Goal: Transaction & Acquisition: Purchase product/service

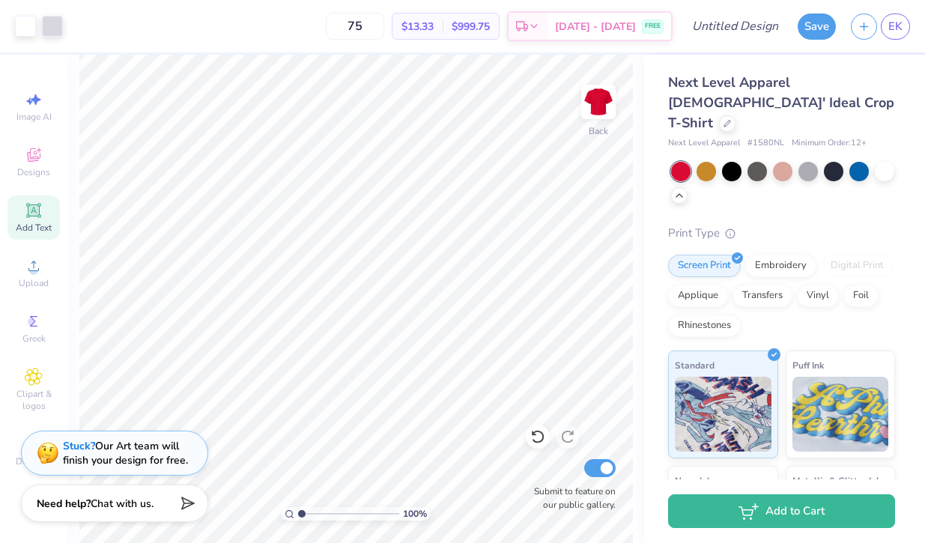
scroll to position [57, 0]
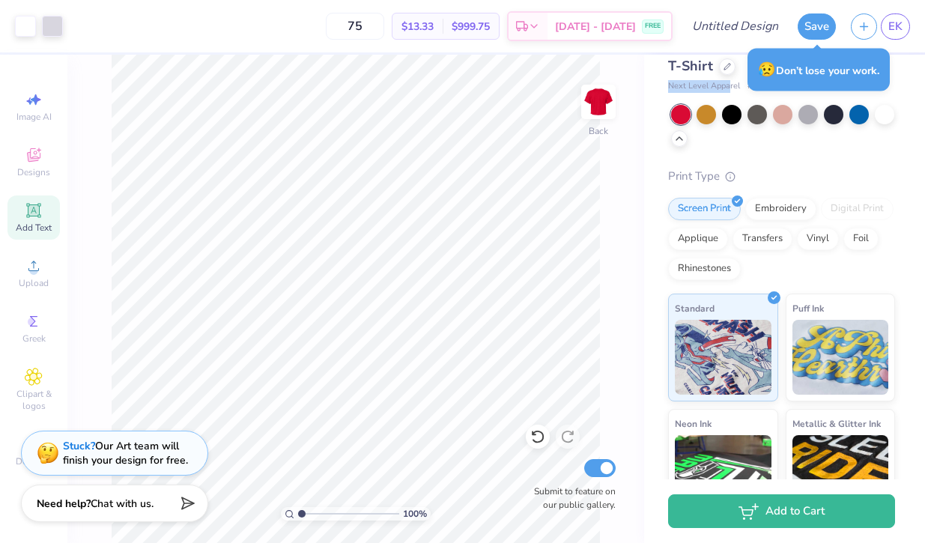
drag, startPoint x: 668, startPoint y: 65, endPoint x: 730, endPoint y: 64, distance: 61.4
click at [730, 80] on span "Next Level Apparel" at bounding box center [704, 86] width 72 height 13
click at [729, 80] on span "Next Level Apparel" at bounding box center [704, 86] width 72 height 13
click at [884, 168] on div "Print Type" at bounding box center [781, 176] width 227 height 17
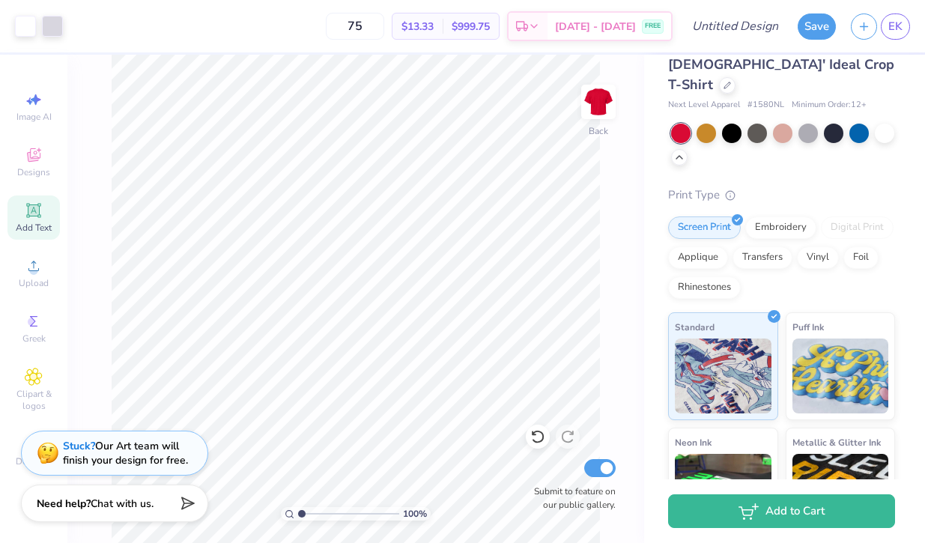
scroll to position [28, 0]
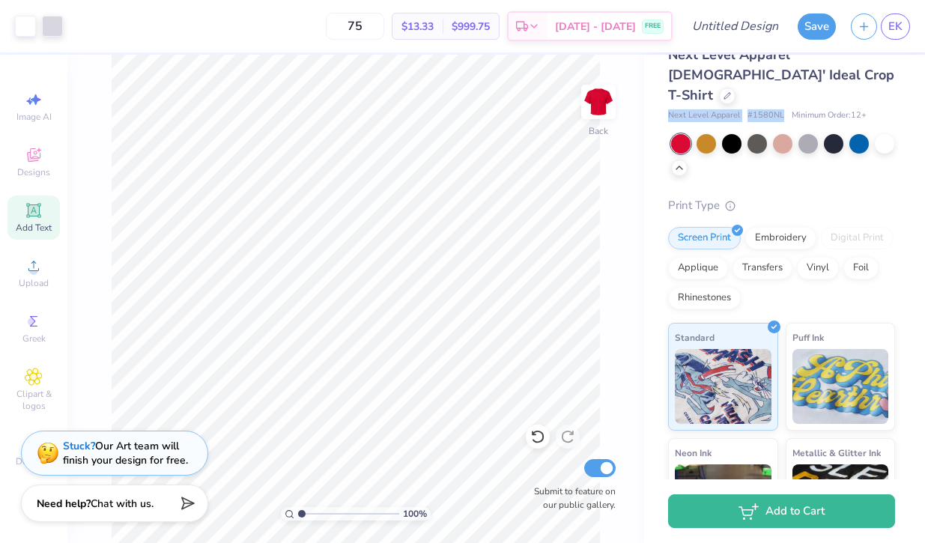
drag, startPoint x: 669, startPoint y: 64, endPoint x: 781, endPoint y: 94, distance: 116.5
click at [781, 109] on div "Next Level Apparel # 1580NL Minimum Order: 12 +" at bounding box center [781, 115] width 227 height 13
copy div "Next Level Apparel # 1580NL"
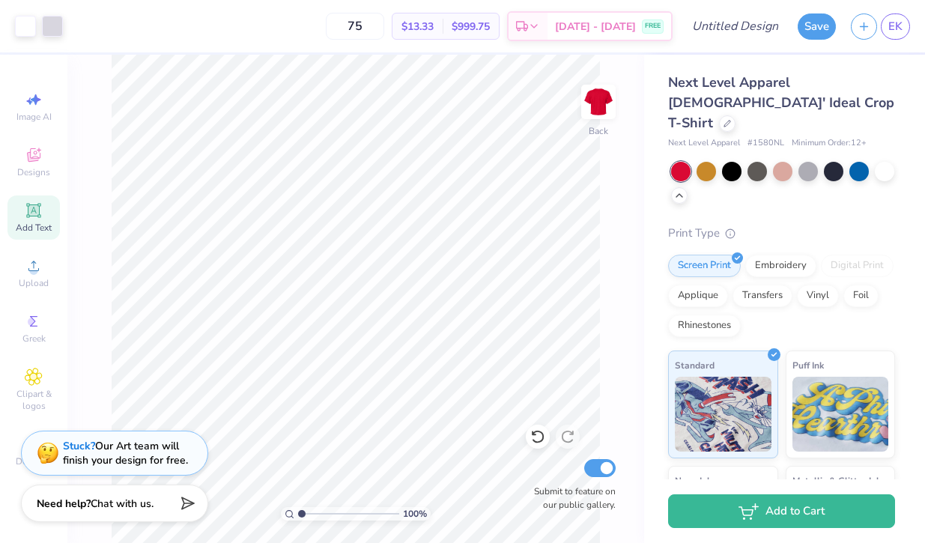
click at [868, 225] on div "Print Type" at bounding box center [781, 233] width 227 height 17
click at [682, 188] on icon at bounding box center [679, 194] width 12 height 12
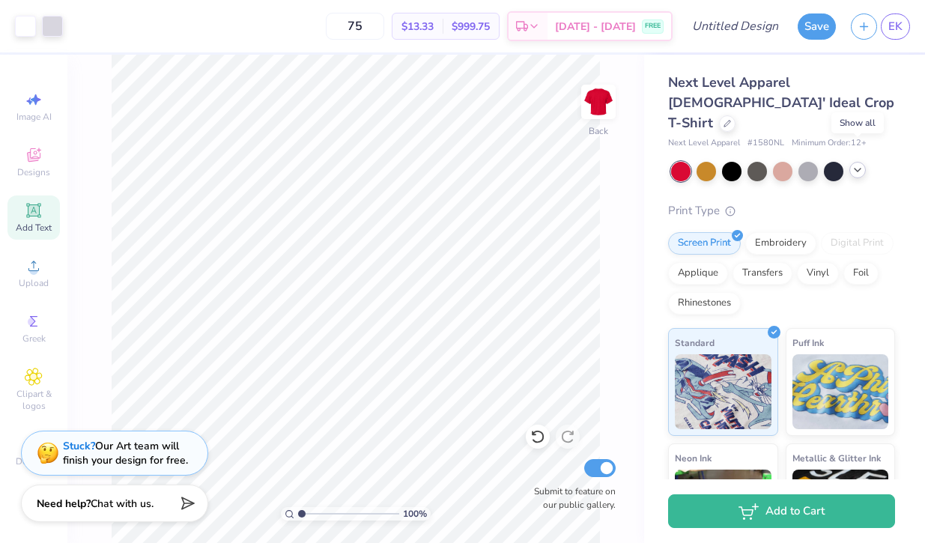
click at [859, 164] on icon at bounding box center [858, 170] width 12 height 12
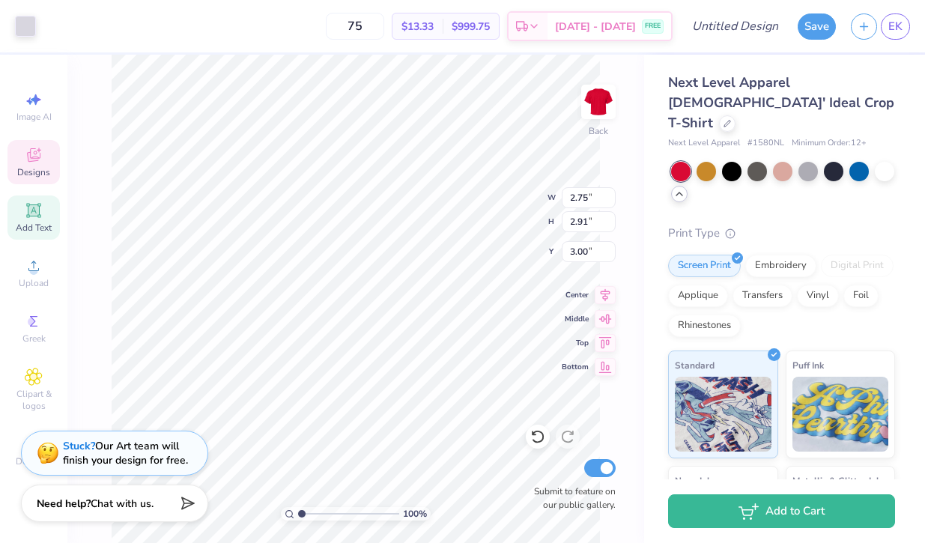
click at [37, 173] on span "Designs" at bounding box center [33, 172] width 33 height 12
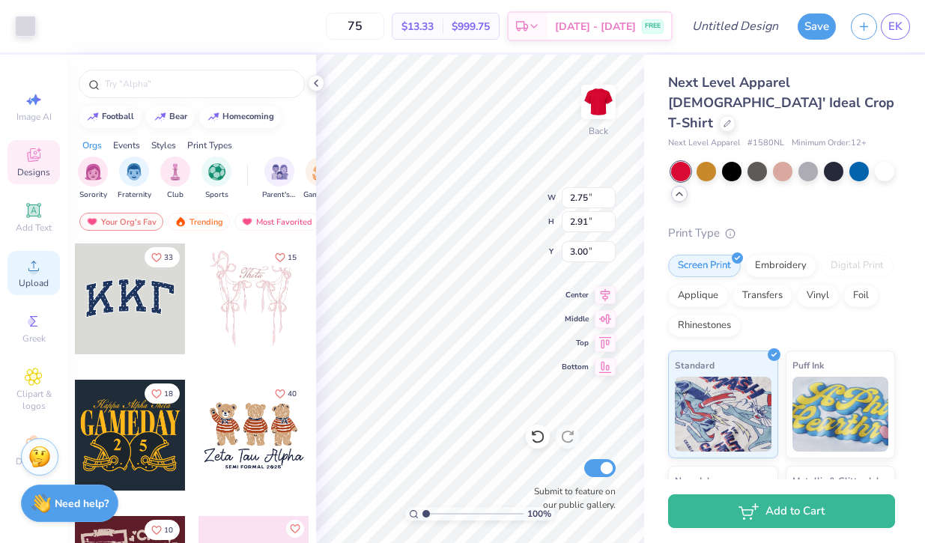
click at [25, 274] on icon at bounding box center [34, 266] width 18 height 18
click at [17, 395] on span "Clipart & logos" at bounding box center [33, 400] width 52 height 24
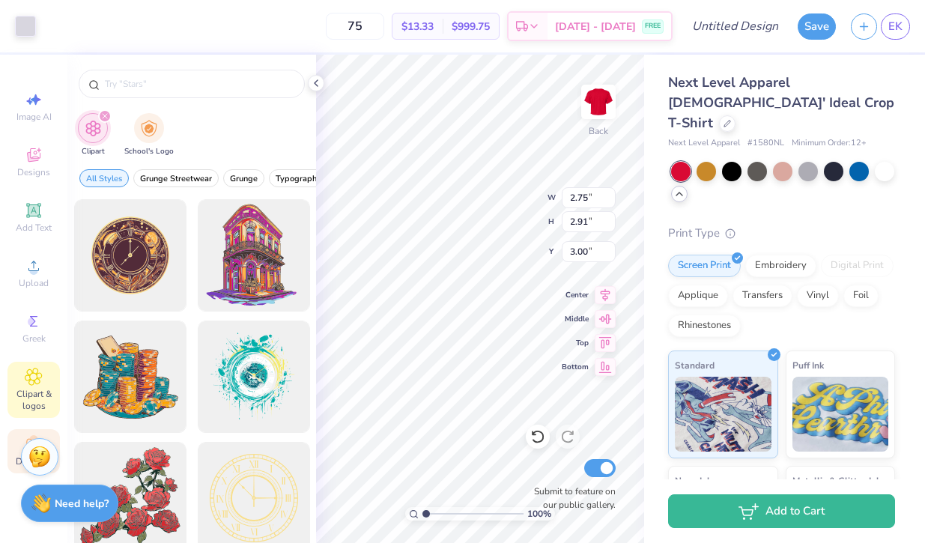
click at [13, 448] on div "Decorate" at bounding box center [33, 451] width 52 height 44
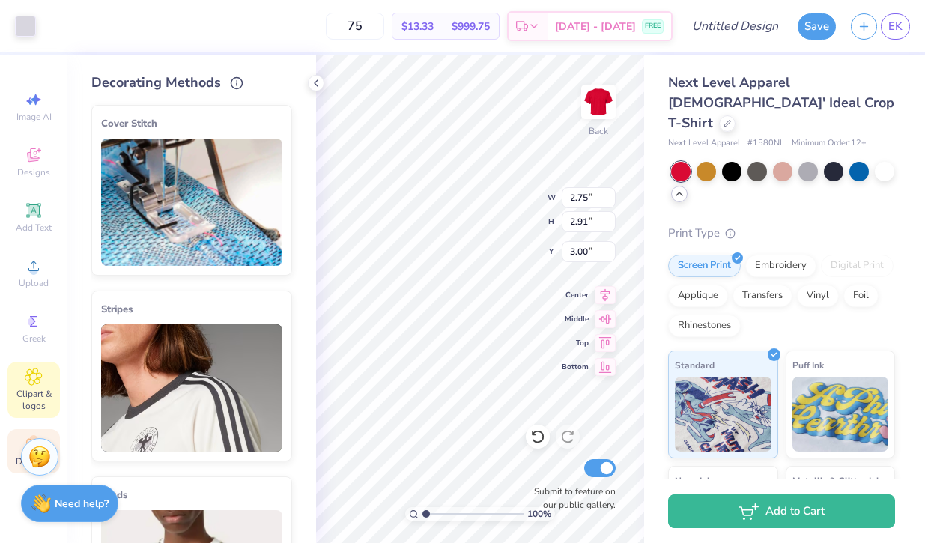
click at [25, 393] on span "Clipart & logos" at bounding box center [33, 400] width 52 height 24
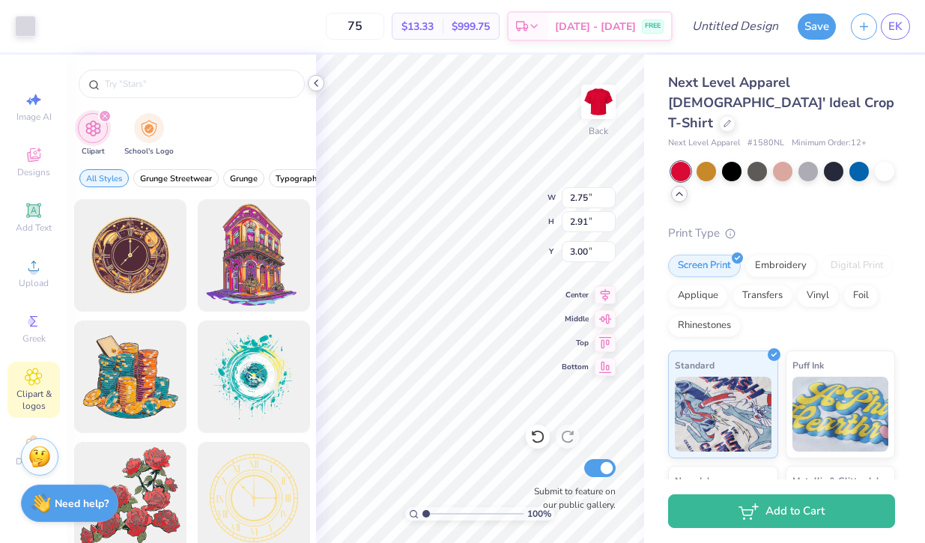
click at [313, 88] on icon at bounding box center [316, 83] width 12 height 12
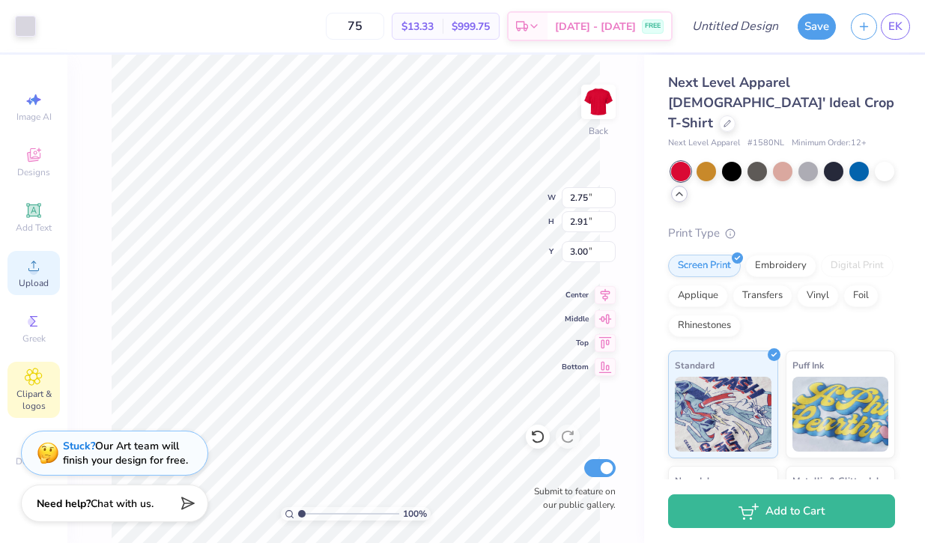
click at [31, 277] on span "Upload" at bounding box center [34, 283] width 30 height 12
click at [37, 277] on span "Upload" at bounding box center [34, 283] width 30 height 12
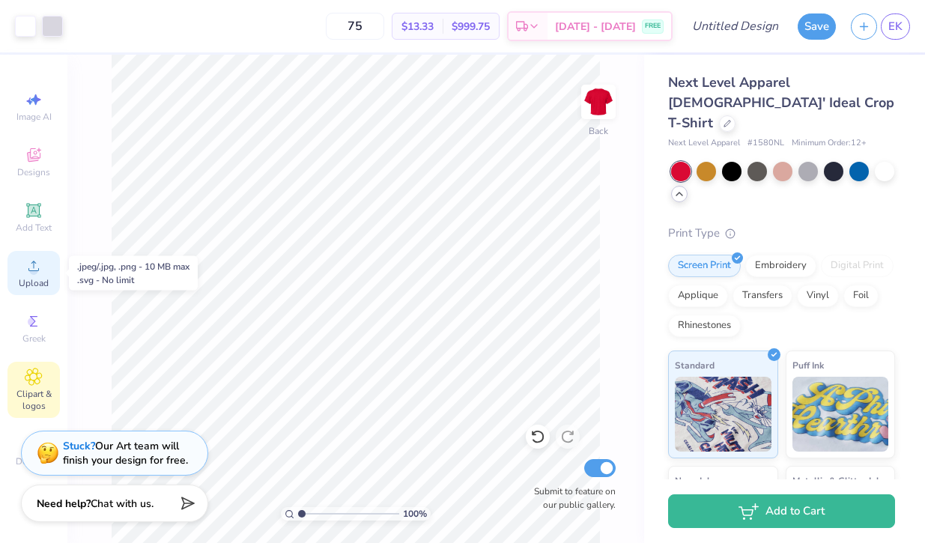
click at [31, 267] on icon at bounding box center [34, 266] width 18 height 18
click at [34, 283] on span "Upload" at bounding box center [34, 283] width 30 height 12
click at [41, 272] on icon at bounding box center [34, 266] width 18 height 18
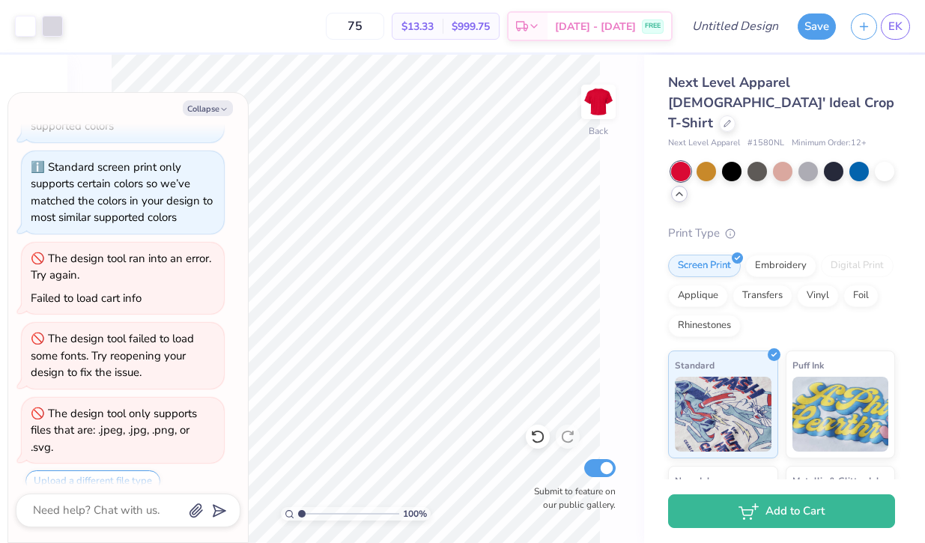
scroll to position [135, 0]
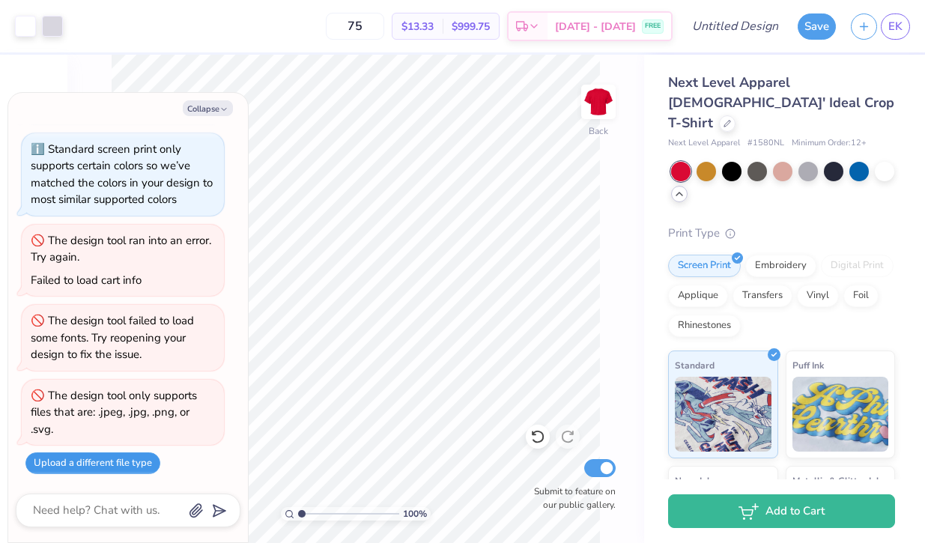
click at [133, 462] on button "Upload a different file type" at bounding box center [92, 463] width 135 height 22
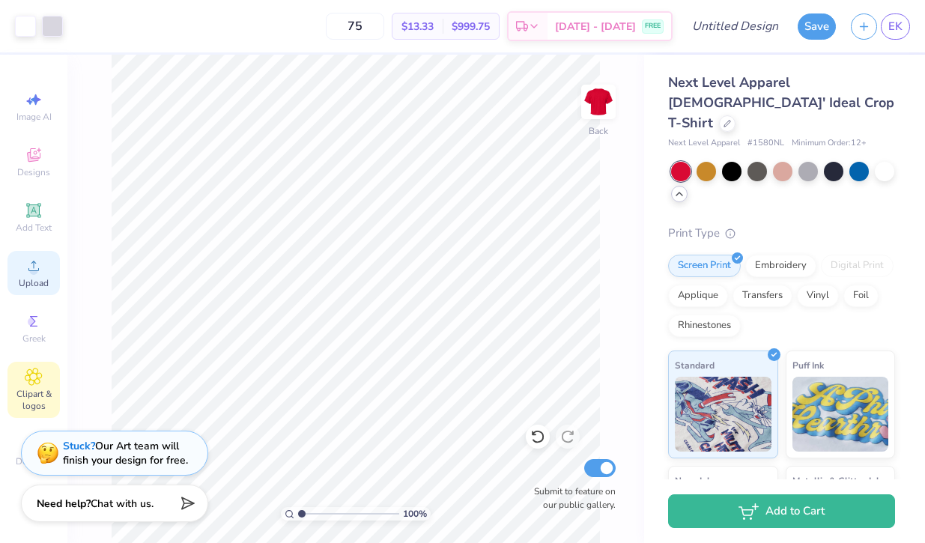
click at [25, 257] on icon at bounding box center [34, 266] width 18 height 18
click at [39, 282] on span "Upload" at bounding box center [34, 283] width 30 height 12
click at [55, 267] on div "Upload" at bounding box center [33, 273] width 52 height 44
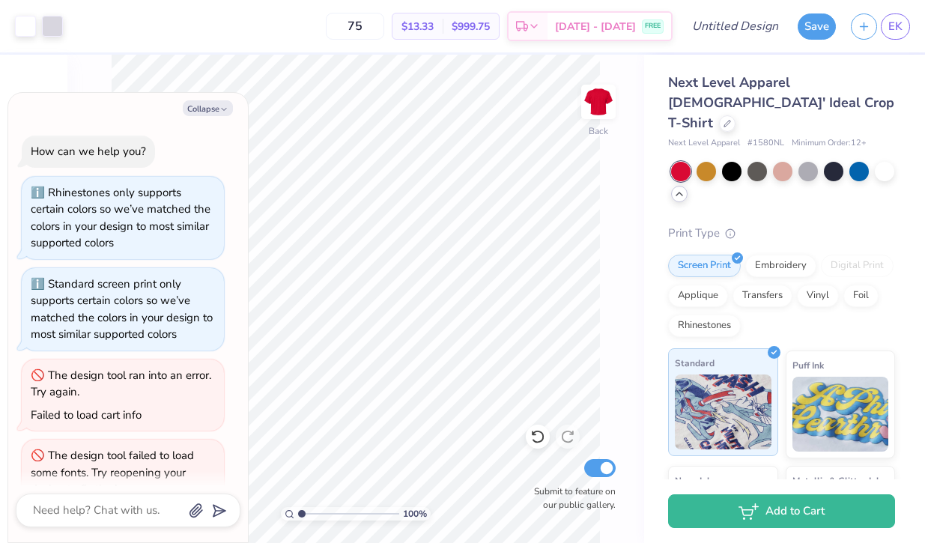
scroll to position [238, 0]
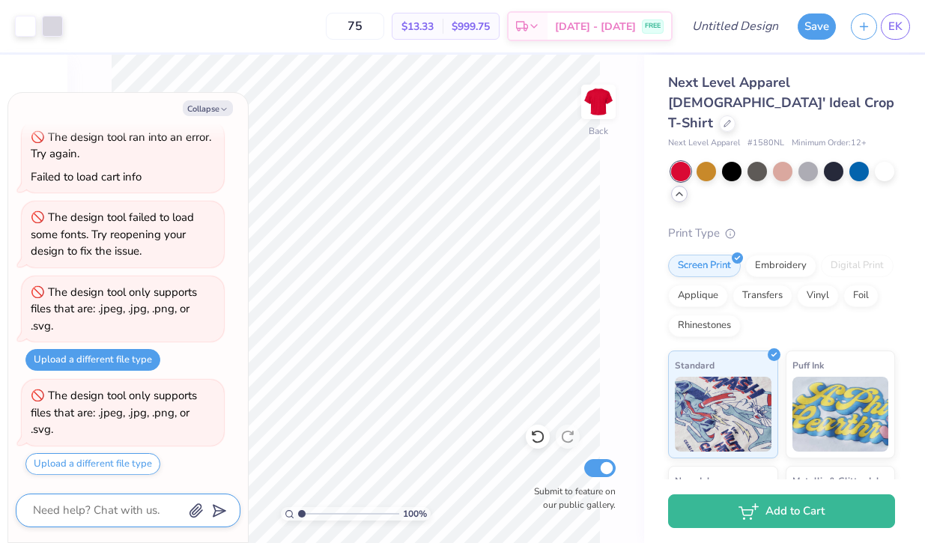
click at [190, 514] on icon "button" at bounding box center [196, 511] width 12 height 13
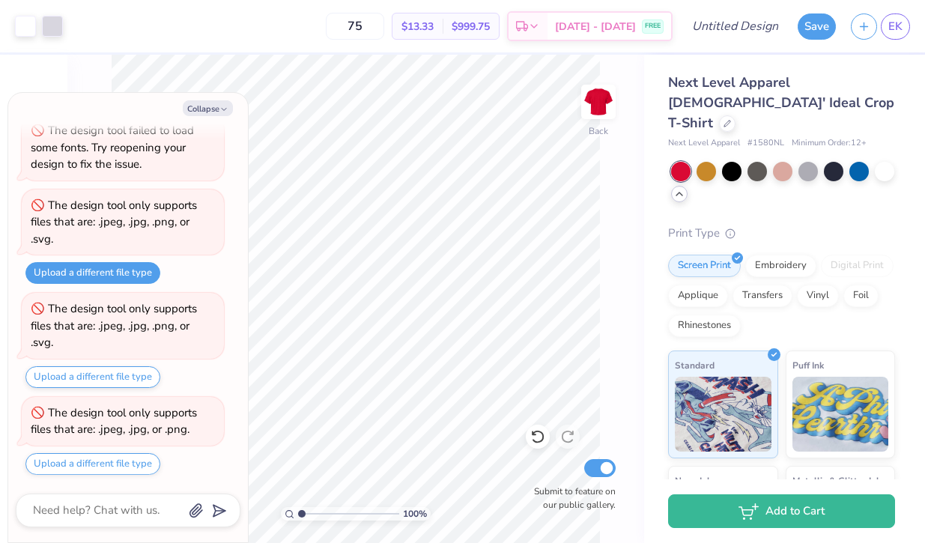
click at [122, 37] on div "75 $13.33 Per Item $999.75 Total Est. Delivery [DATE] - [DATE] FREE" at bounding box center [371, 26] width 602 height 52
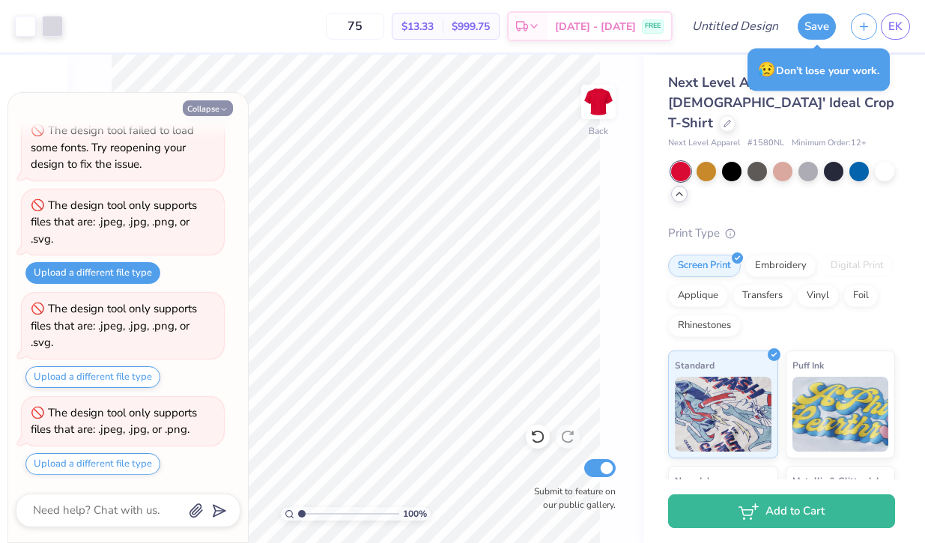
click at [215, 108] on button "Collapse" at bounding box center [208, 108] width 50 height 16
type textarea "x"
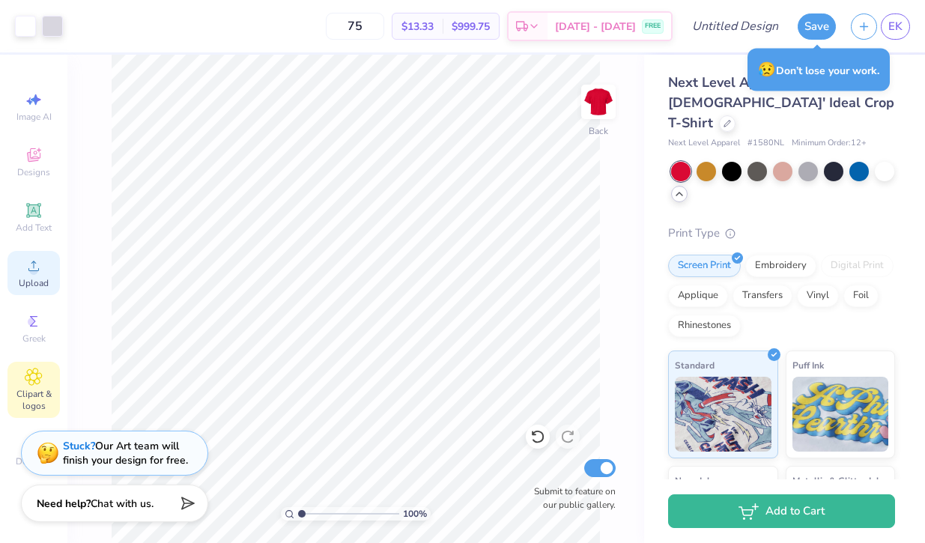
click at [48, 269] on div "Upload" at bounding box center [33, 273] width 52 height 44
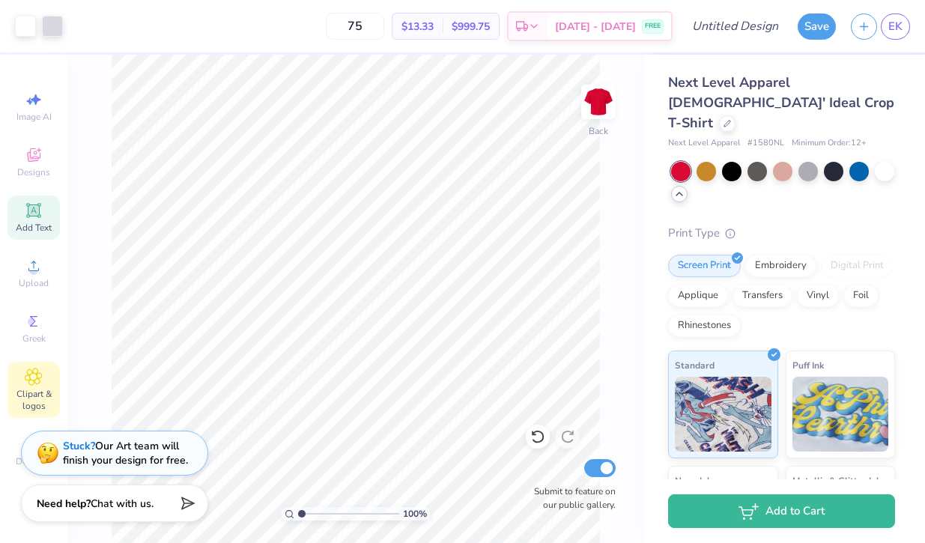
click at [44, 233] on span "Add Text" at bounding box center [34, 228] width 36 height 12
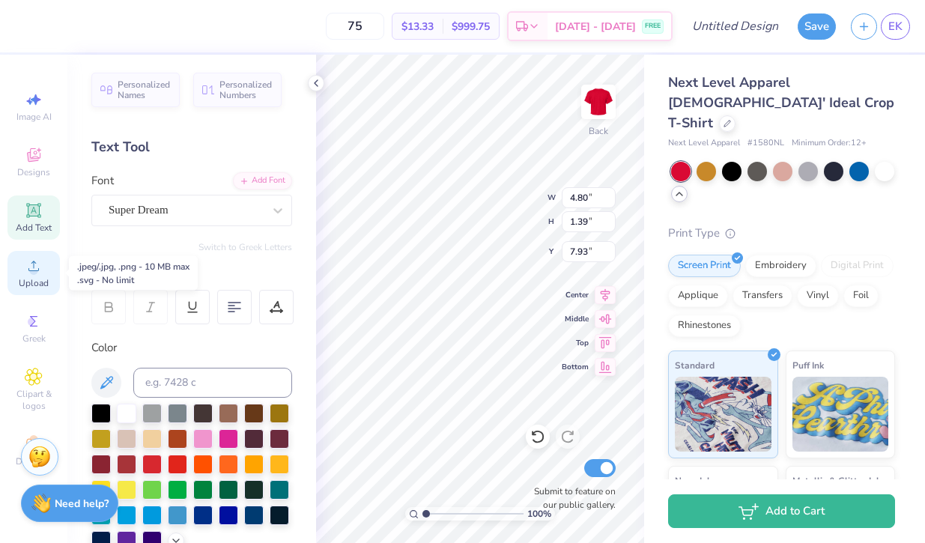
click at [38, 277] on span "Upload" at bounding box center [34, 283] width 30 height 12
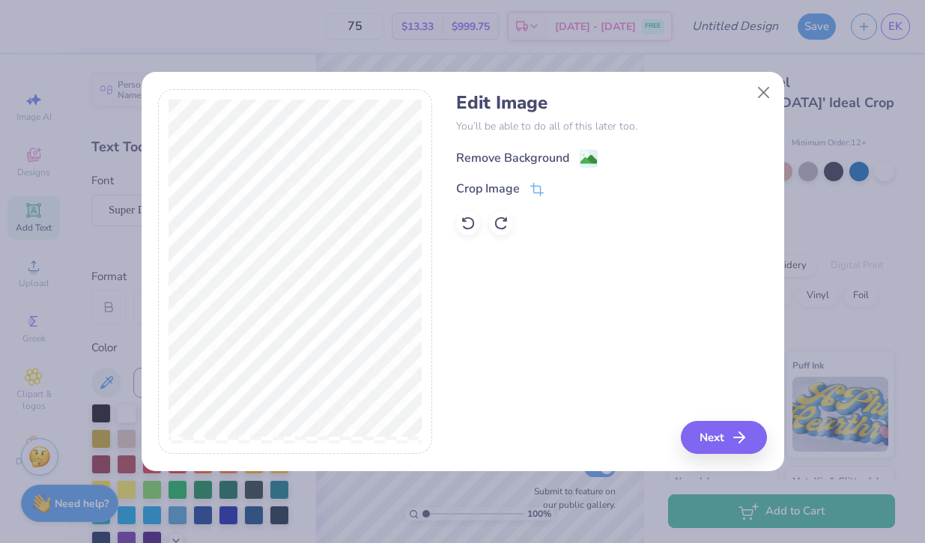
click at [535, 154] on div "Remove Background" at bounding box center [512, 158] width 113 height 18
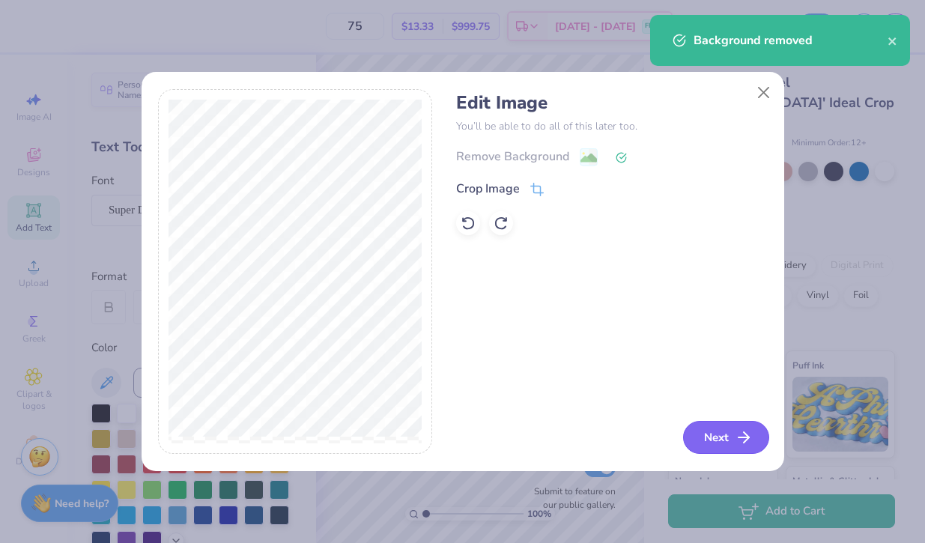
click at [745, 436] on icon "button" at bounding box center [744, 437] width 18 height 18
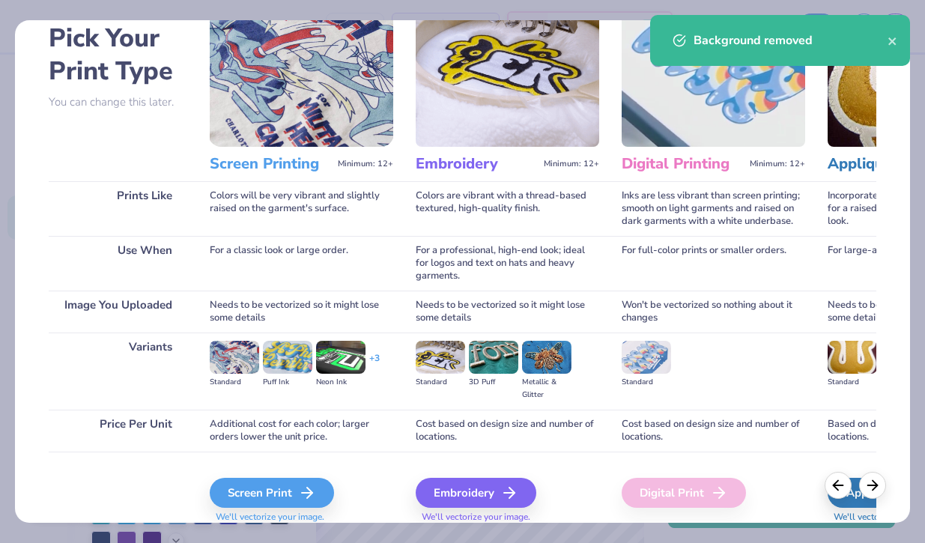
scroll to position [129, 0]
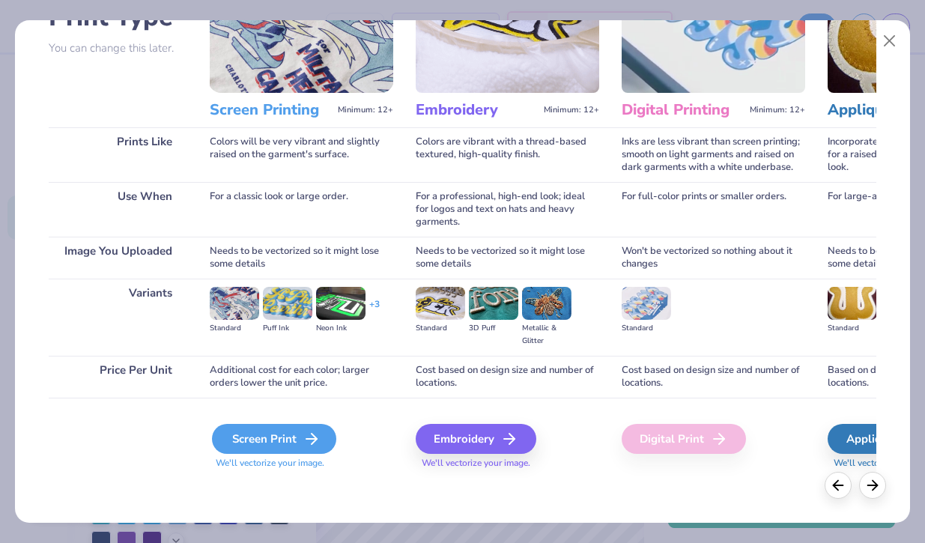
click at [282, 443] on div "Screen Print" at bounding box center [274, 439] width 124 height 30
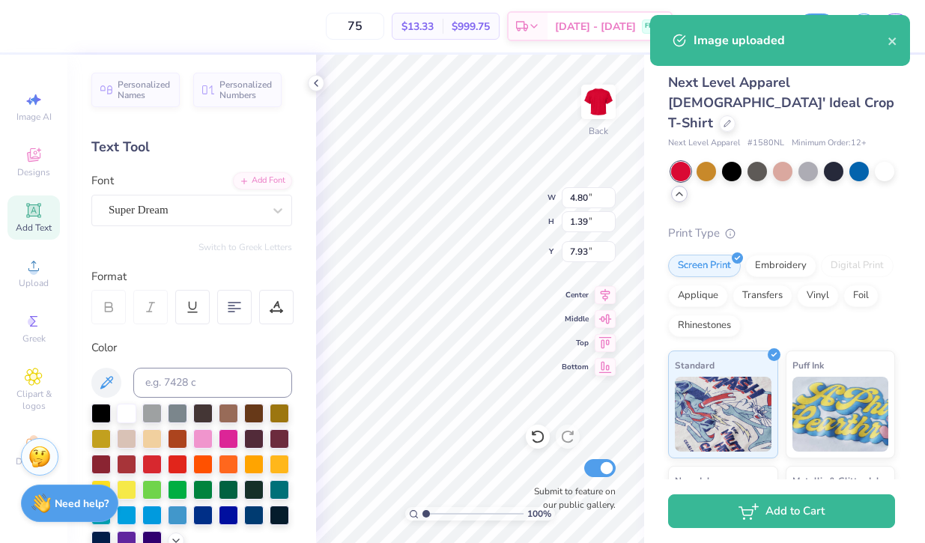
type input "13.59"
type input "14.41"
type input "1.42"
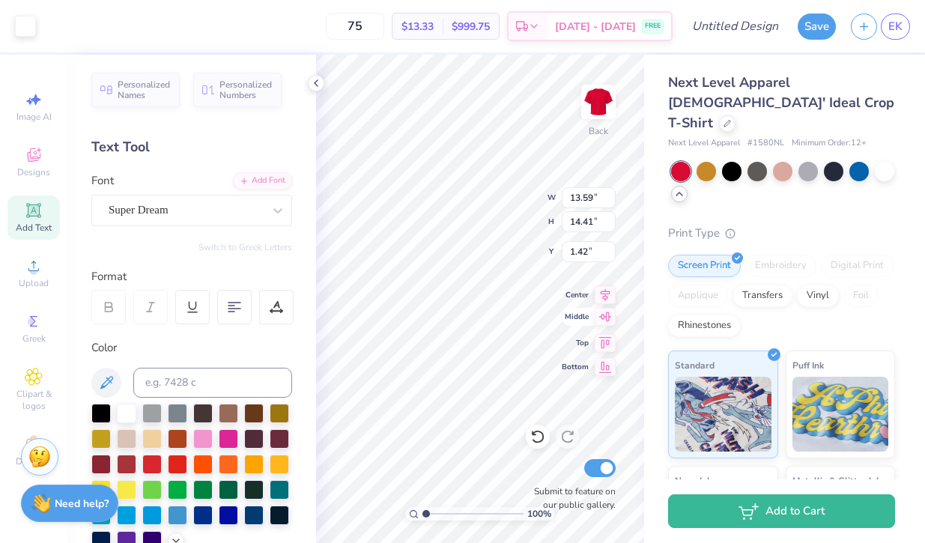
click at [578, 321] on div "100 % Back W 13.59 13.59 " H 14.41 14.41 " Y 1.42 1.42 " Center Middle Top Bott…" at bounding box center [480, 299] width 328 height 488
type input "4.30"
type input "4.55"
type input "1.36"
type input "4.80"
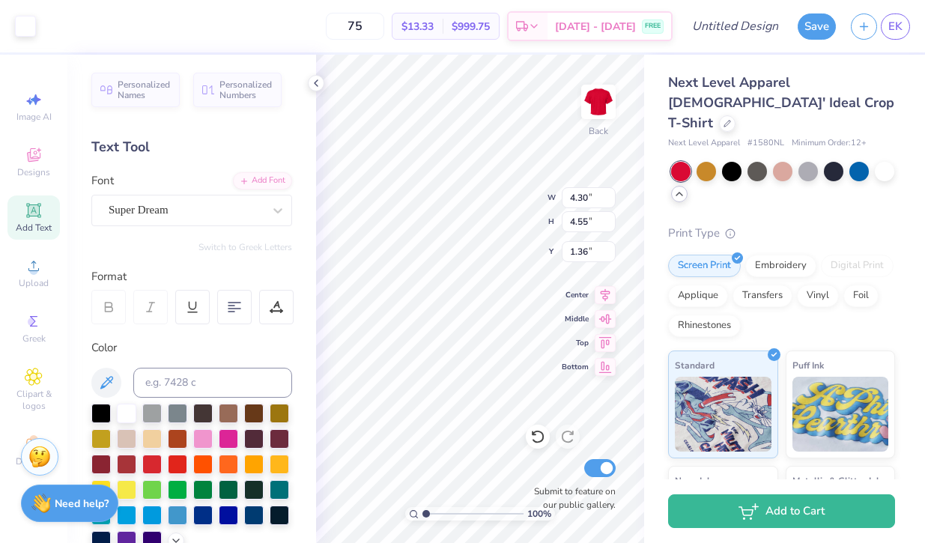
type input "1.39"
type input "7.93"
type input "2.62"
type input "2.77"
type input "3.52"
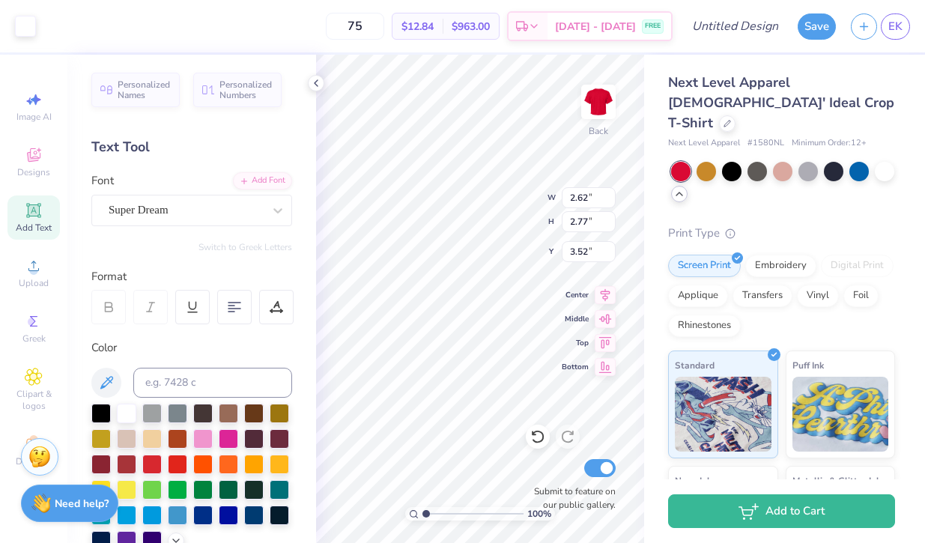
type input "8.71"
type input "1.68"
type input "4.35"
type input "2.62"
type input "2.77"
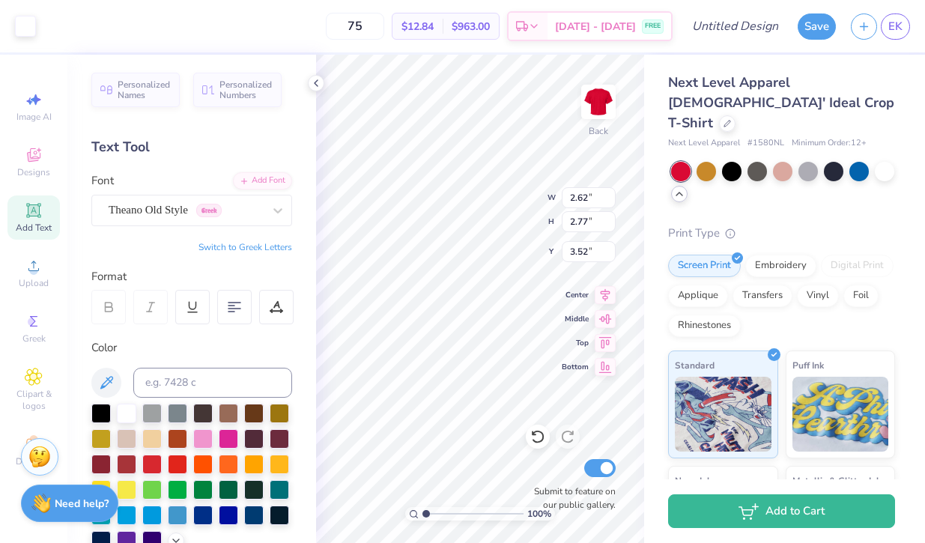
type input "3.80"
type input "8.71"
type input "1.68"
type input "4.35"
type input "2.62"
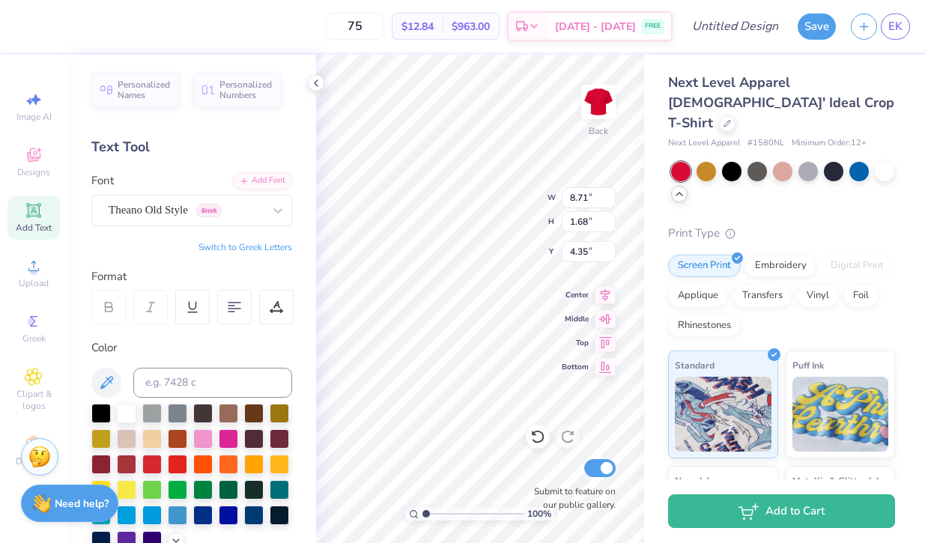
type input "2.77"
type input "3.80"
click at [314, 85] on icon at bounding box center [316, 83] width 12 height 12
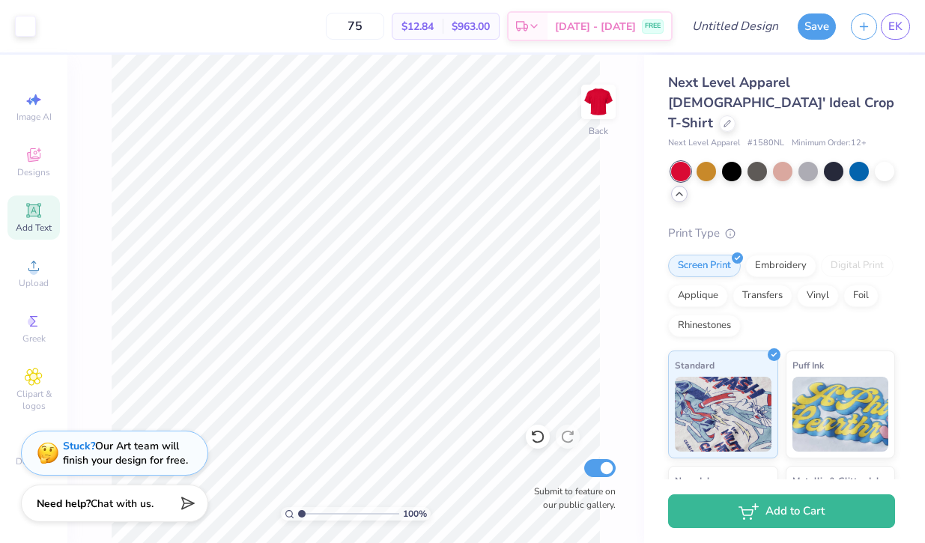
click at [40, 237] on div "Add Text" at bounding box center [33, 218] width 52 height 44
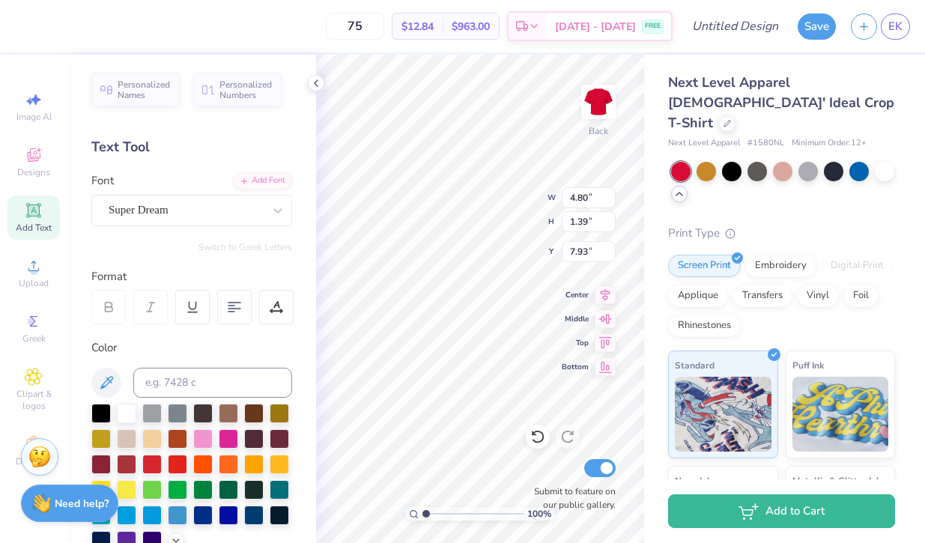
scroll to position [0, 1]
type textarea "est 1904"
click at [259, 221] on div "Super Dream" at bounding box center [185, 210] width 157 height 23
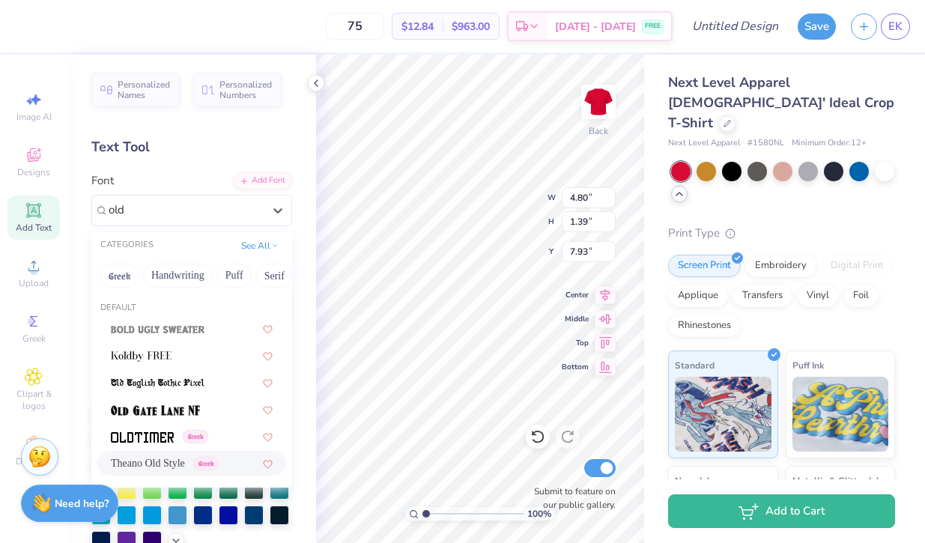
click at [193, 455] on div "Theano Old Style Greek" at bounding box center [165, 463] width 108 height 16
type input "old"
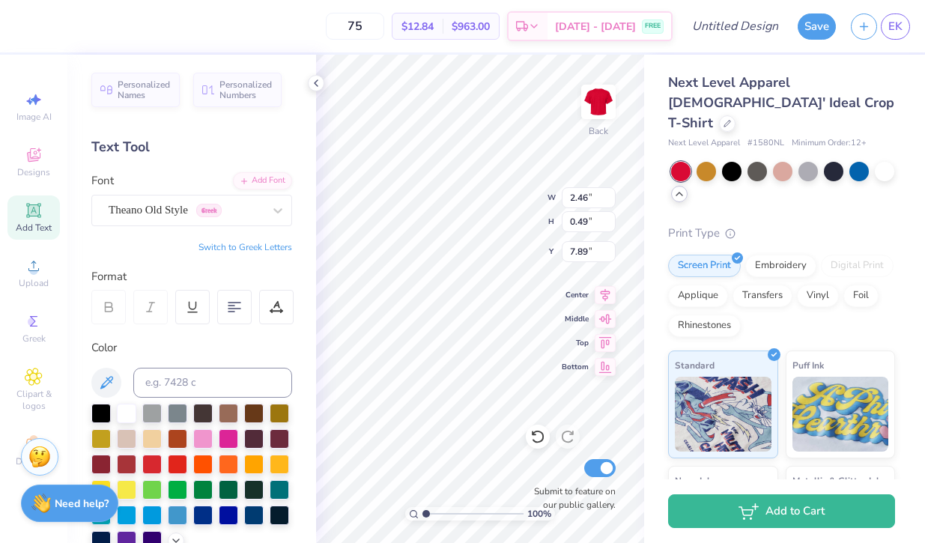
type input "2.46"
type input "0.49"
type textarea "est. 1904"
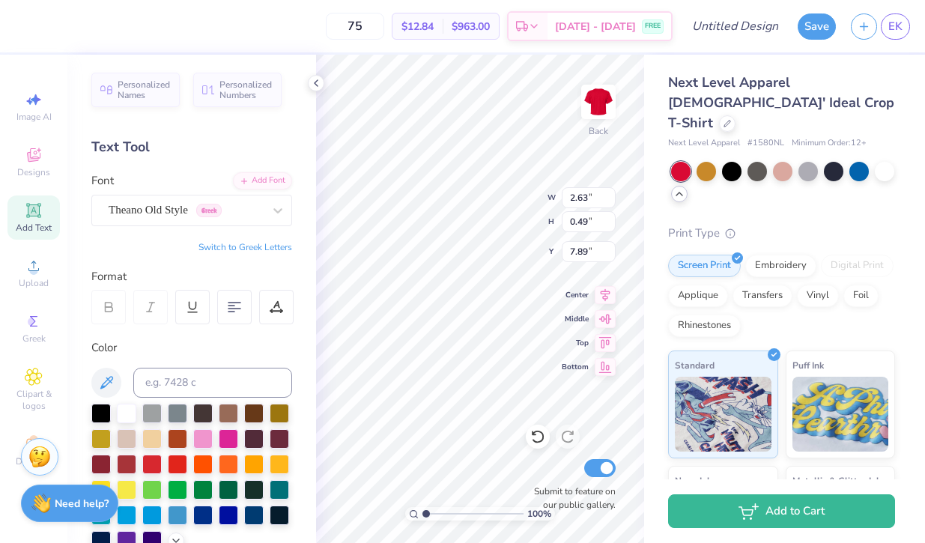
type input "6.08"
type input "10.55"
type input "6.08"
type input "9.54"
type input "0.71"
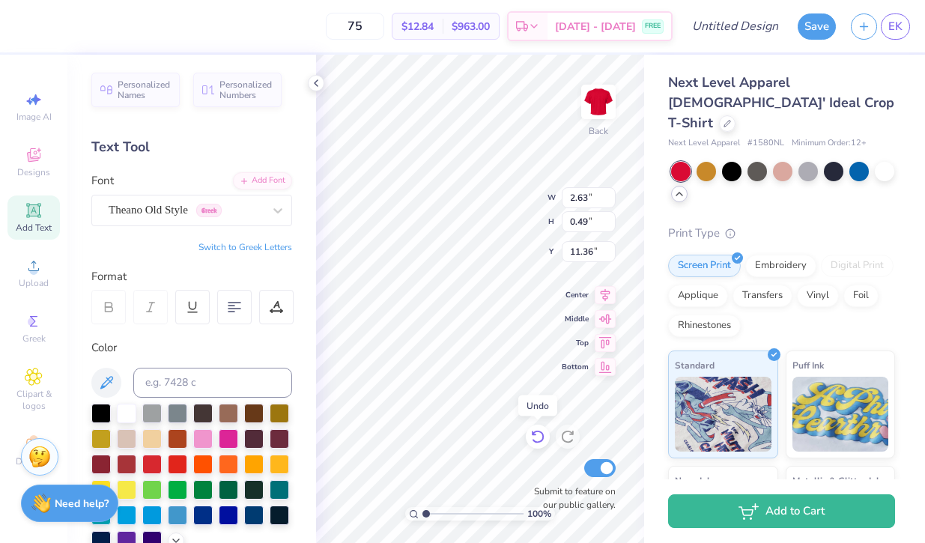
click at [545, 432] on icon at bounding box center [537, 436] width 15 height 15
type input "0.71"
click at [315, 85] on icon at bounding box center [316, 83] width 12 height 12
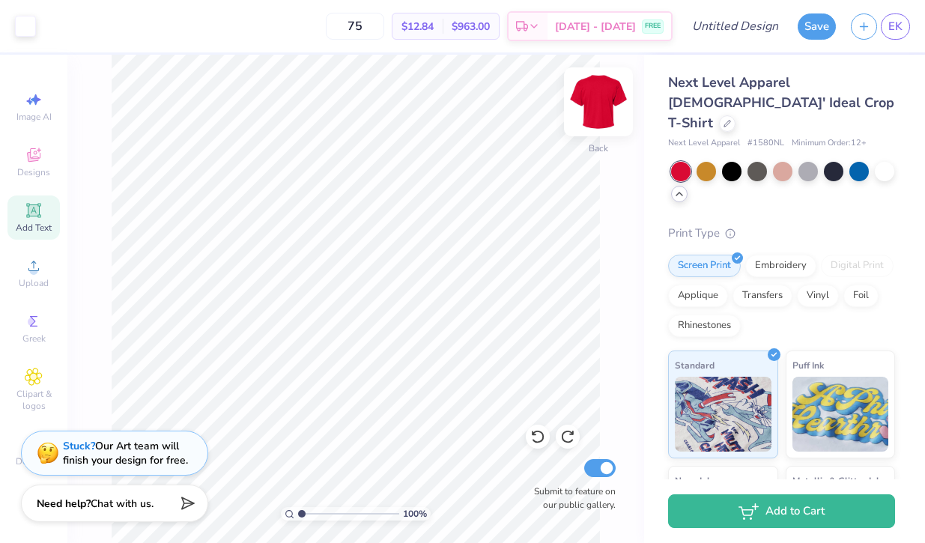
click at [602, 114] on img at bounding box center [599, 102] width 60 height 60
click at [599, 116] on img at bounding box center [599, 102] width 60 height 60
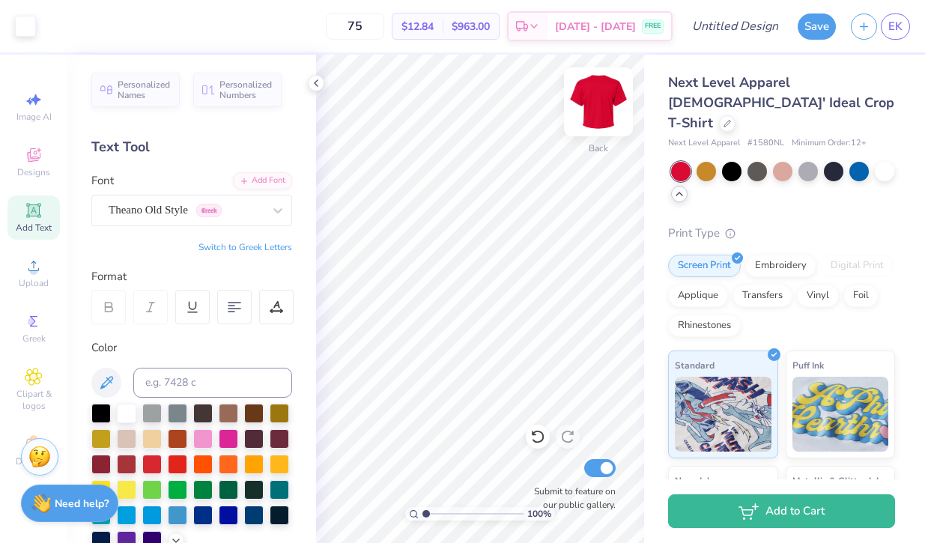
click at [593, 98] on img at bounding box center [599, 102] width 60 height 60
type input "2.55"
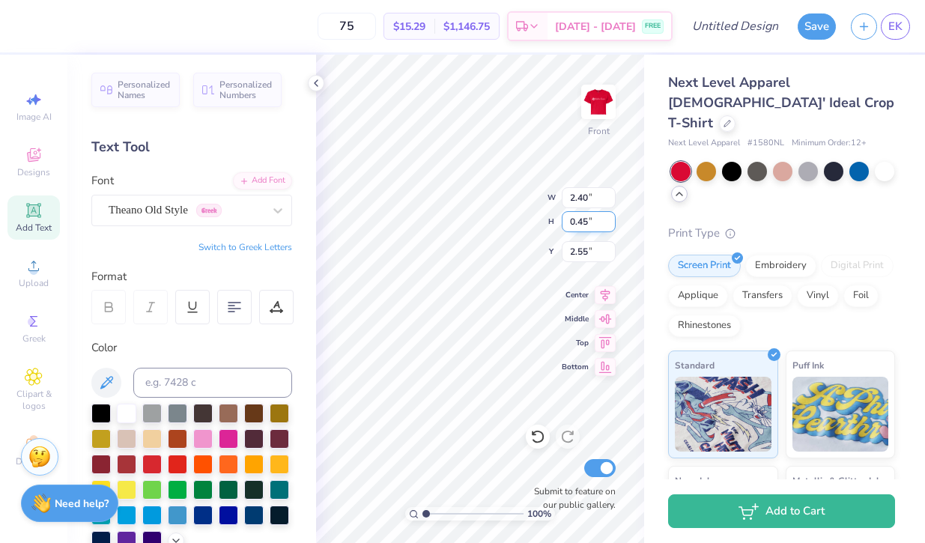
click at [508, 222] on div "100 % Front W 2.40 2.40 " H 0.45 0.45 " Y 2.55 2.55 " Center Middle Top Bottom …" at bounding box center [480, 299] width 328 height 488
click at [509, 222] on div "100 % Front W 2.40 H 0.45 Y 2.55 Center Middle Top Bottom Submit to feature on …" at bounding box center [480, 299] width 328 height 488
type input "4.19"
type input "0.79"
type input "2.61"
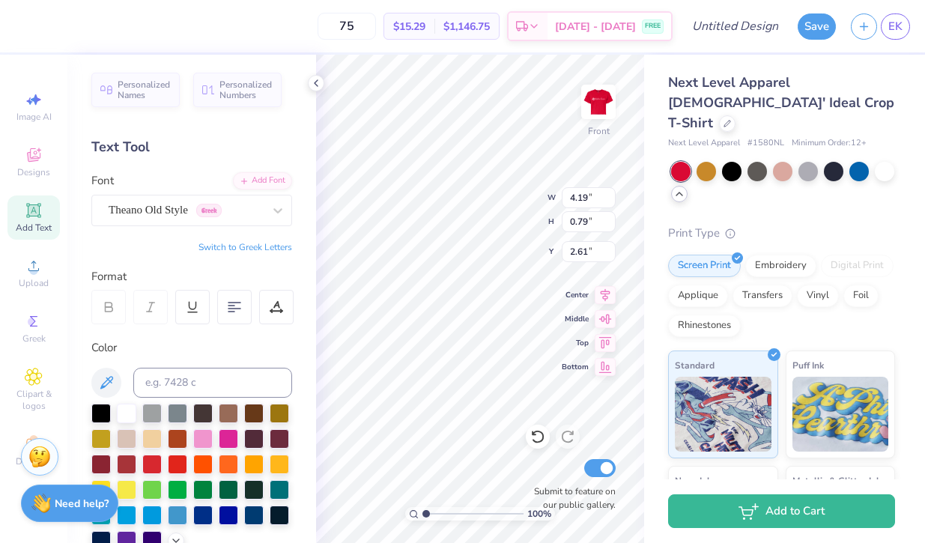
type textarea "EST. 1904"
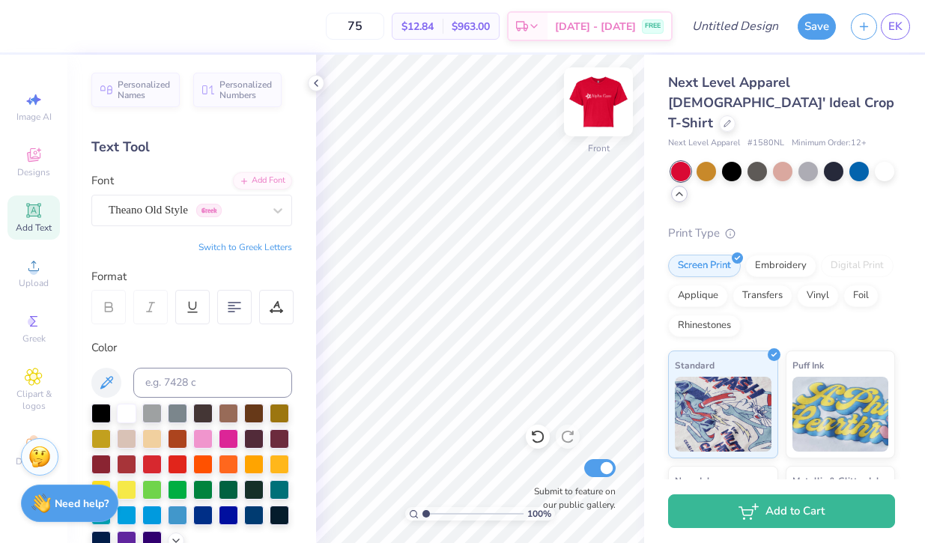
click at [605, 113] on img at bounding box center [599, 102] width 60 height 60
click at [315, 73] on div "Personalized Names Personalized Numbers Text Tool Add Font Font Theano Old Styl…" at bounding box center [191, 299] width 249 height 488
click at [315, 84] on polyline at bounding box center [316, 83] width 3 height 6
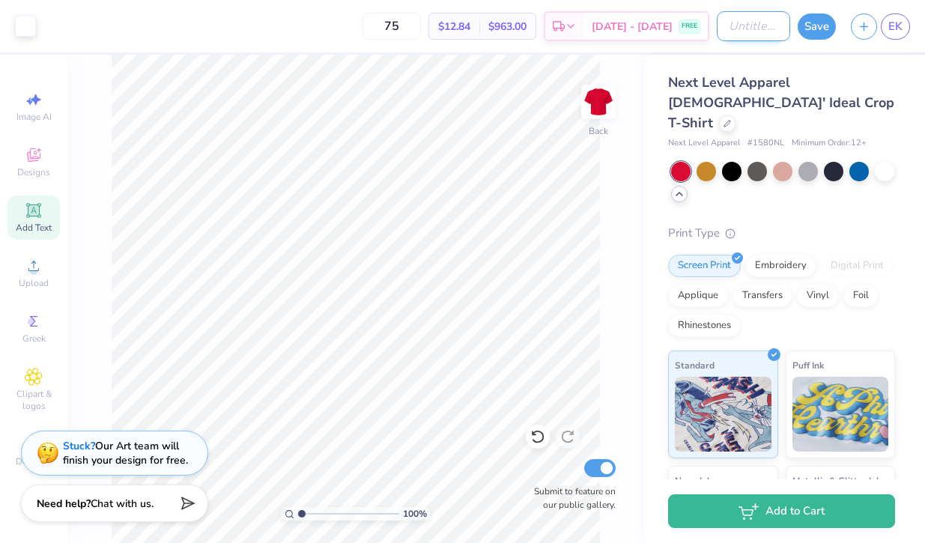
click at [737, 20] on input "Design Title" at bounding box center [753, 26] width 73 height 30
type input "B"
type input "Fall Bid Day"
click at [777, 196] on div "Next Level Apparel [DEMOGRAPHIC_DATA]' Ideal Crop T-Shirt Next Level Apparel # …" at bounding box center [781, 381] width 227 height 616
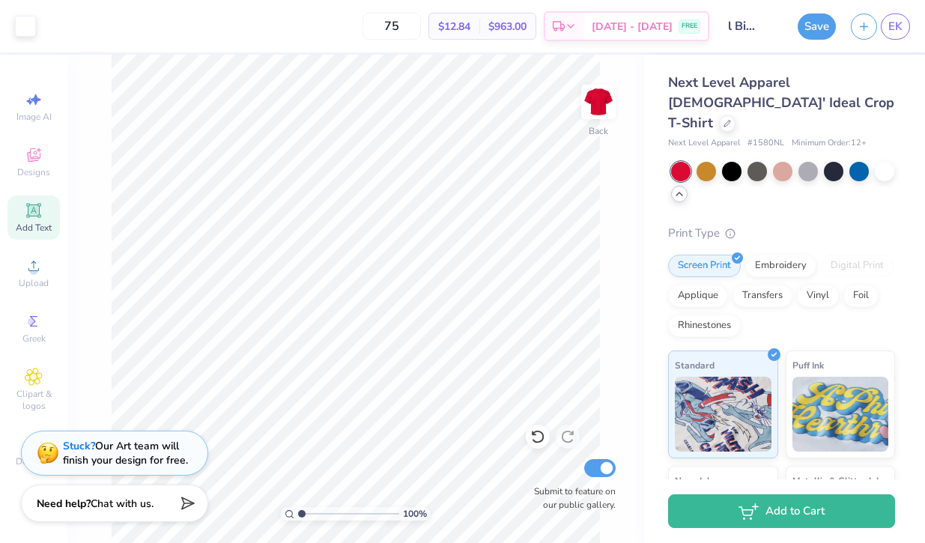
scroll to position [0, 0]
click at [711, 312] on div "Rhinestones" at bounding box center [704, 323] width 73 height 22
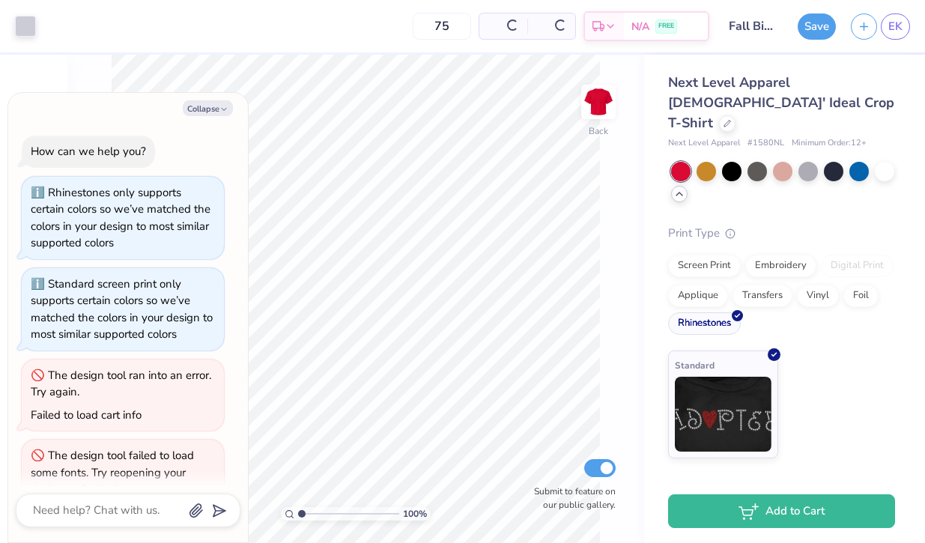
scroll to position [416, 0]
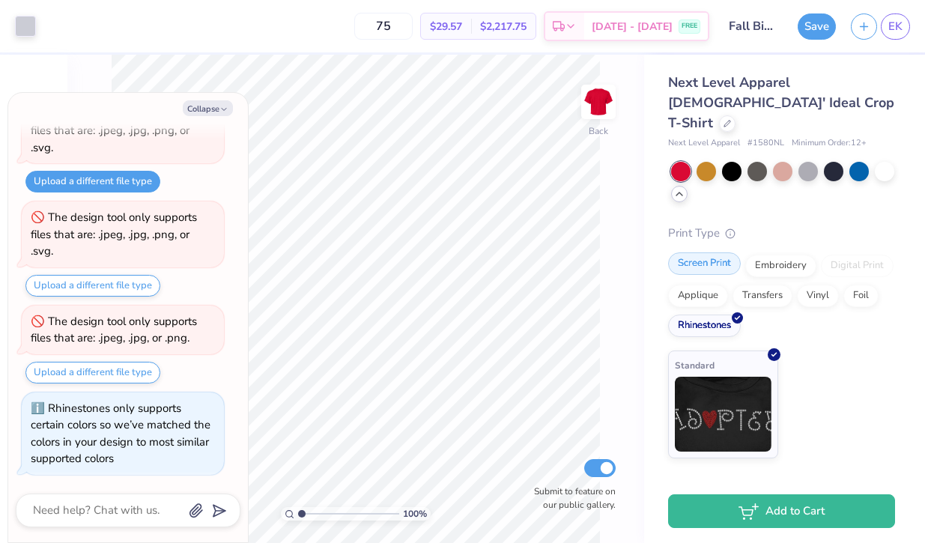
click at [722, 252] on div "Screen Print" at bounding box center [704, 263] width 73 height 22
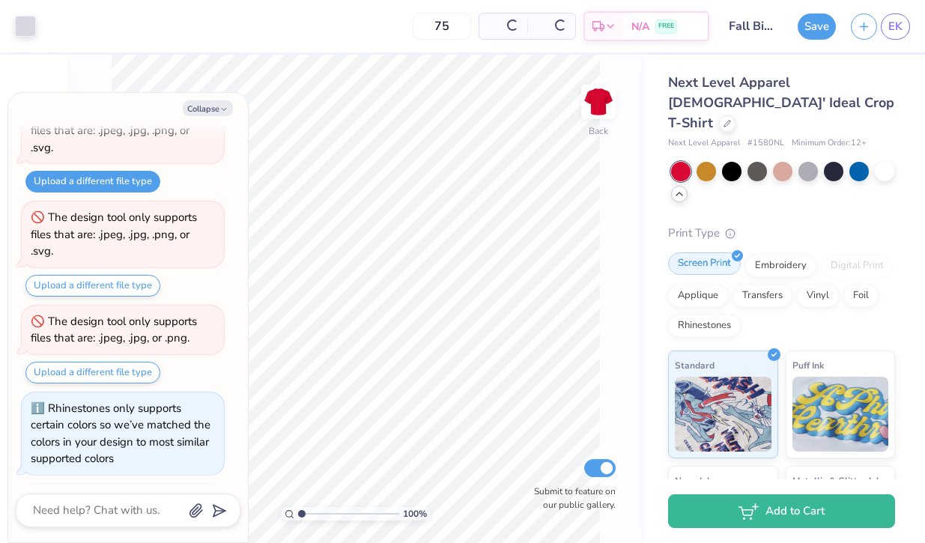
scroll to position [508, 0]
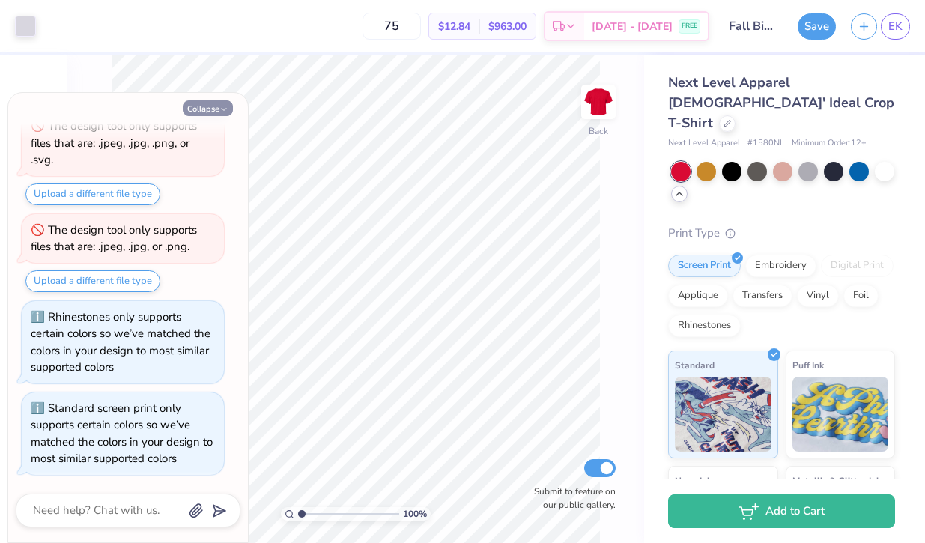
click at [228, 107] on icon "button" at bounding box center [223, 109] width 9 height 9
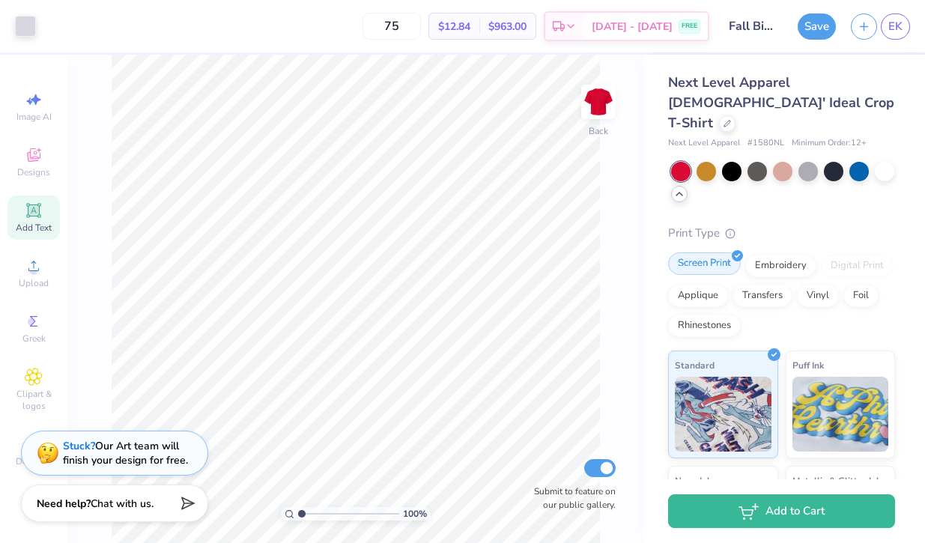
click at [718, 252] on div "Screen Print" at bounding box center [704, 263] width 73 height 22
click at [710, 312] on div "Rhinestones" at bounding box center [704, 323] width 73 height 22
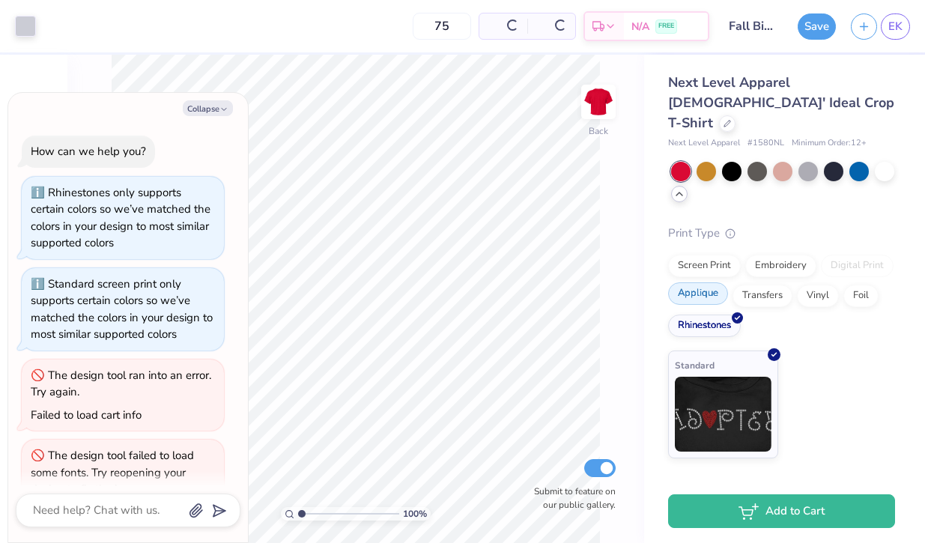
scroll to position [599, 0]
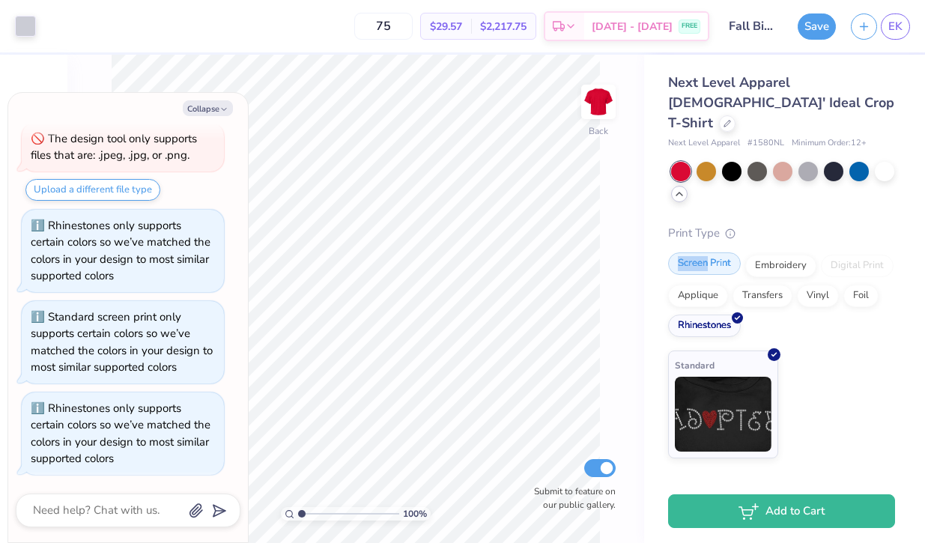
click at [706, 252] on div "Screen Print" at bounding box center [704, 263] width 73 height 22
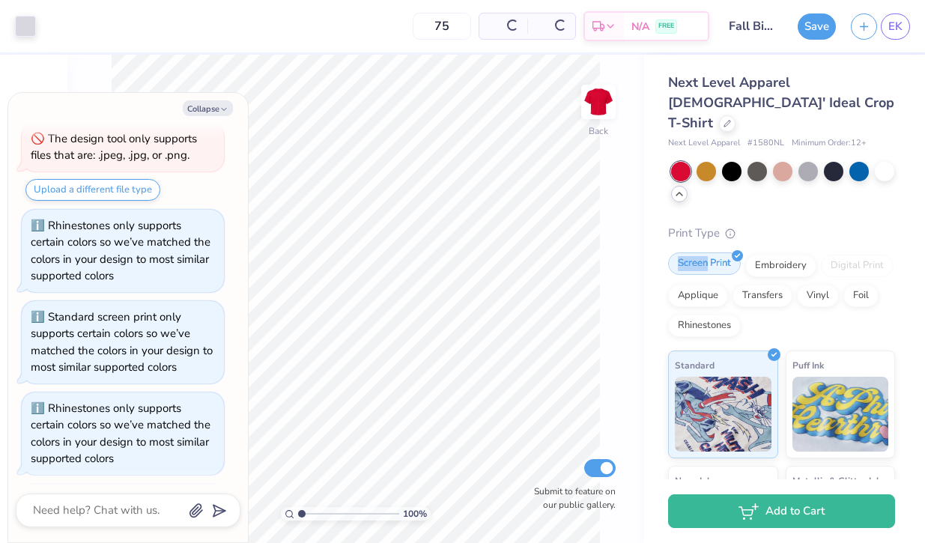
scroll to position [691, 0]
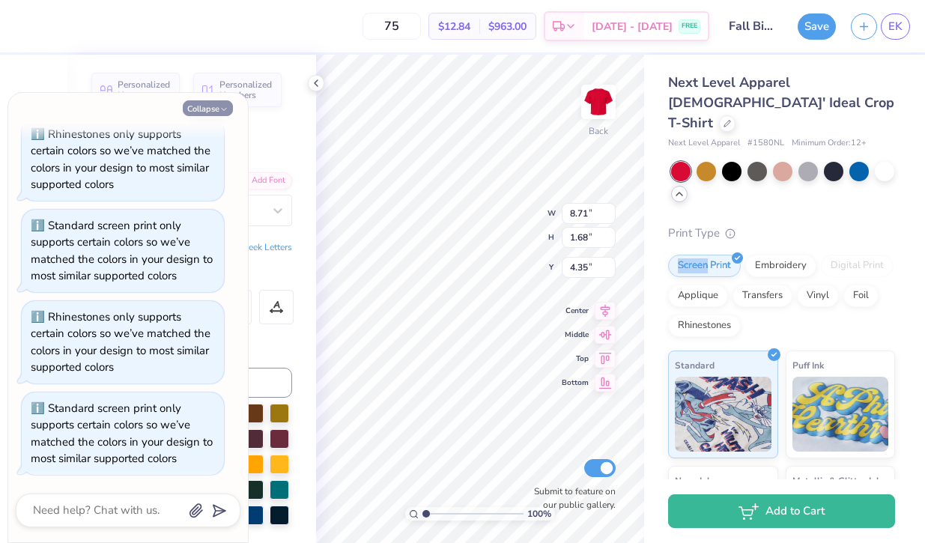
click at [214, 103] on button "Collapse" at bounding box center [208, 108] width 50 height 16
type textarea "x"
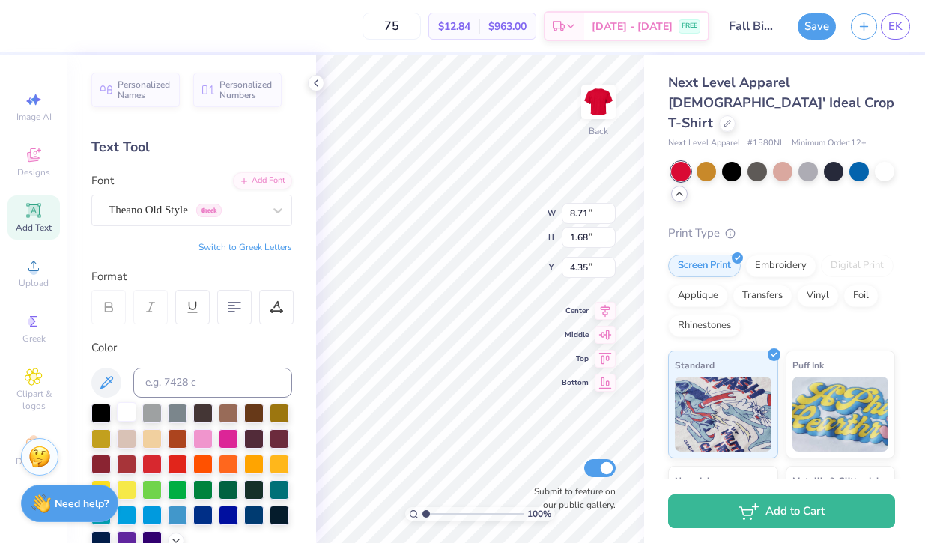
click at [124, 409] on div at bounding box center [126, 411] width 19 height 19
type input "2.62"
type input "2.77"
type input "3.80"
click at [30, 268] on circle at bounding box center [33, 271] width 8 height 8
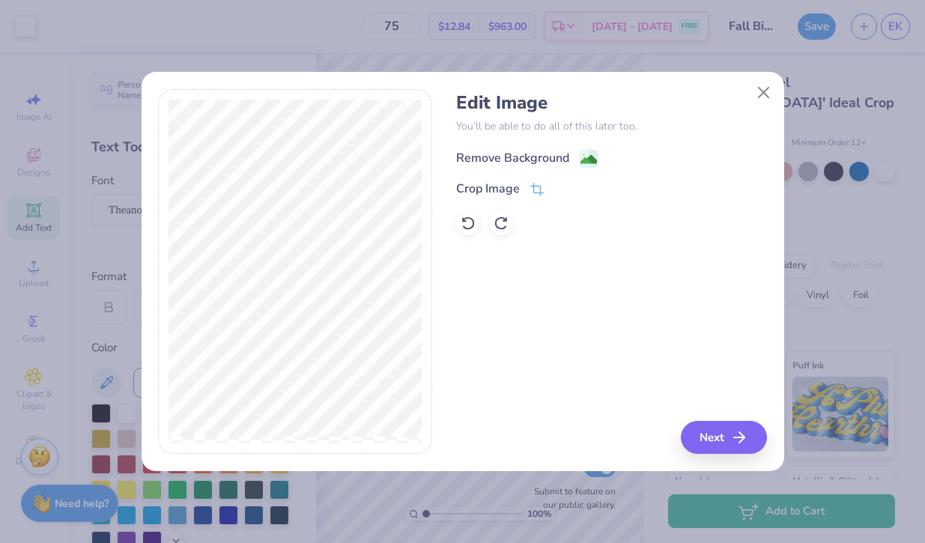
click at [531, 166] on div "Remove Background" at bounding box center [512, 158] width 113 height 18
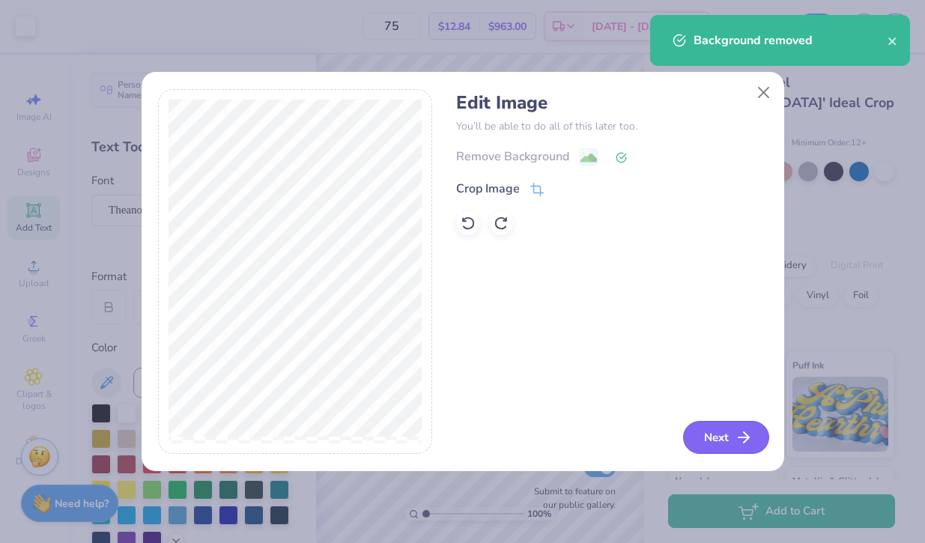
click at [709, 437] on button "Next" at bounding box center [726, 437] width 86 height 33
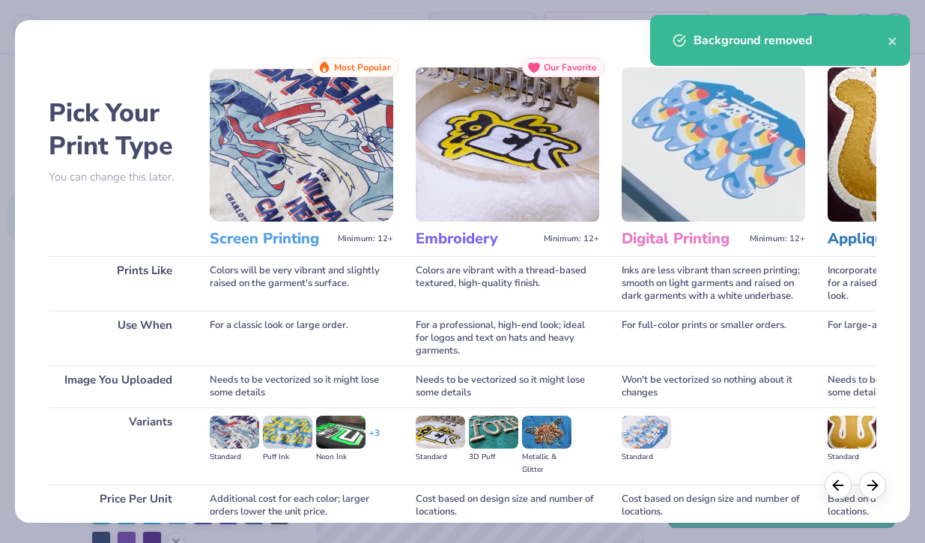
scroll to position [129, 0]
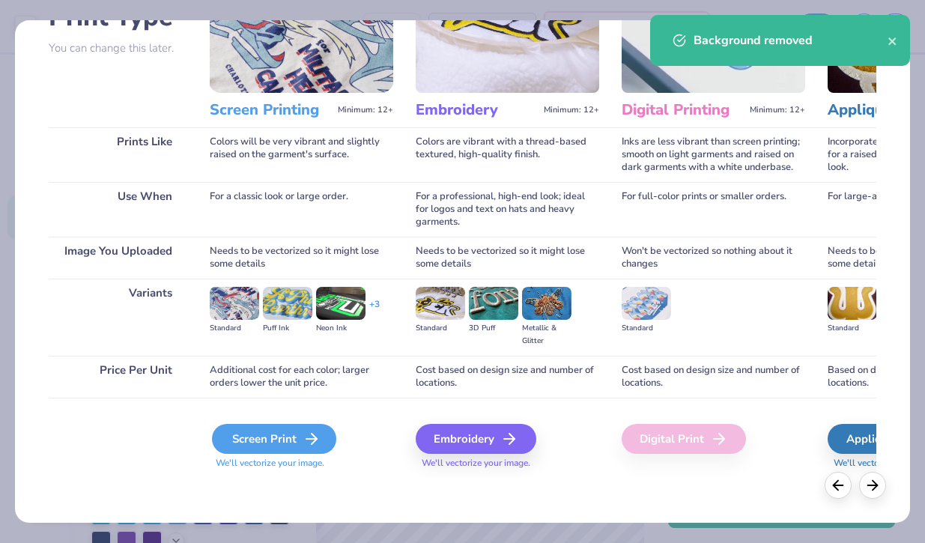
click at [269, 443] on div "Screen Print" at bounding box center [274, 439] width 124 height 30
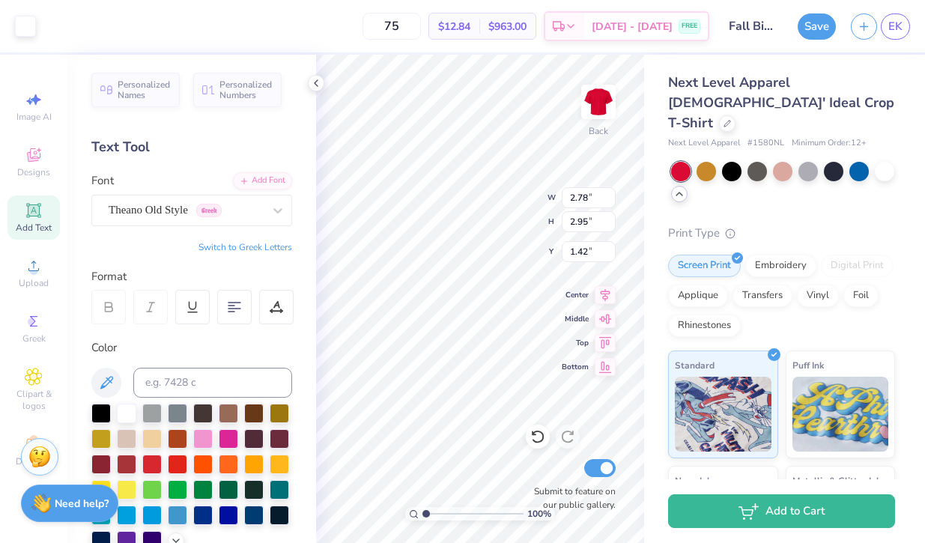
type input "2.78"
type input "2.95"
type input "3.72"
type input "3.01"
type input "3.20"
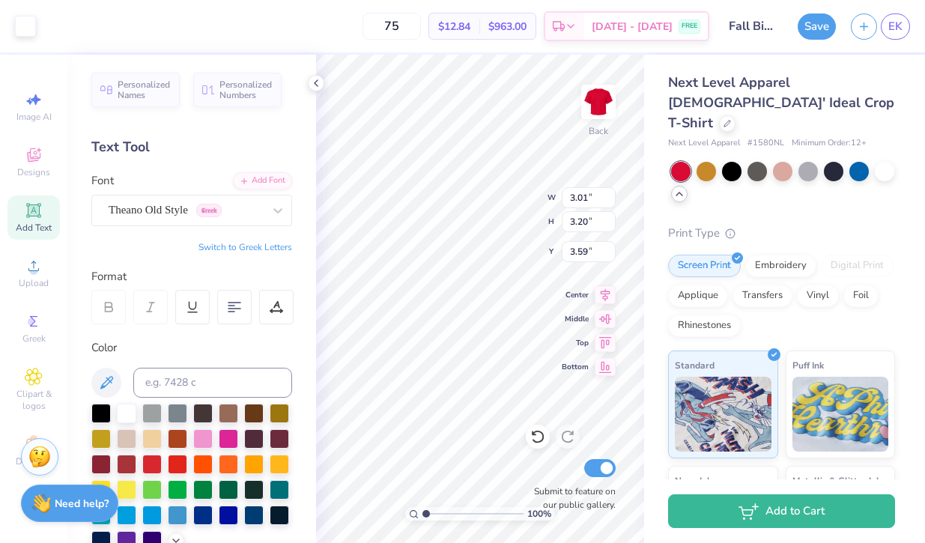
type input "2.71"
type input "2.87"
type input "3.75"
click at [421, 22] on input "75" at bounding box center [392, 26] width 58 height 27
type input "7"
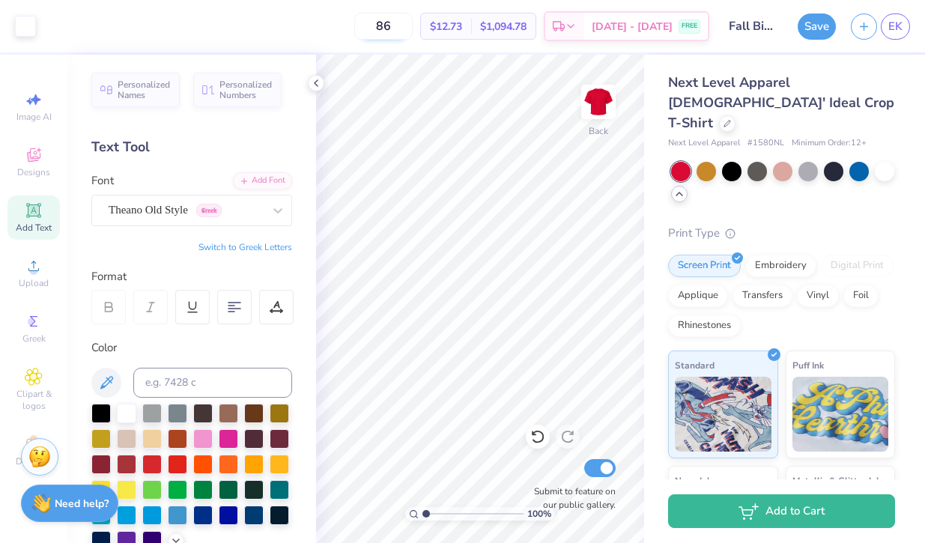
type input "8"
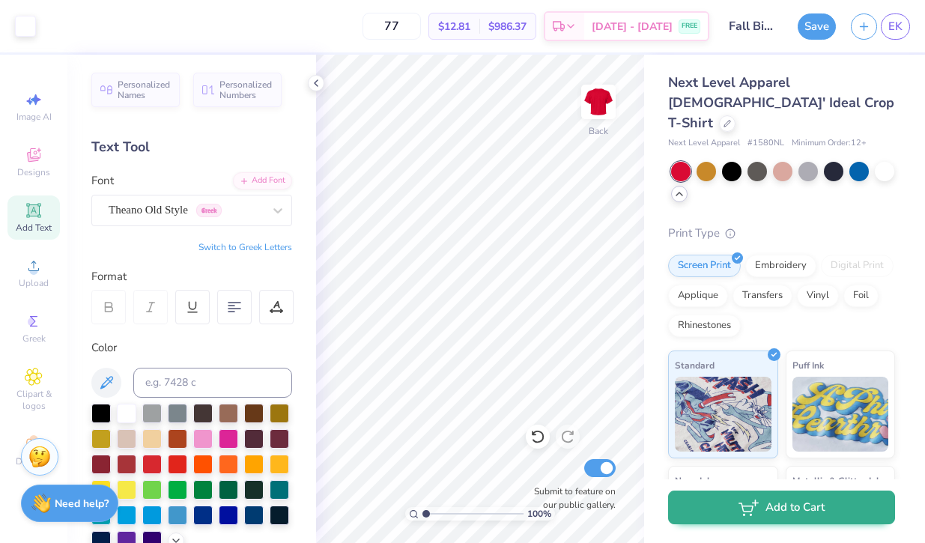
type input "77"
click at [843, 507] on button "Add to Cart" at bounding box center [781, 508] width 227 height 34
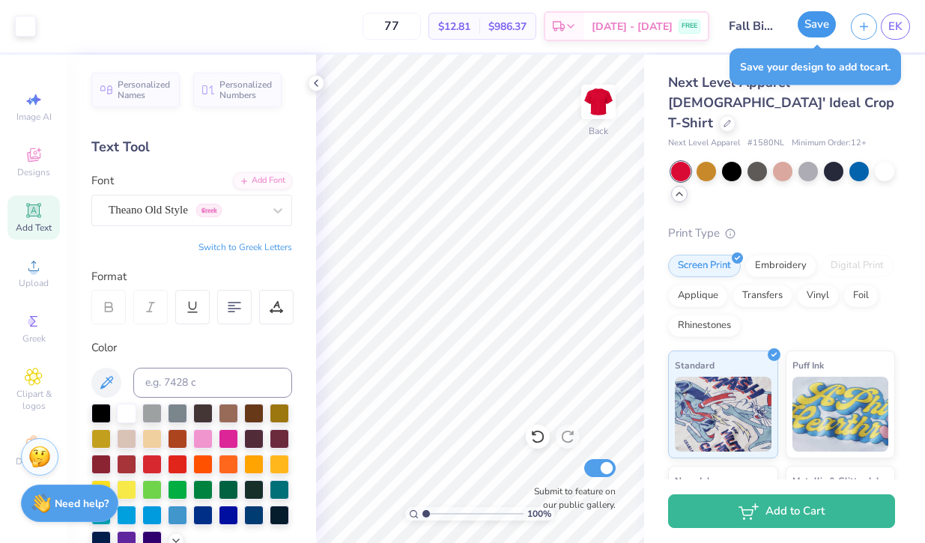
click at [812, 30] on button "Save" at bounding box center [817, 24] width 38 height 26
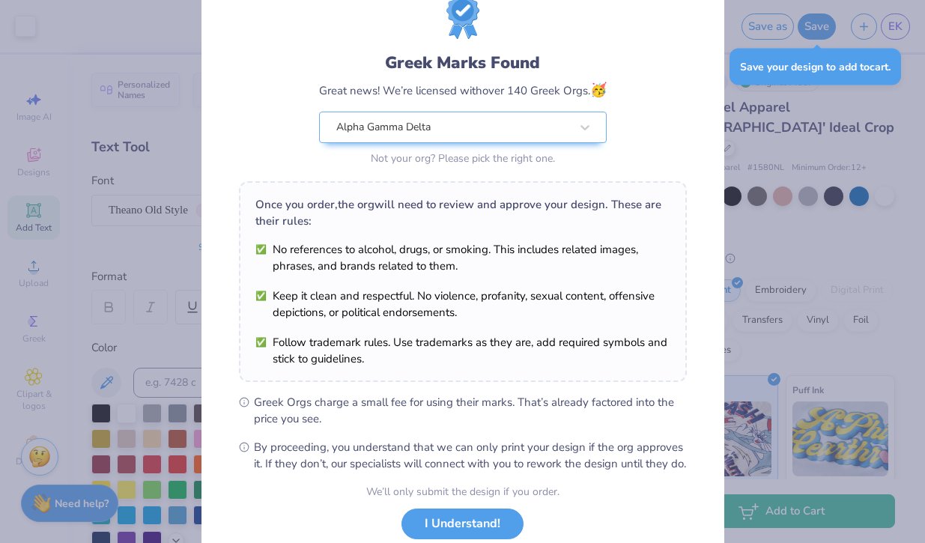
scroll to position [158, 0]
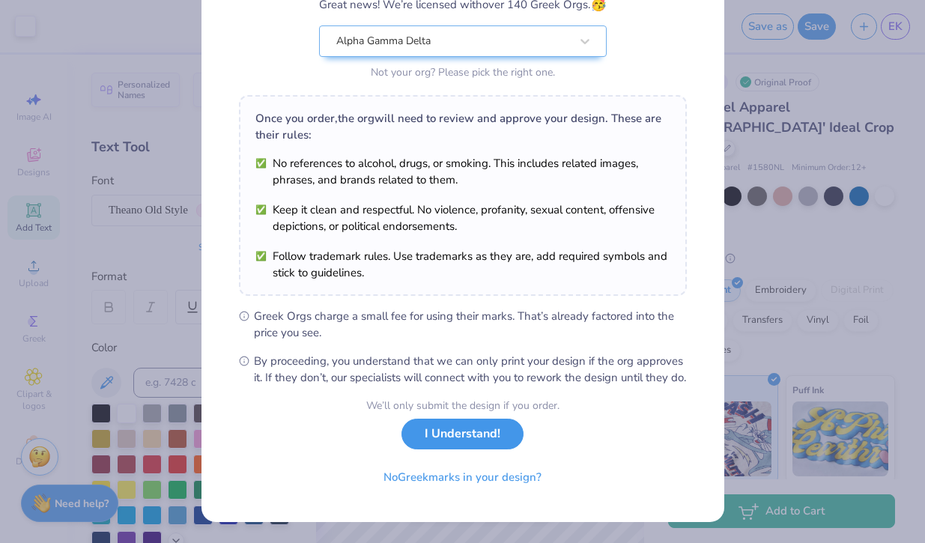
click at [476, 436] on button "I Understand!" at bounding box center [463, 434] width 122 height 31
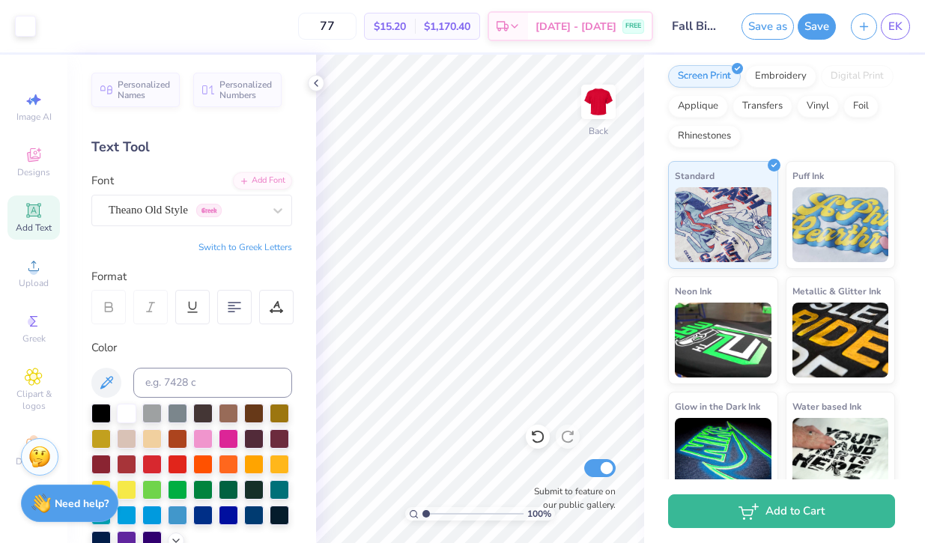
scroll to position [0, 0]
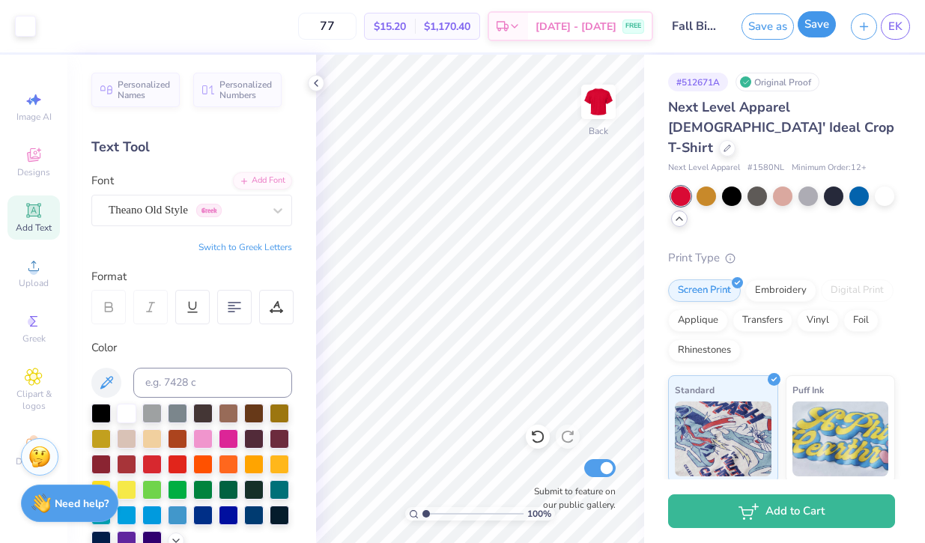
click at [824, 27] on button "Save" at bounding box center [817, 24] width 38 height 26
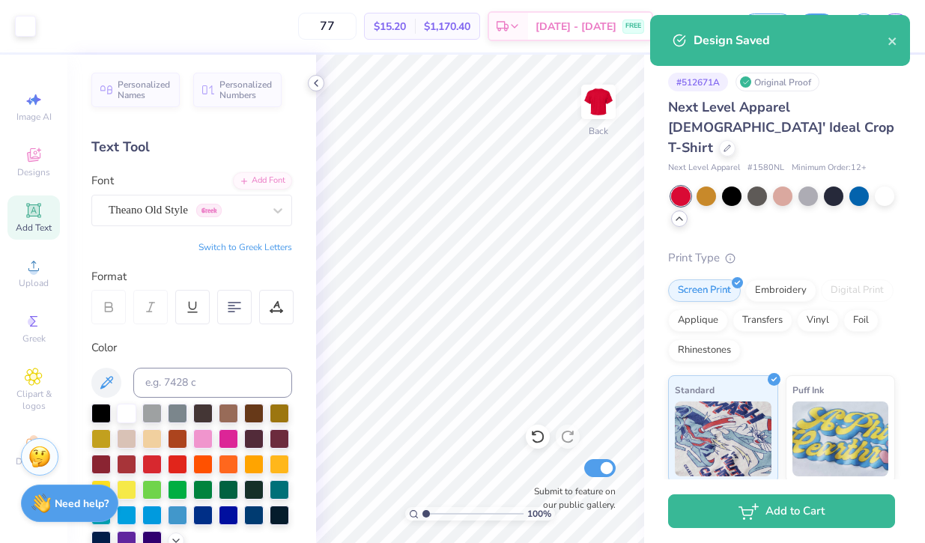
click at [315, 85] on icon at bounding box center [316, 83] width 12 height 12
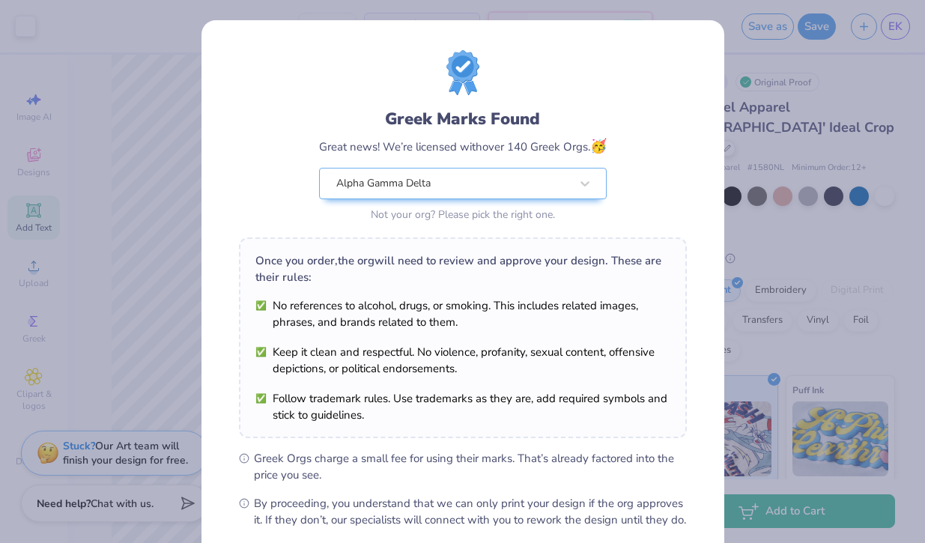
click at [530, 438] on div "Greek Marks Found Great news! We’re licensed with over 140 Greek Orgs. 🥳 Alpha …" at bounding box center [463, 289] width 448 height 478
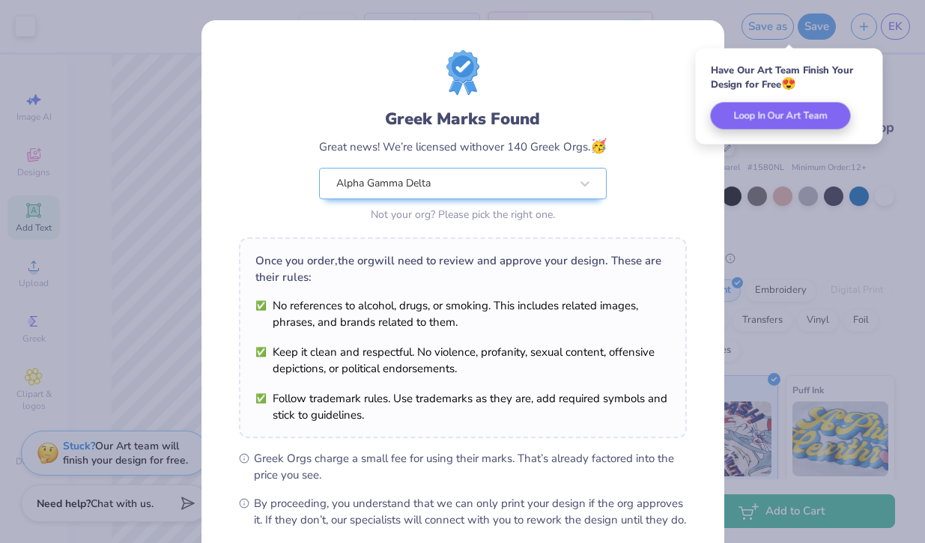
scroll to position [158, 0]
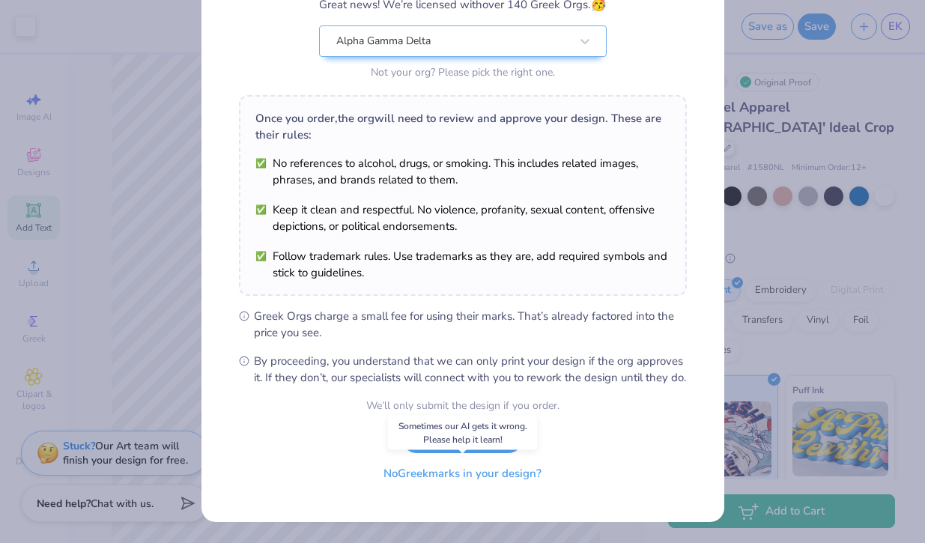
click at [499, 475] on button "No Greek marks in your design?" at bounding box center [463, 473] width 184 height 31
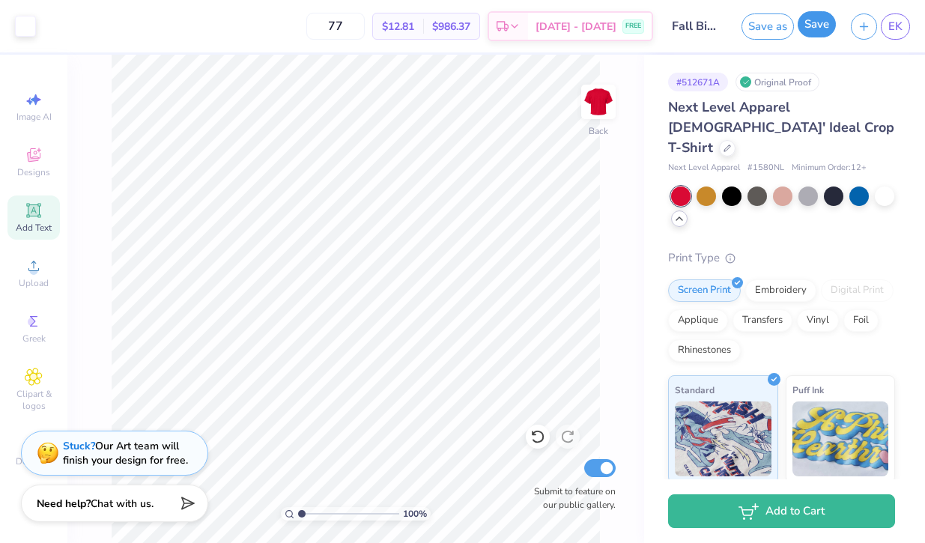
click at [816, 35] on button "Save" at bounding box center [817, 24] width 38 height 26
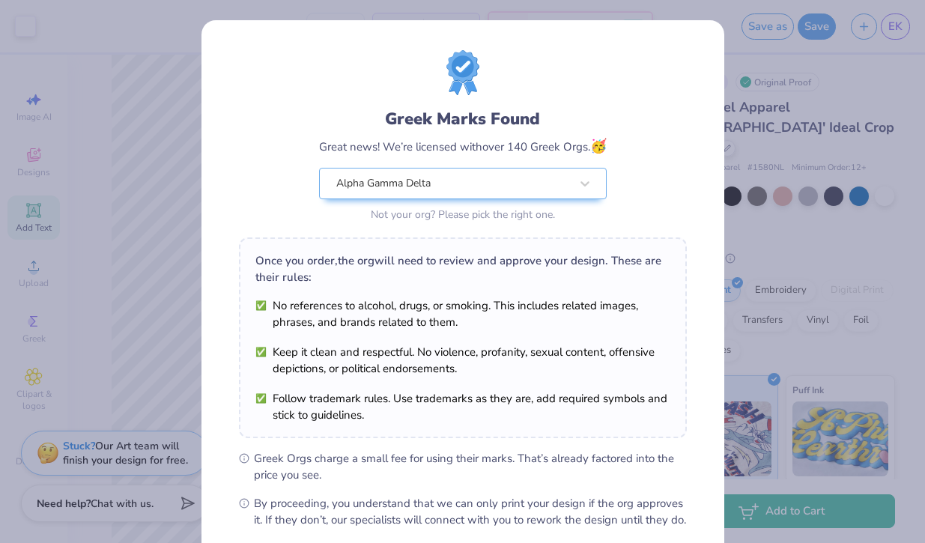
scroll to position [158, 0]
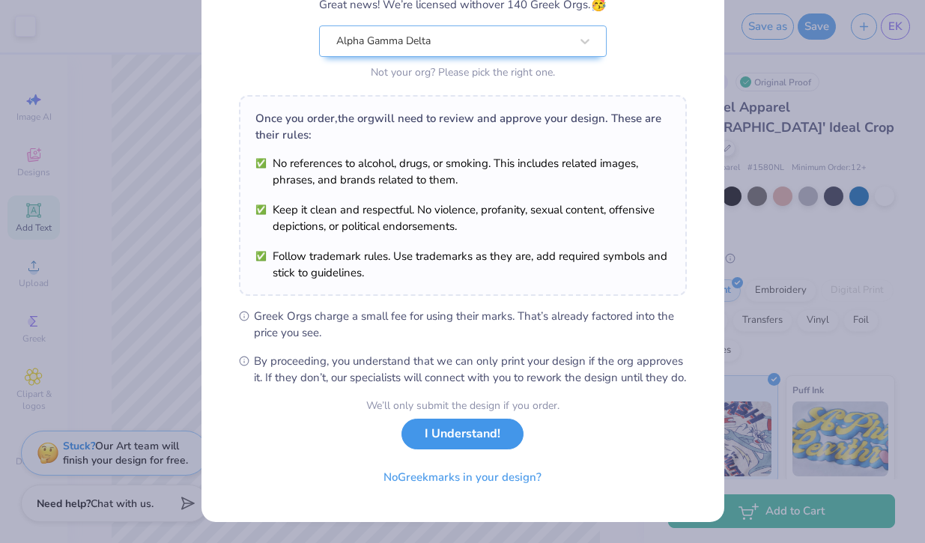
click at [485, 437] on button "I Understand!" at bounding box center [463, 434] width 122 height 31
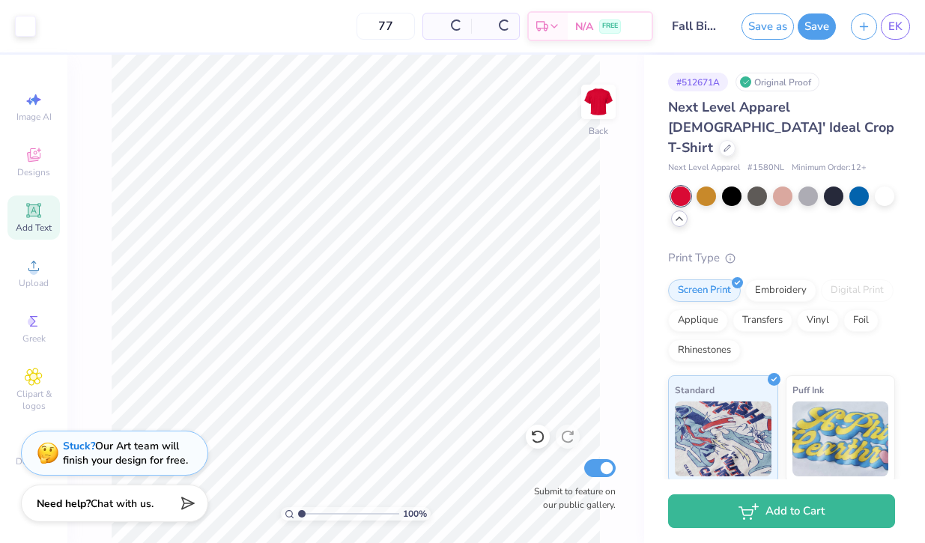
scroll to position [0, 0]
click at [121, 515] on div "Need help? Chat with us." at bounding box center [114, 500] width 187 height 37
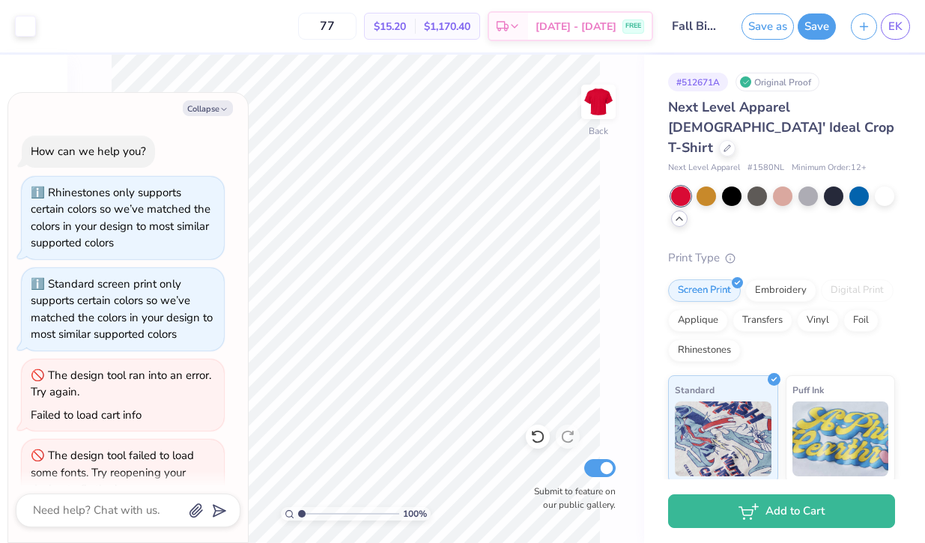
scroll to position [691, 0]
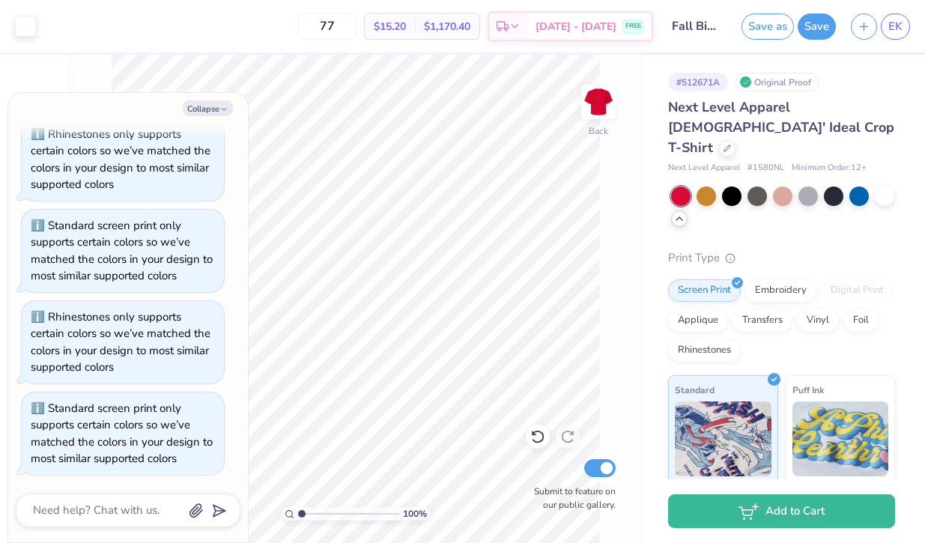
click at [112, 524] on div at bounding box center [128, 511] width 225 height 34
click at [106, 509] on textarea at bounding box center [107, 510] width 152 height 20
type textarea "x"
type textarea "D"
type textarea "x"
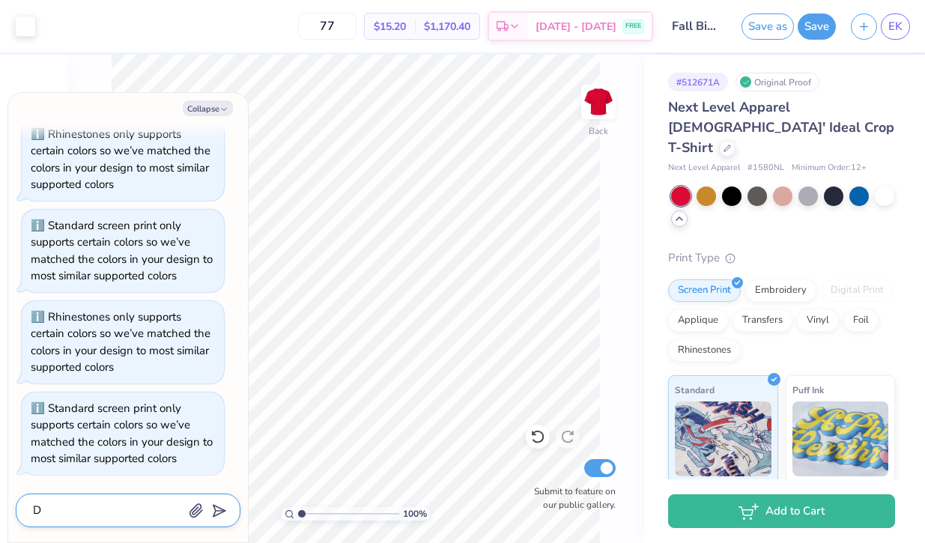
type textarea "Do"
type textarea "x"
type textarea "Do"
type textarea "x"
type textarea "Do g"
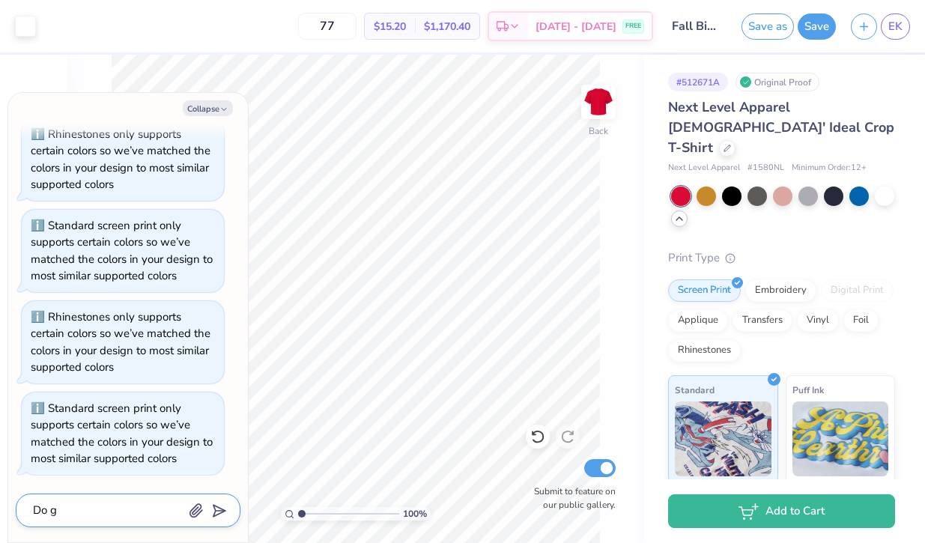
type textarea "x"
type textarea "Do gr"
type textarea "x"
type textarea "Do gre"
type textarea "x"
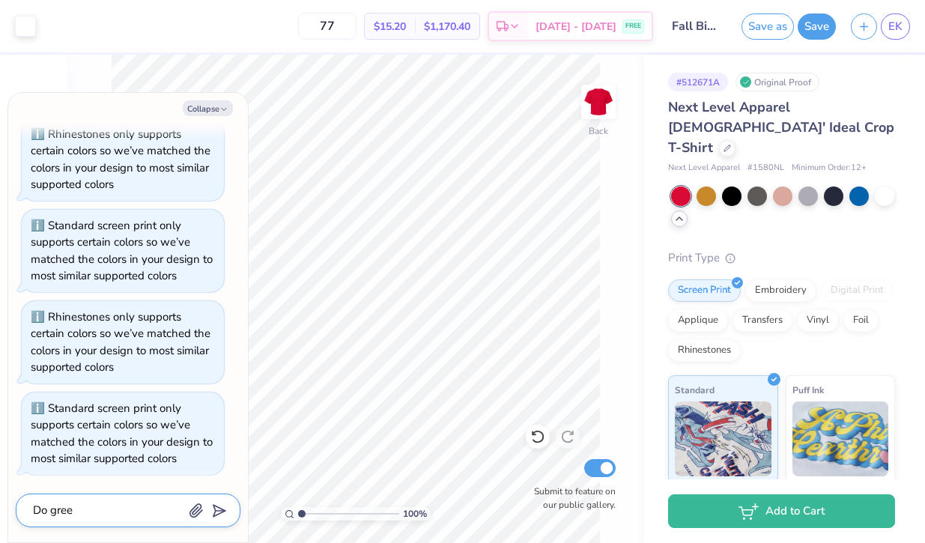
type textarea "Do greek"
type textarea "x"
type textarea "Do greek"
type textarea "x"
type textarea "Do greek m"
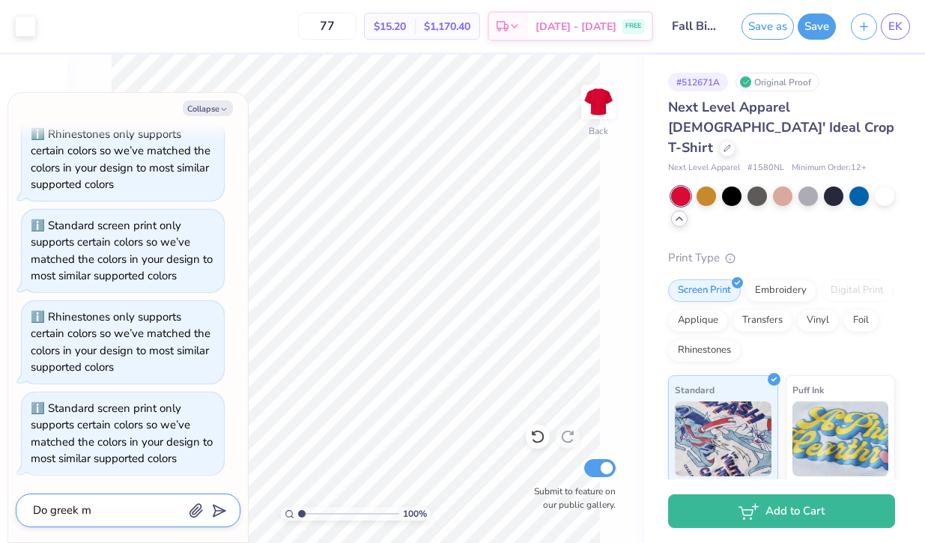
type textarea "x"
type textarea "Do greek ma"
type textarea "x"
type textarea "Do greek mark"
type textarea "x"
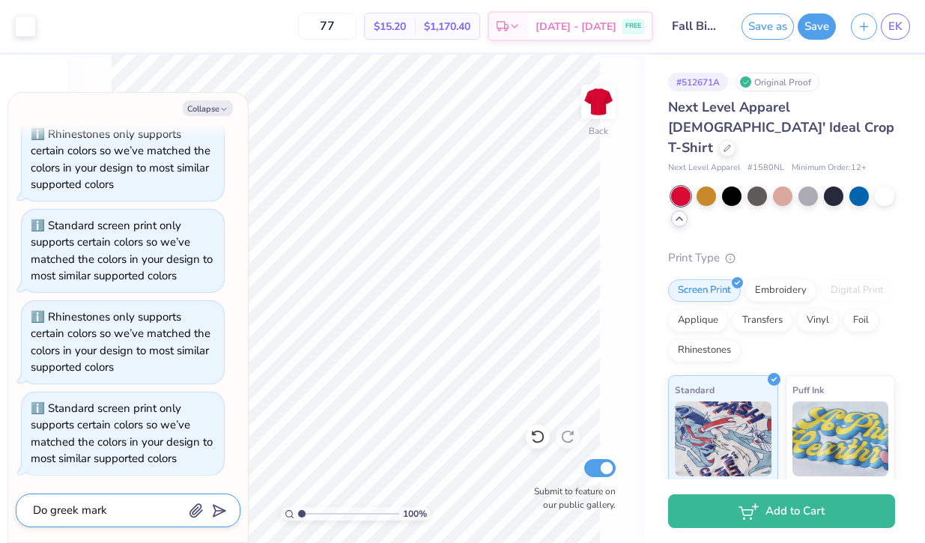
type textarea "Do greek marks"
type textarea "x"
type textarea "Do greek marks"
type textarea "x"
type textarea "Do greek marks i"
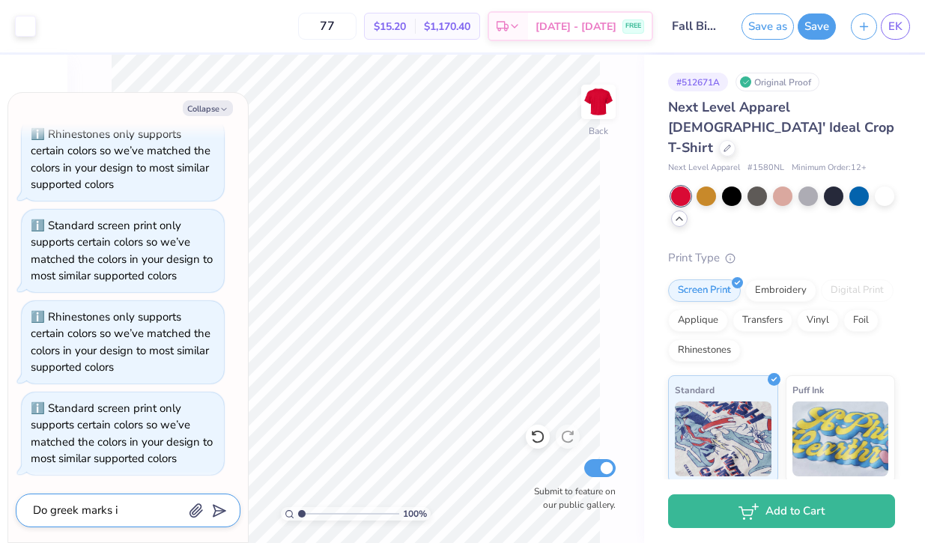
type textarea "x"
type textarea "Do greek marks in"
type textarea "x"
type textarea "Do greek marks inc"
type textarea "x"
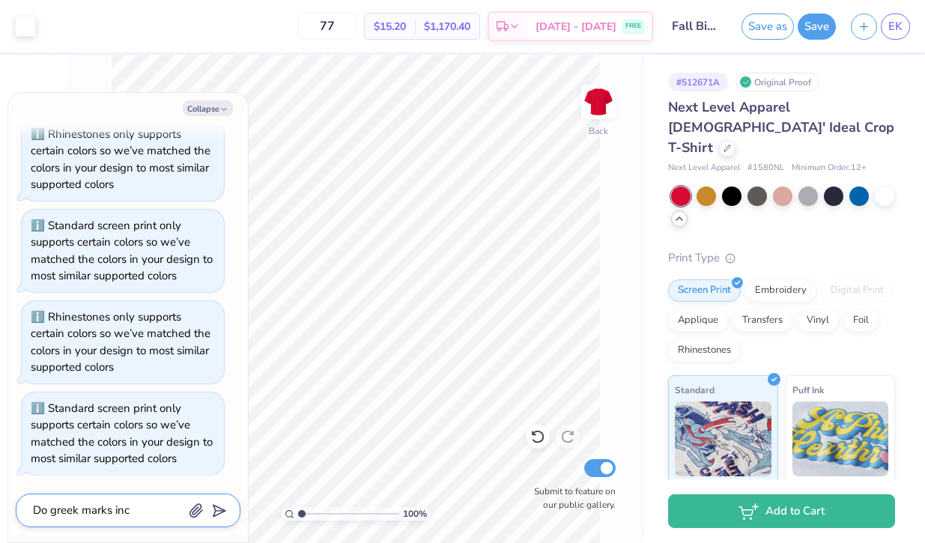
type textarea "Do greek marks incl"
type textarea "x"
type textarea "Do greek marks inclu"
type textarea "x"
type textarea "Do greek marks includ"
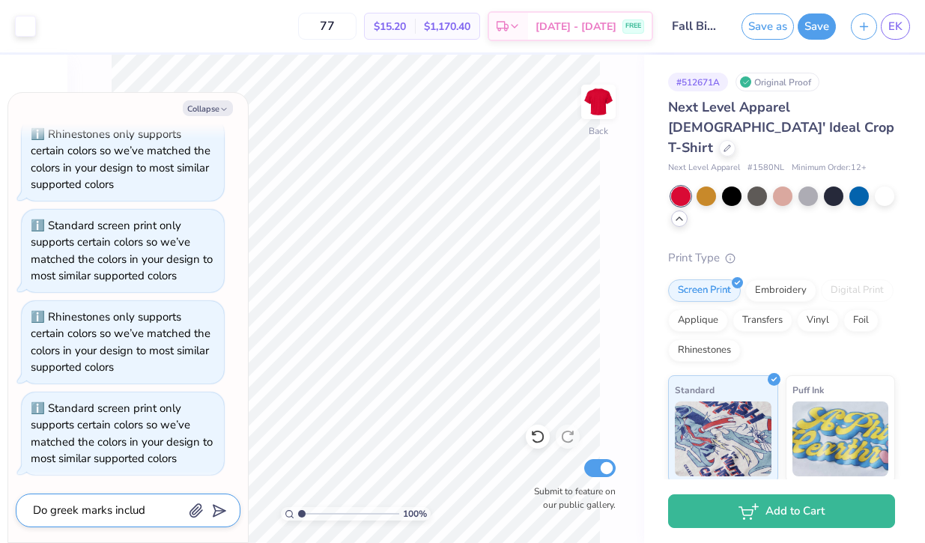
type textarea "x"
type textarea "Do greek marks include"
type textarea "x"
type textarea "Do greek marks include t"
type textarea "x"
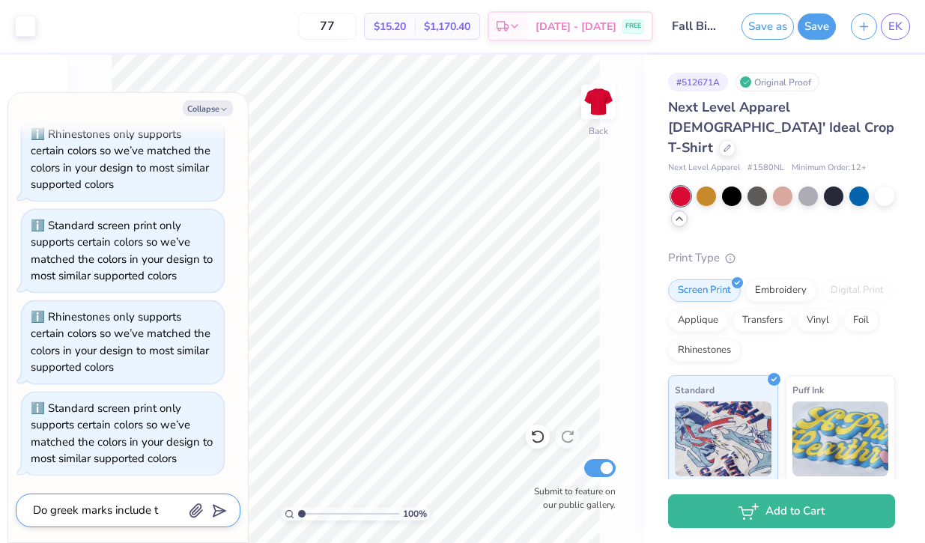
type textarea "Do greek marks include th"
type textarea "x"
type textarea "Do greek marks include the"
type textarea "x"
type textarea "Do greek marks include the"
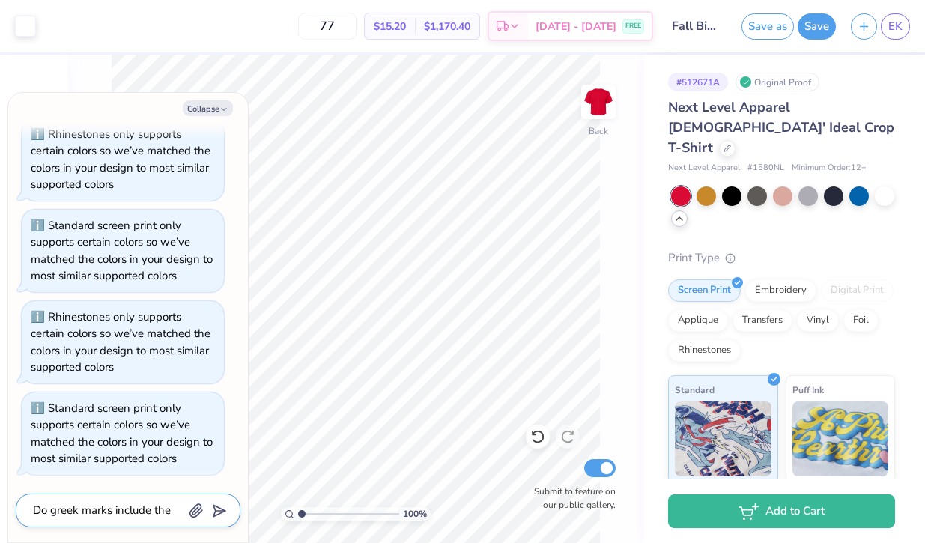
type textarea "x"
type textarea "Do greek marks include the n"
type textarea "x"
type textarea "Do greek marks include the na"
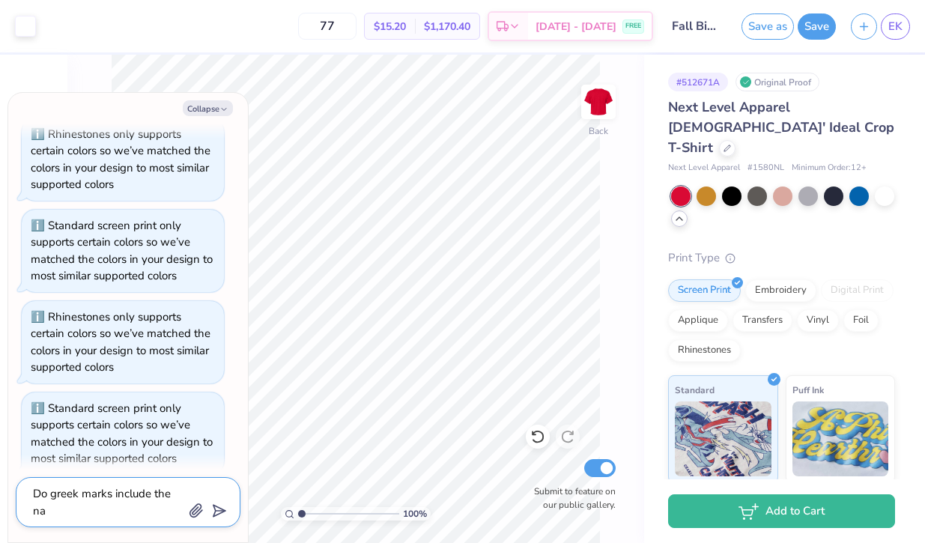
type textarea "x"
type textarea "Do greek marks include the nam"
type textarea "x"
type textarea "Do greek marks include the name"
type textarea "x"
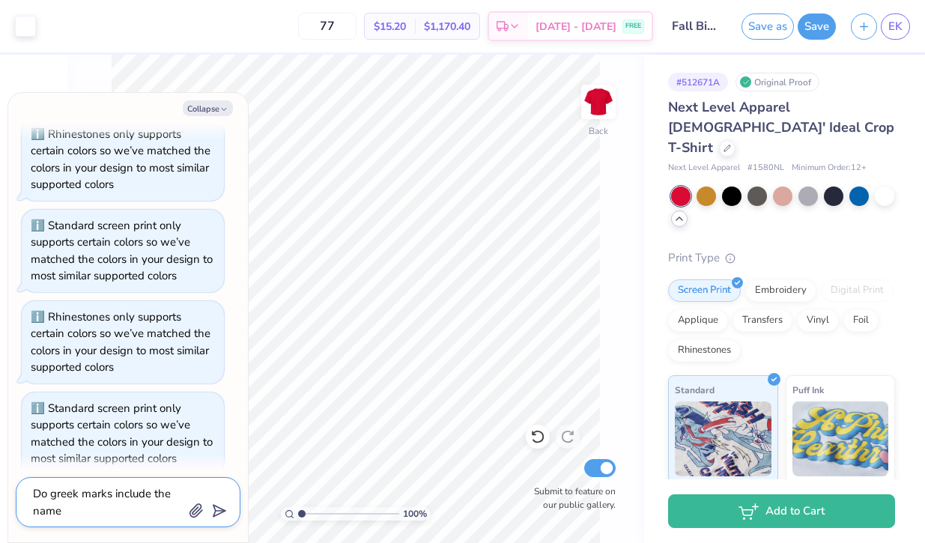
type textarea "Do greek marks include the name"
type textarea "x"
type textarea "Do greek marks include the name if"
type textarea "x"
type textarea "Do greek marks include the name if"
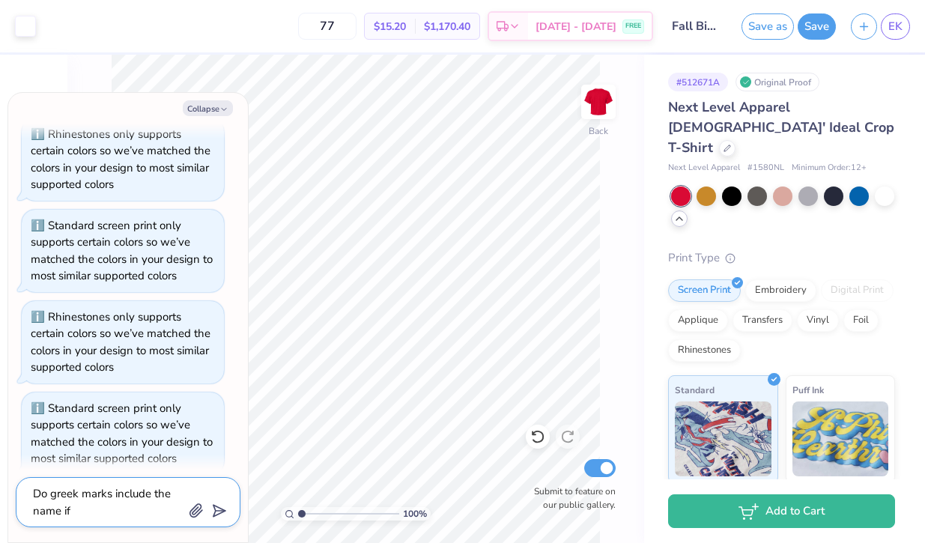
type textarea "x"
type textarea "Do greek marks include the name if a"
type textarea "x"
type textarea "Do greek marks include the name if a"
type textarea "x"
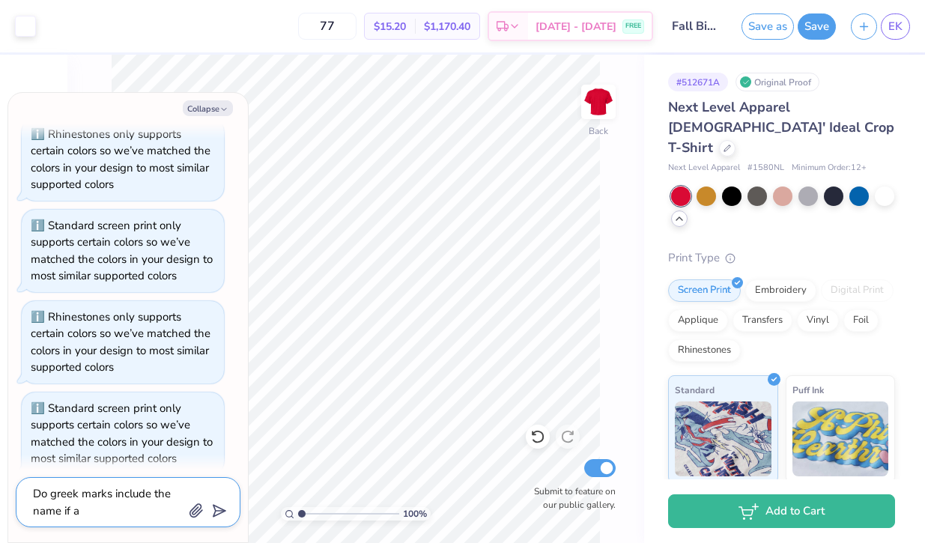
type textarea "Do greek marks include the name if a"
type textarea "x"
type textarea "Do greek marks include the name if"
type textarea "x"
type textarea "Do greek marks include the name if"
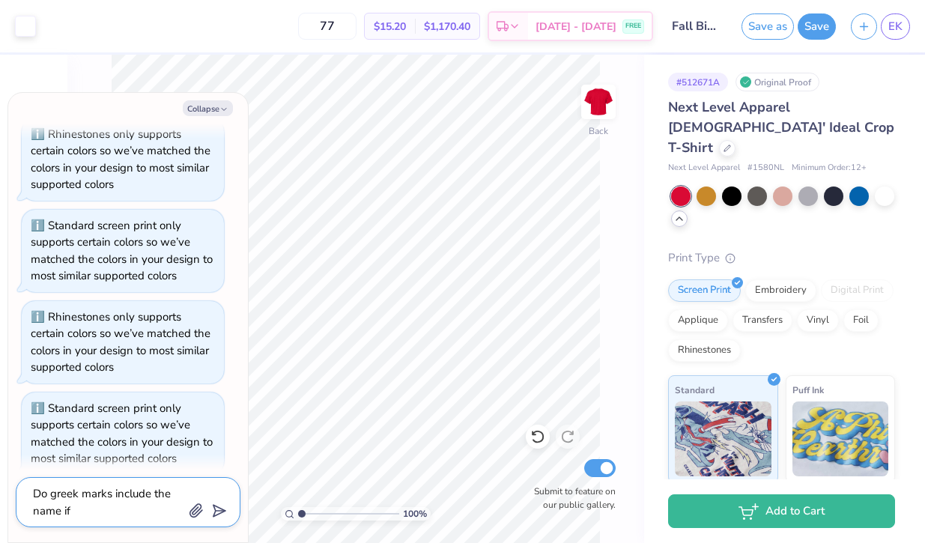
type textarea "x"
type textarea "Do greek marks include the name i"
type textarea "x"
type textarea "Do greek marks include the name"
type textarea "x"
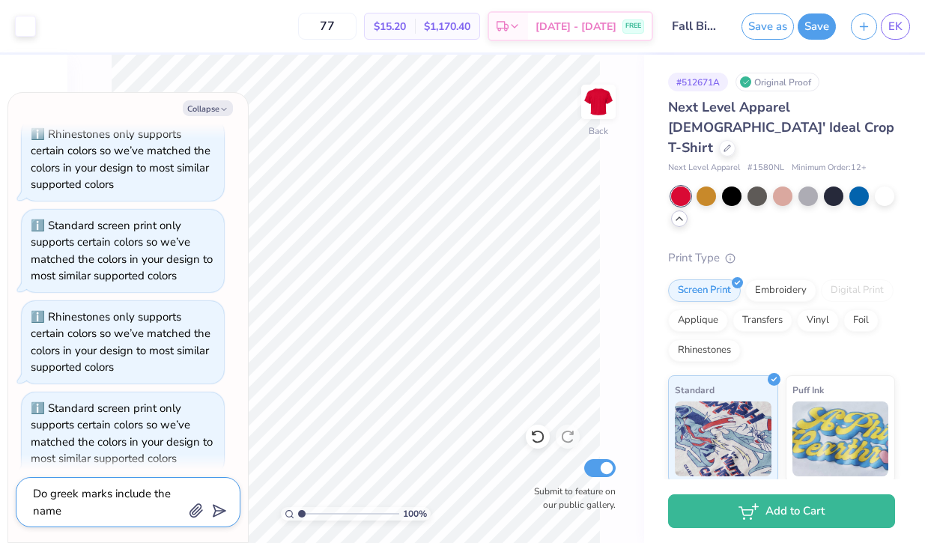
type textarea "Do greek marks include the name o"
type textarea "x"
type textarea "Do greek marks include the name of"
type textarea "x"
type textarea "Do greek marks include the name of"
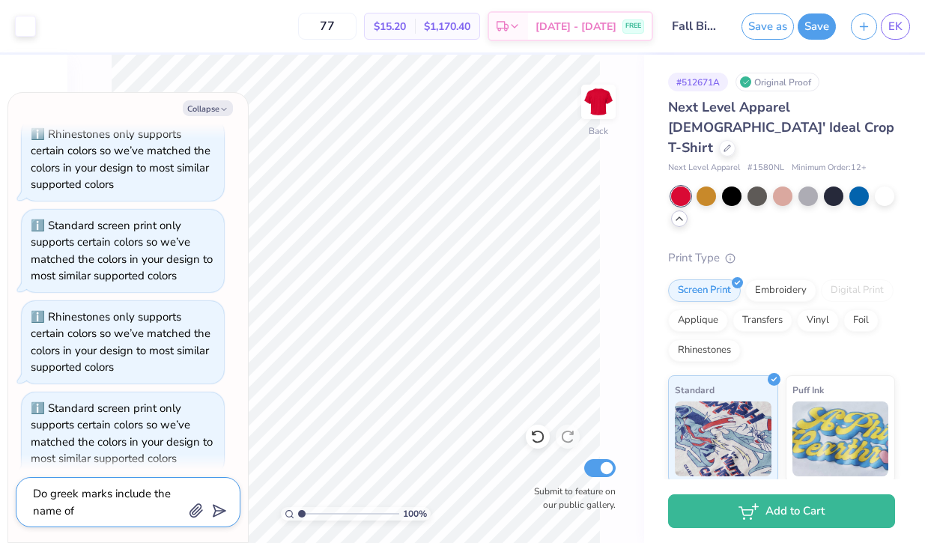
type textarea "x"
type textarea "Do greek marks include the name of a"
type textarea "x"
type textarea "Do greek marks include the name of a"
type textarea "x"
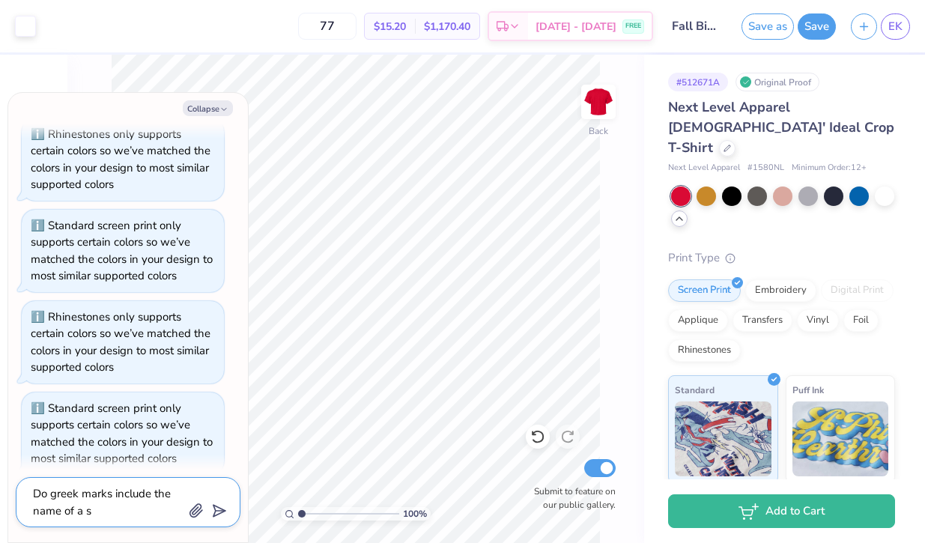
type textarea "Do greek marks include the name of a so"
type textarea "x"
type textarea "Do greek marks include the name of a sor"
type textarea "x"
type textarea "Do greek marks include the name of a soro"
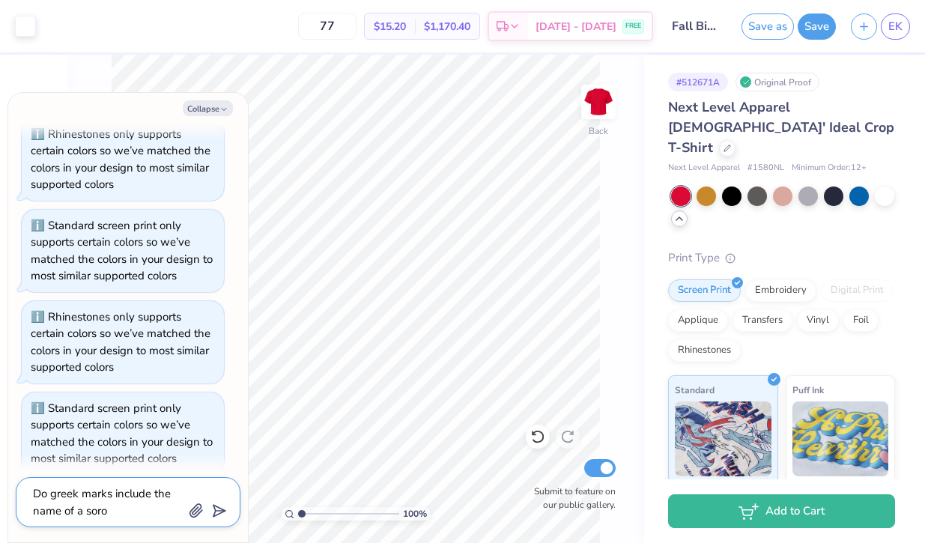
type textarea "x"
type textarea "Do greek marks include the name of a soror"
type textarea "x"
type textarea "Do greek marks include the name of a sorori"
type textarea "x"
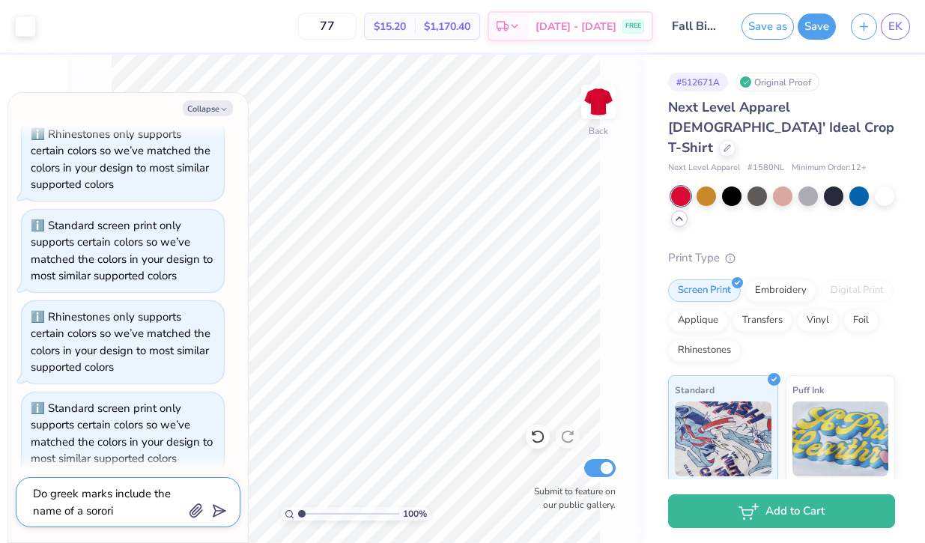
type textarea "Do greek marks include the name of a sororit"
type textarea "x"
type textarea "Do greek marks include the name of a sorority"
type textarea "x"
type textarea "Do greek marks include the name of a sorority"
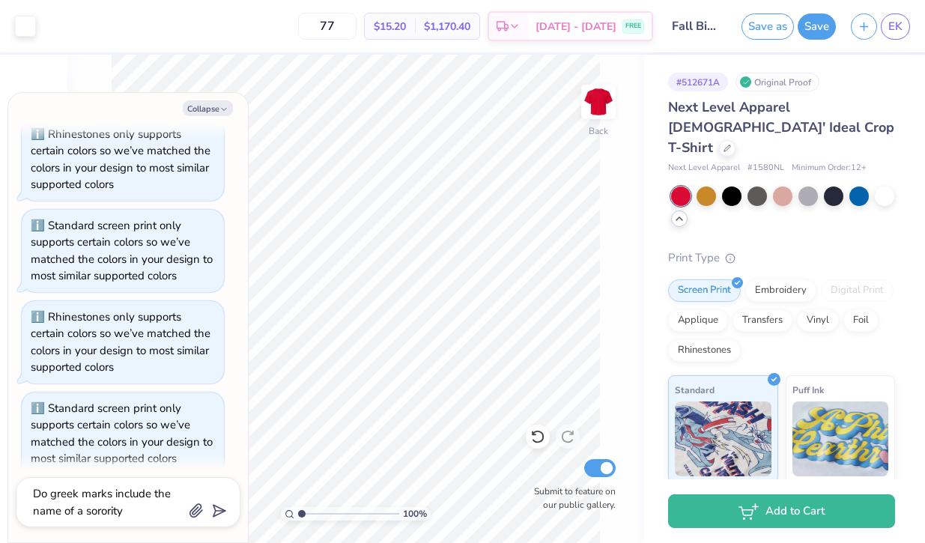
scroll to position [765, 0]
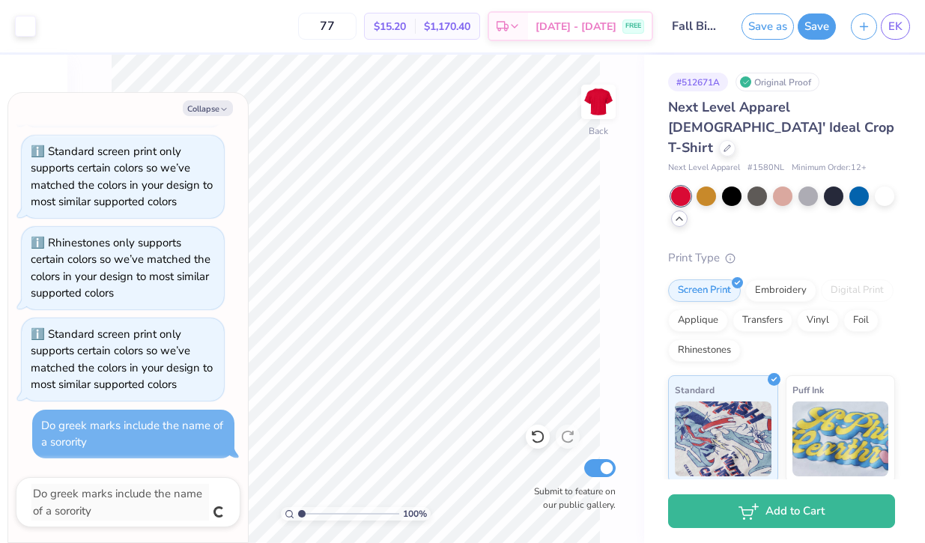
type textarea "x"
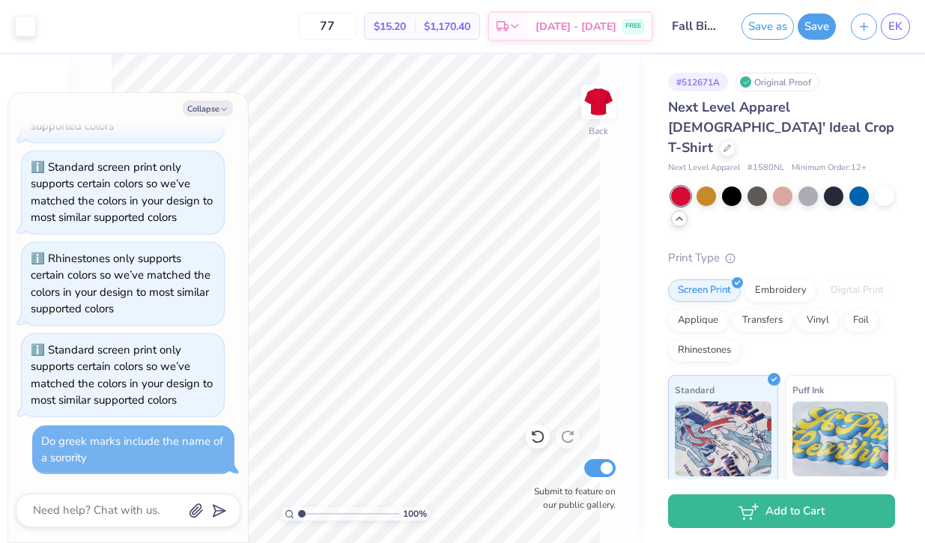
scroll to position [748, 0]
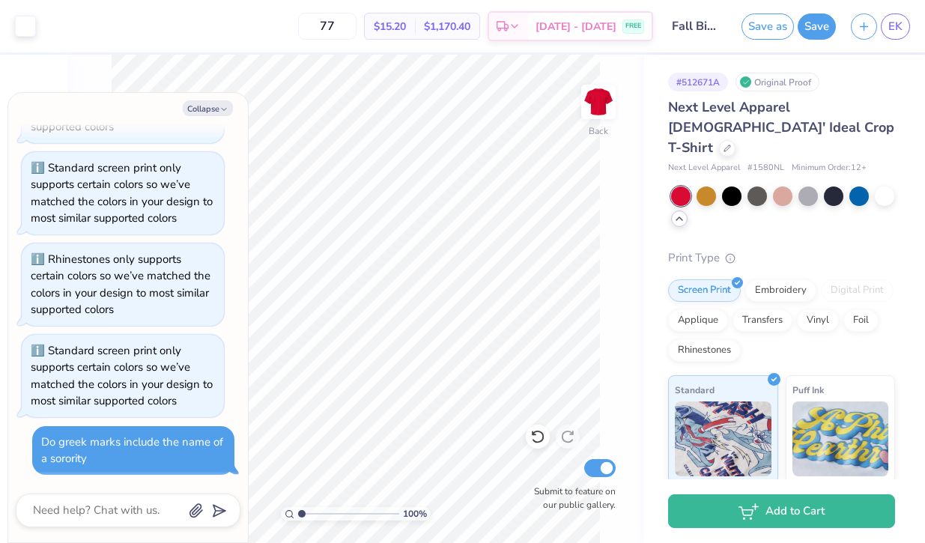
click at [114, 464] on div "Do greek marks include the name of a sorority" at bounding box center [133, 451] width 184 height 34
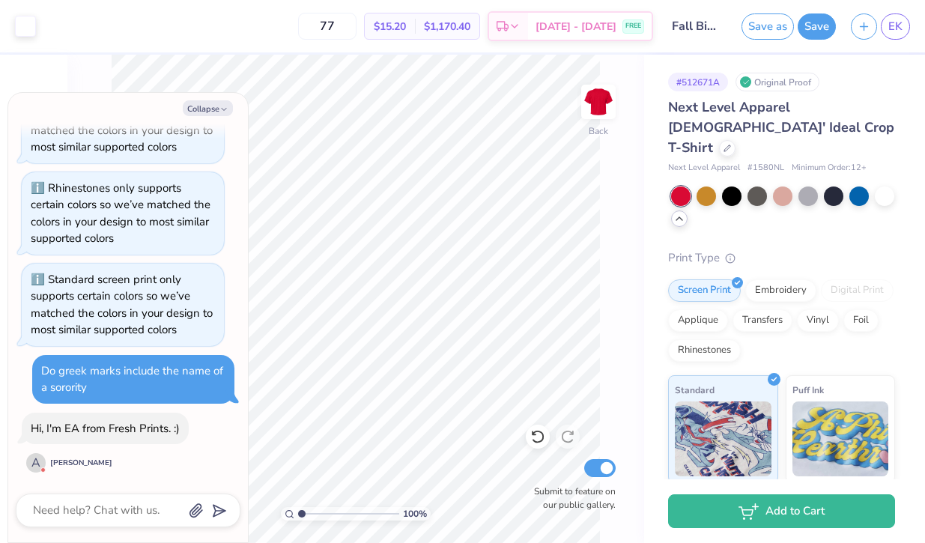
click at [166, 465] on div "Hi, I'm EA from Fresh Prints. :) A Ashanna V" at bounding box center [105, 444] width 167 height 62
click at [126, 524] on div at bounding box center [128, 511] width 225 height 34
click at [123, 506] on textarea at bounding box center [107, 510] width 152 height 20
type textarea "x"
type textarea "H"
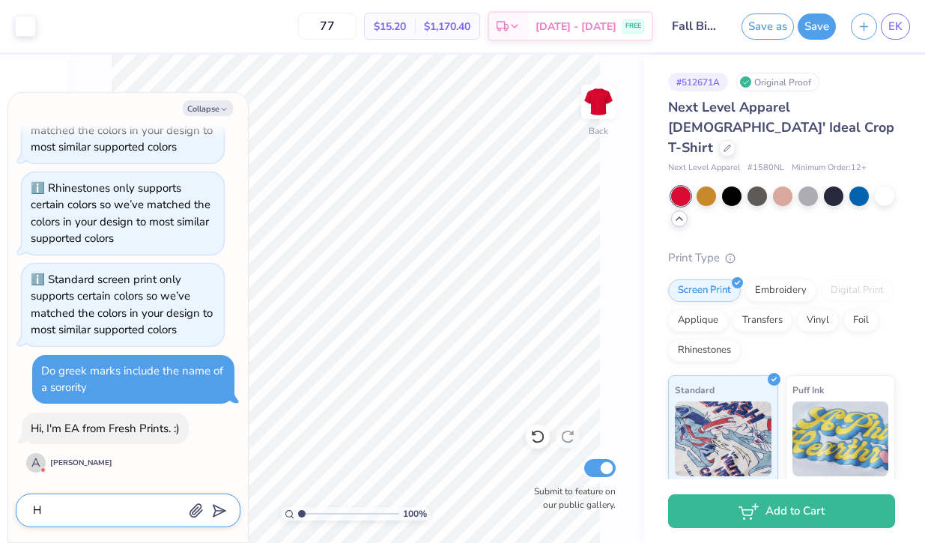
type textarea "x"
type textarea "He"
type textarea "x"
type textarea "Hel"
type textarea "x"
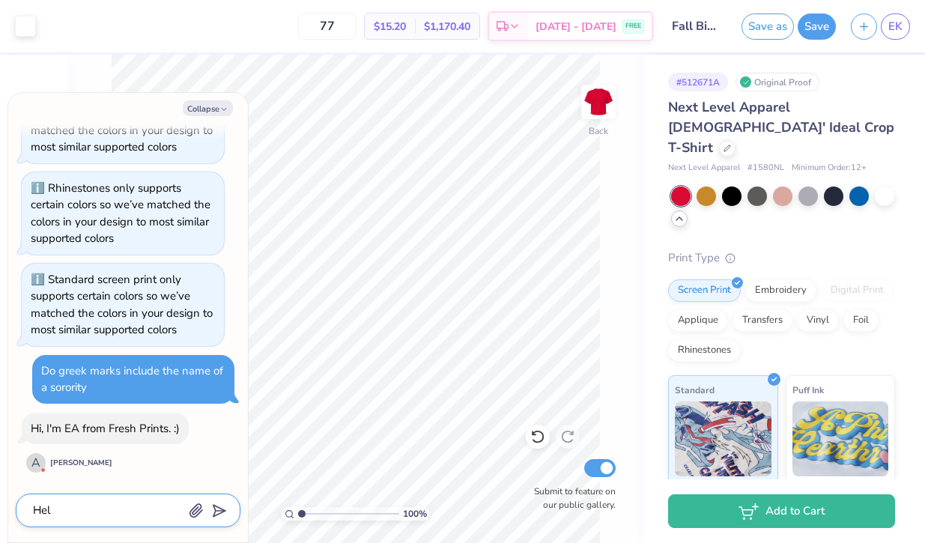
type textarea "Hell"
type textarea "x"
type textarea "Hello"
type textarea "x"
type textarea "Hello!"
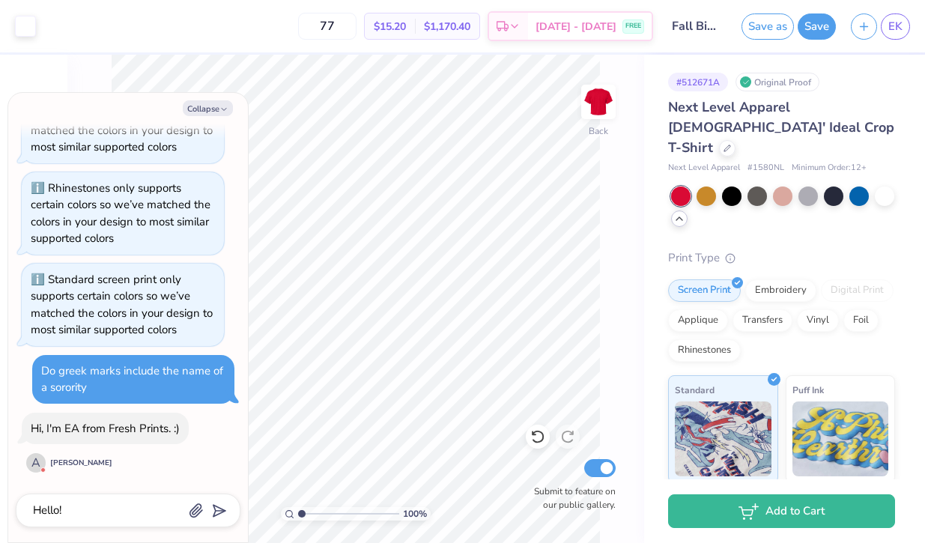
scroll to position [860, 0]
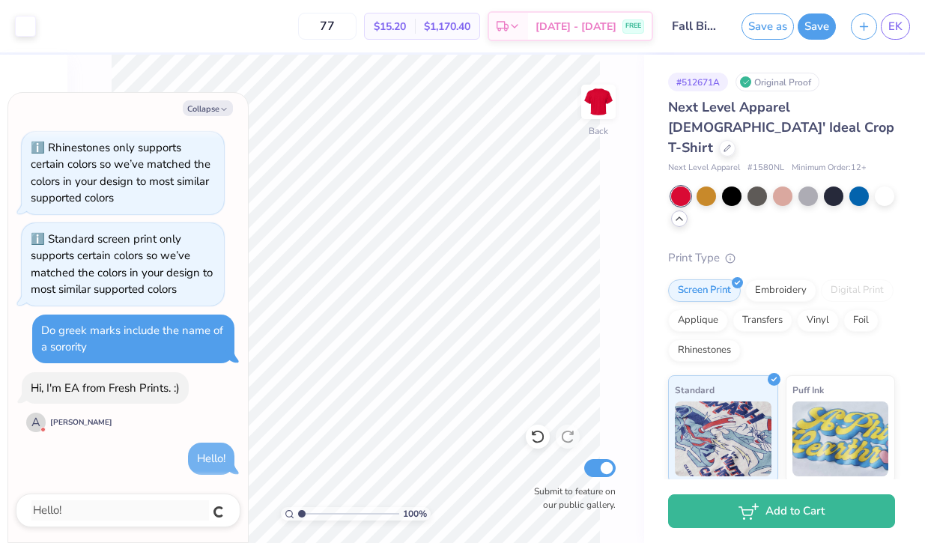
type textarea "x"
click at [470, 27] on span "$1,170.40" at bounding box center [447, 27] width 46 height 16
click at [406, 22] on span "$15.20" at bounding box center [390, 27] width 32 height 16
click at [804, 25] on button "Save" at bounding box center [817, 26] width 38 height 26
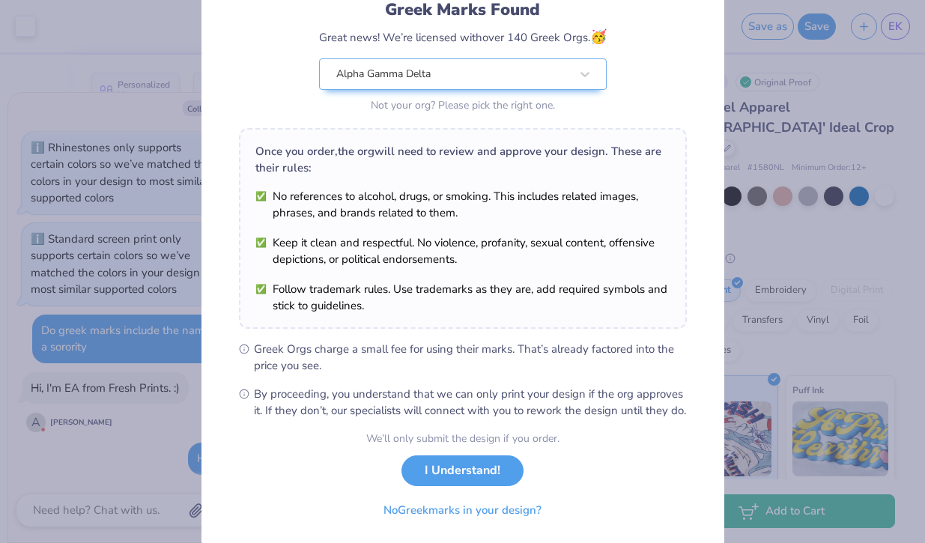
scroll to position [158, 0]
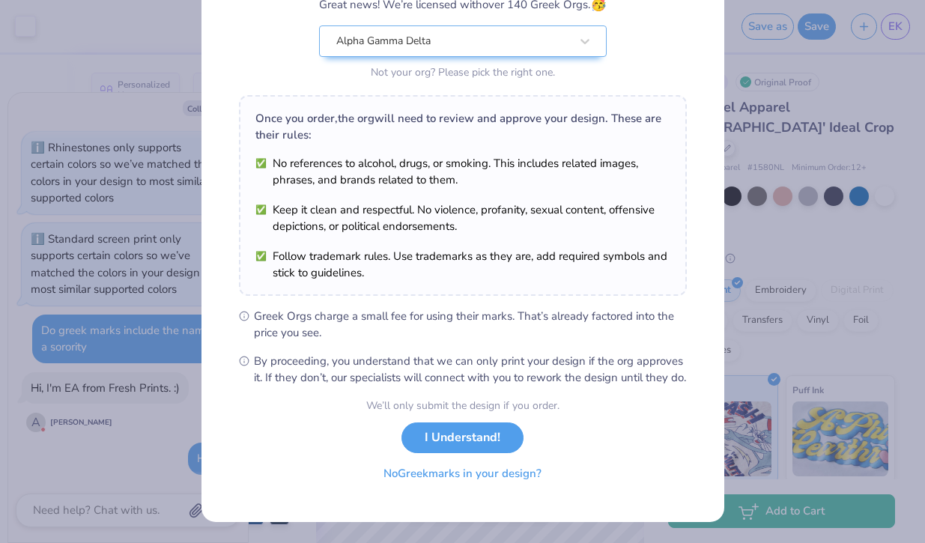
click at [462, 477] on button "No Greek marks in your design?" at bounding box center [463, 473] width 184 height 31
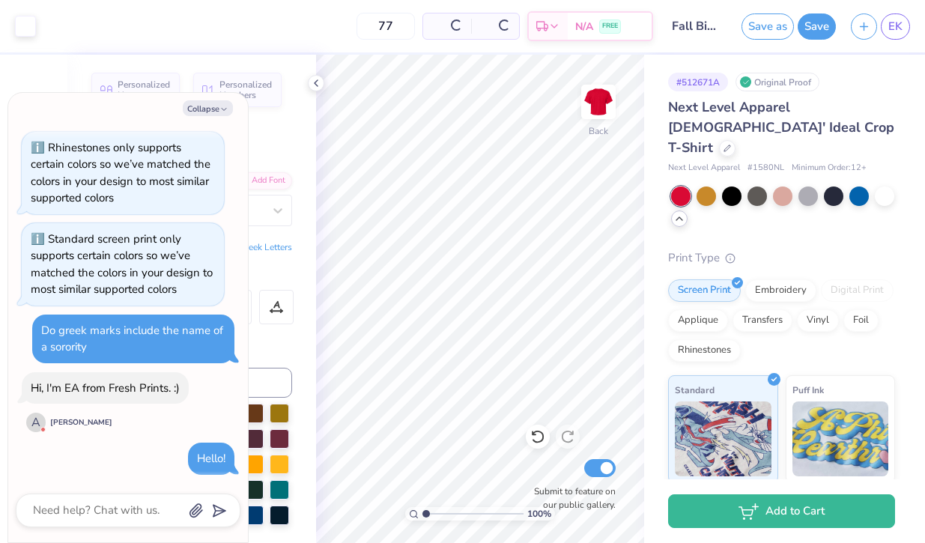
scroll to position [0, 0]
copy div "name"
click at [135, 515] on textarea at bounding box center [107, 510] width 152 height 20
paste textarea "name"
type textarea "x"
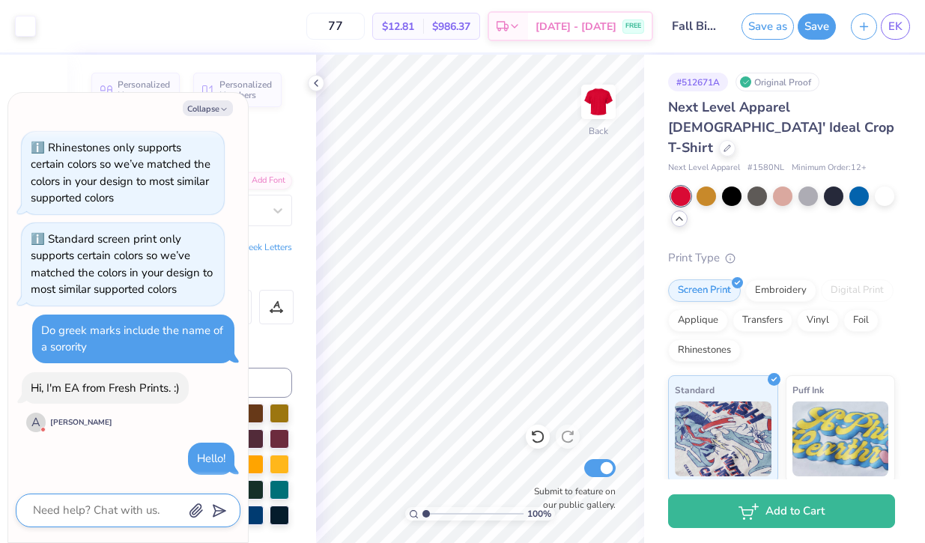
type textarea "name"
type textarea "x"
type textarea "nam"
type textarea "x"
type textarea "na"
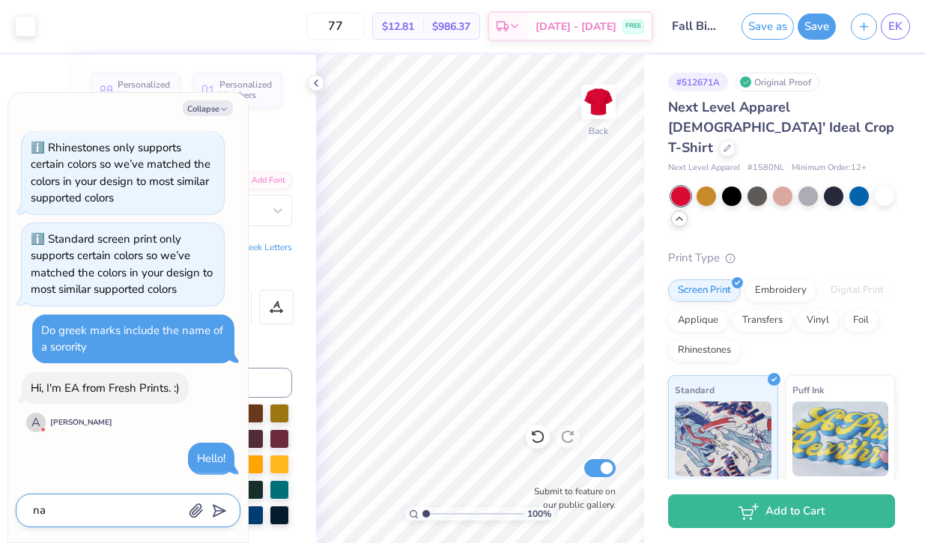
type textarea "x"
type textarea "n"
type textarea "x"
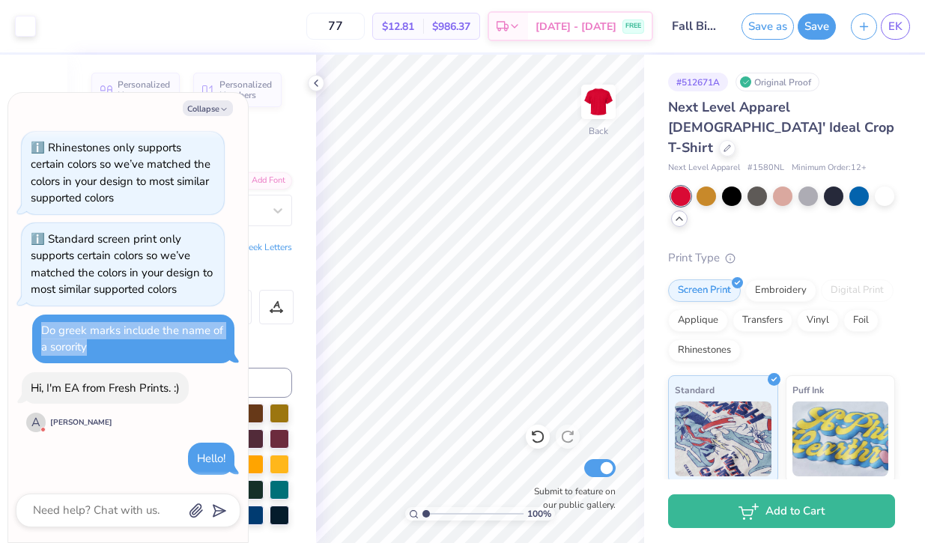
drag, startPoint x: 91, startPoint y: 342, endPoint x: 34, endPoint y: 325, distance: 60.2
click at [33, 325] on div "Do greek marks include the name of a sorority" at bounding box center [133, 339] width 202 height 49
copy div "Do greek marks include the name of a sorority"
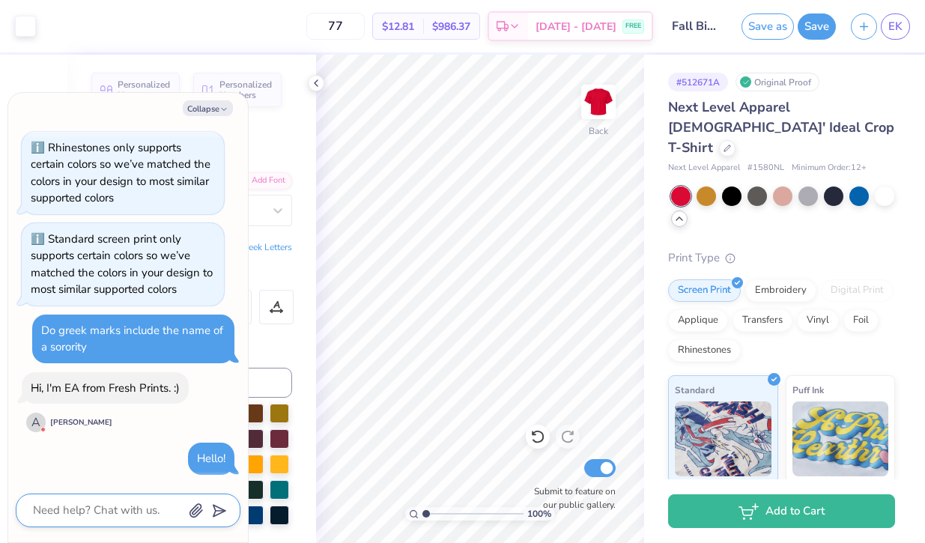
click at [89, 509] on textarea at bounding box center [107, 510] width 152 height 20
paste textarea "Do greek marks include the name of a sorority"
type textarea "x"
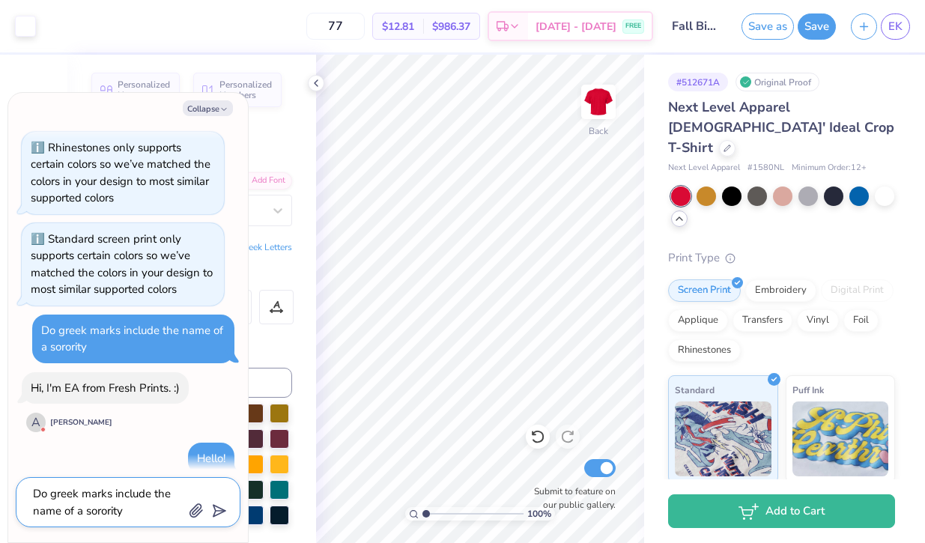
type textarea "Do greek marks include the name of a sorority"
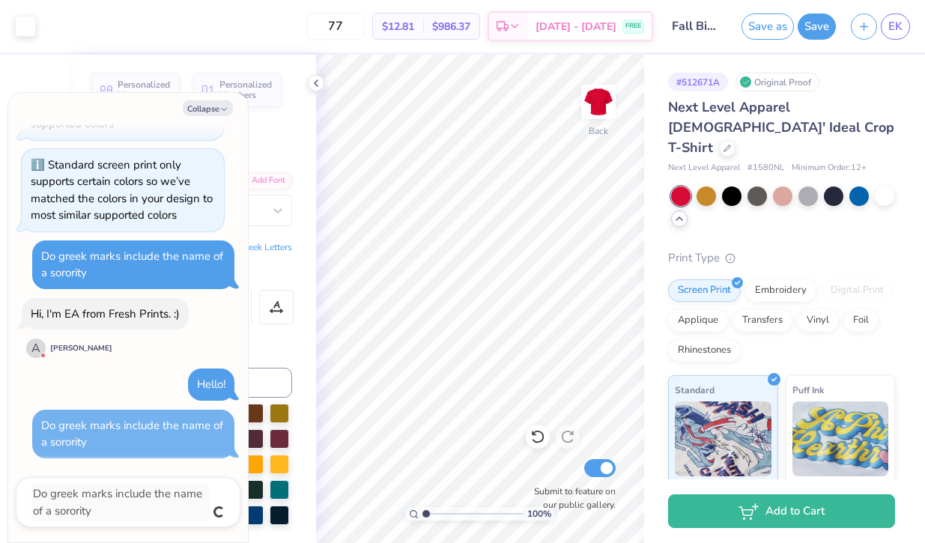
type textarea "x"
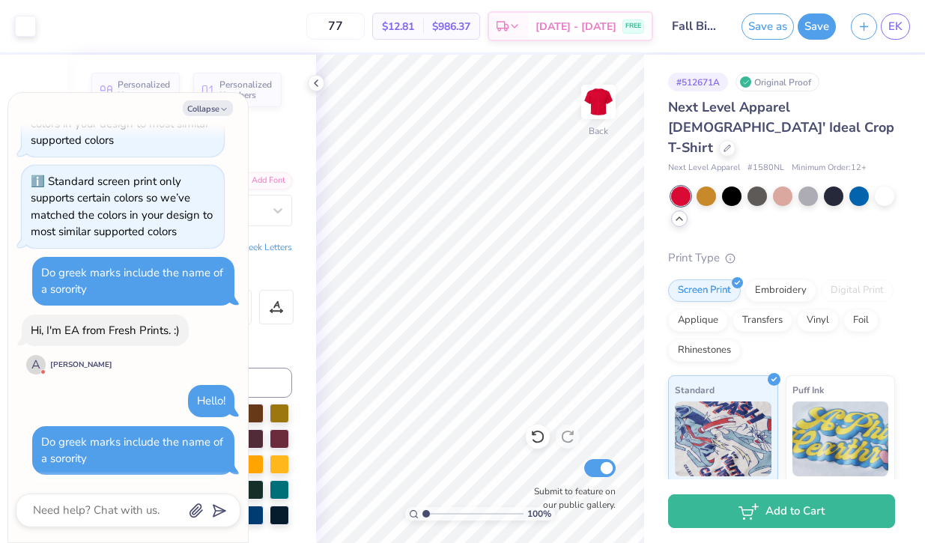
scroll to position [1056, 0]
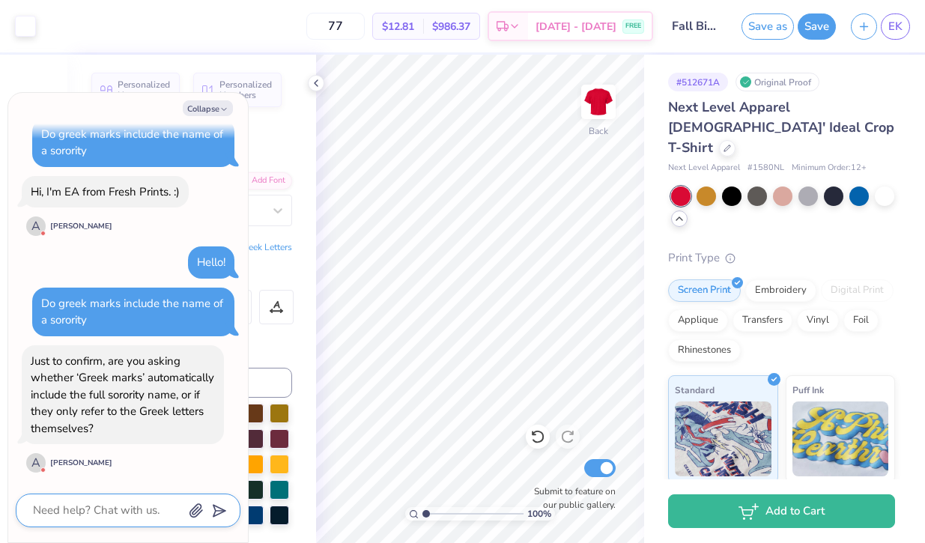
click at [120, 506] on textarea at bounding box center [107, 510] width 152 height 20
type textarea "x"
type textarea "Y"
type textarea "x"
type textarea "Ye"
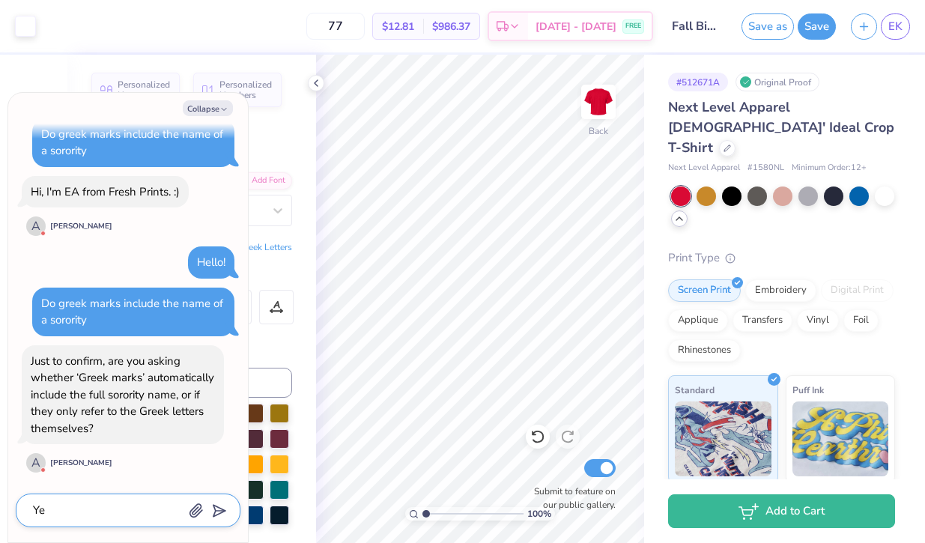
type textarea "x"
type textarea "Yes"
type textarea "x"
type textarea "Yes,"
type textarea "x"
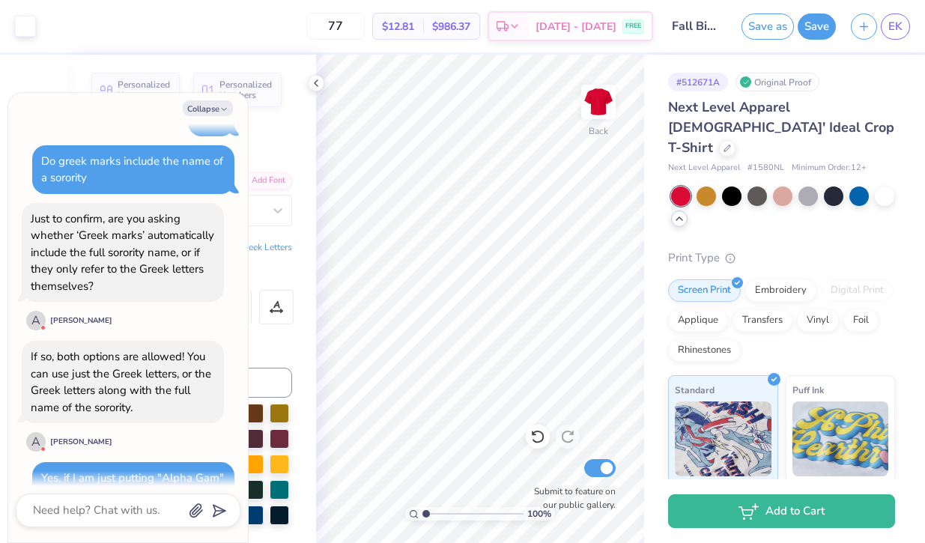
scroll to position [1407, 0]
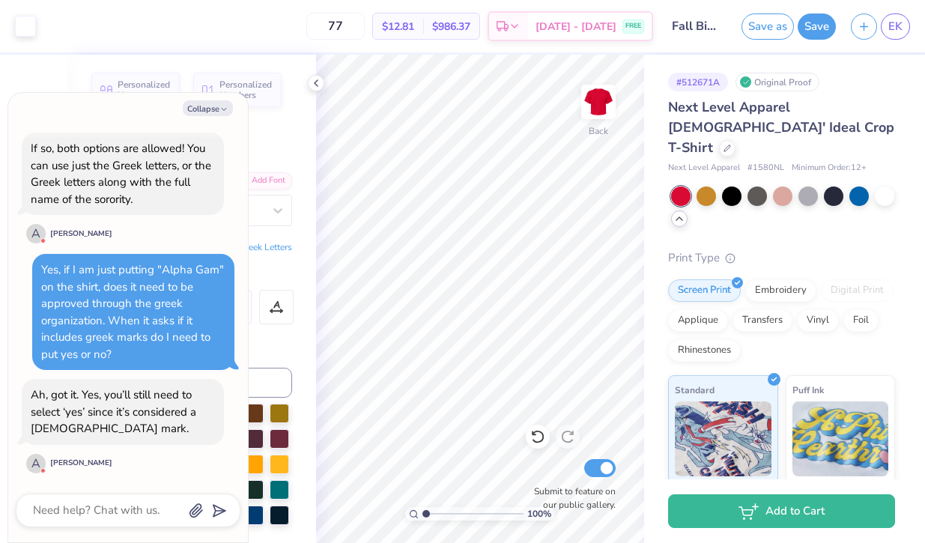
click at [97, 523] on div at bounding box center [128, 511] width 225 height 34
click at [97, 521] on div at bounding box center [128, 511] width 225 height 34
click at [97, 516] on textarea at bounding box center [107, 510] width 152 height 20
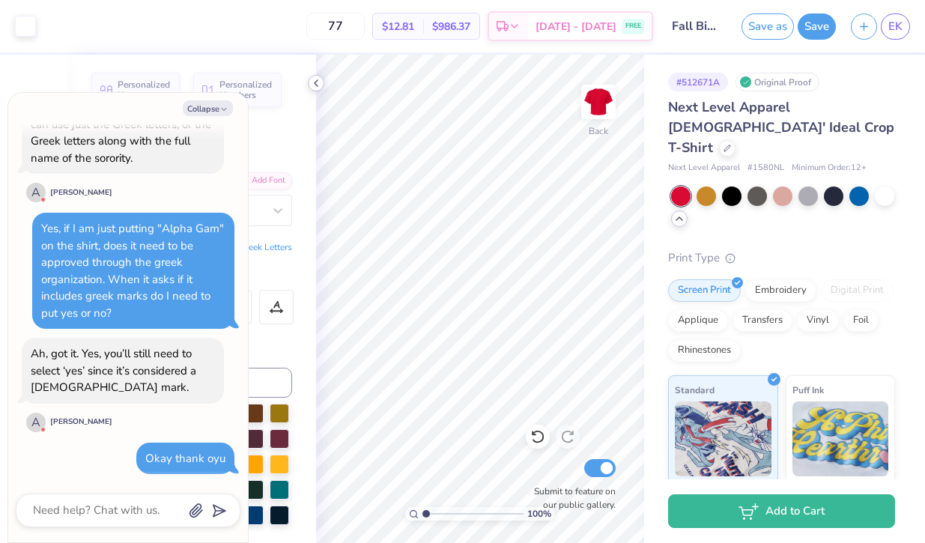
click at [318, 83] on icon at bounding box center [316, 83] width 12 height 12
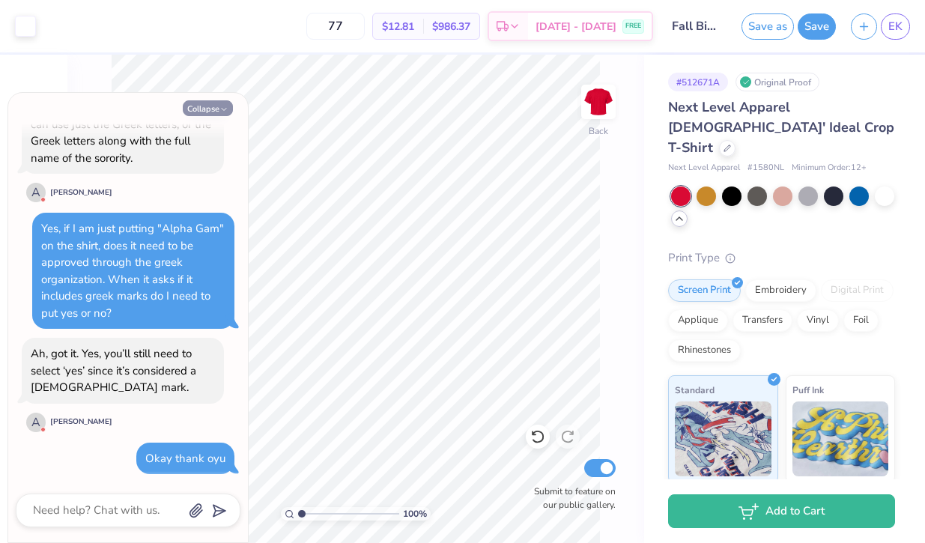
click at [215, 110] on button "Collapse" at bounding box center [208, 108] width 50 height 16
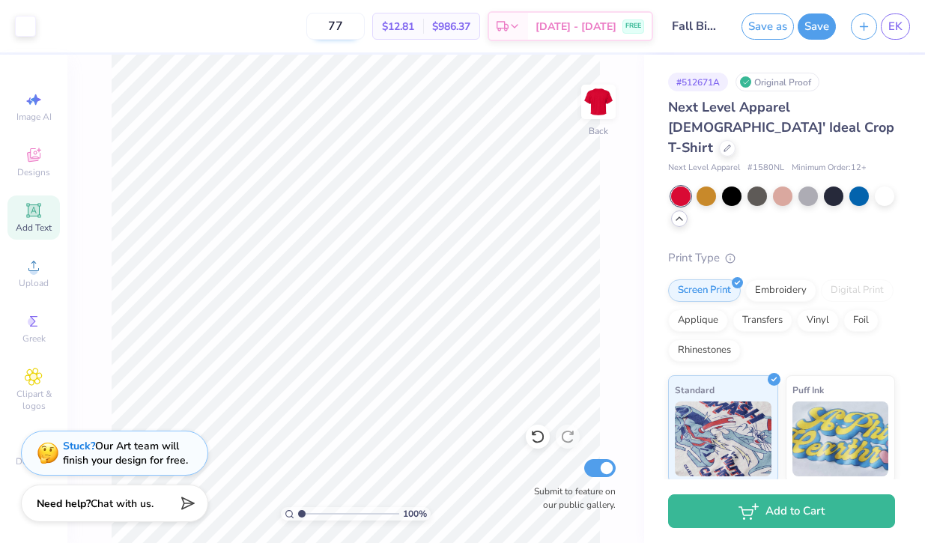
click at [365, 23] on input "77" at bounding box center [335, 26] width 58 height 27
click at [819, 29] on button "Save" at bounding box center [817, 24] width 38 height 26
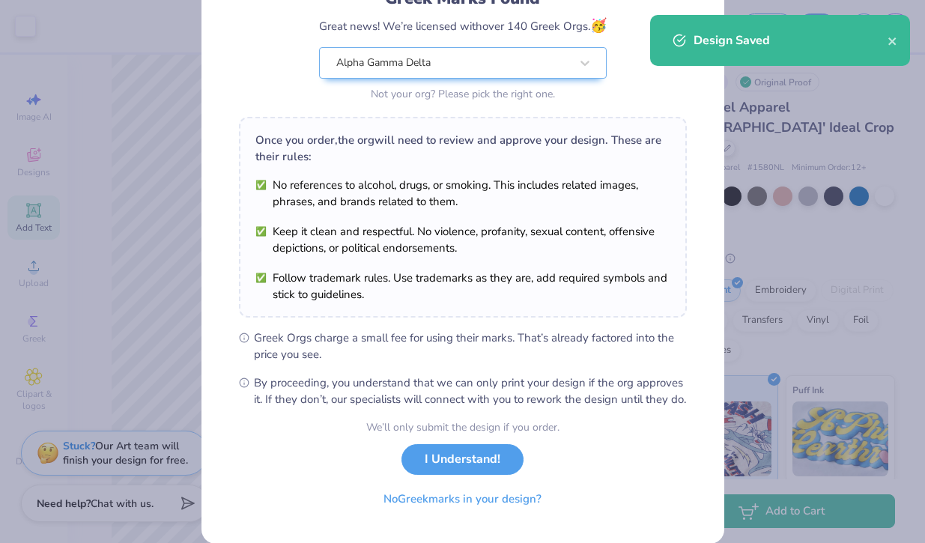
scroll to position [158, 0]
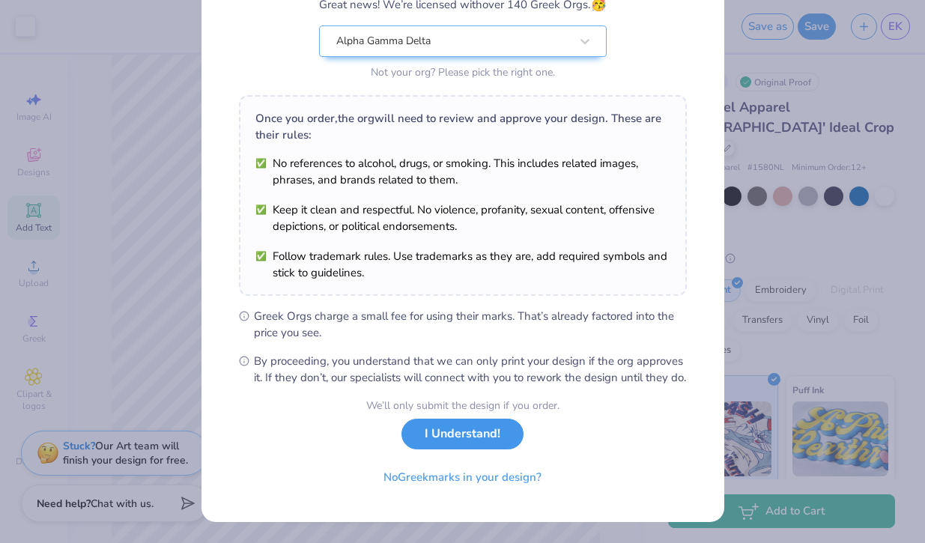
click at [464, 443] on button "I Understand!" at bounding box center [463, 434] width 122 height 31
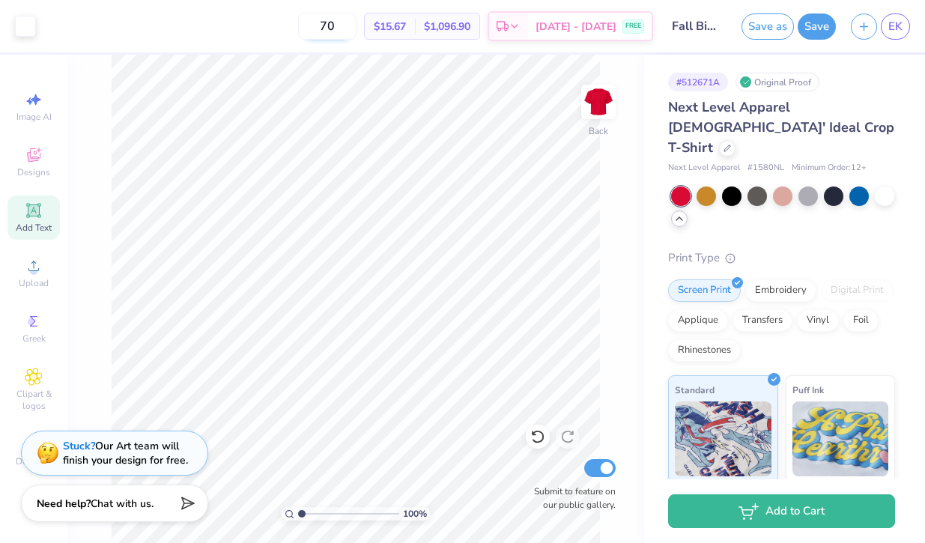
click at [357, 31] on input "70" at bounding box center [327, 26] width 58 height 27
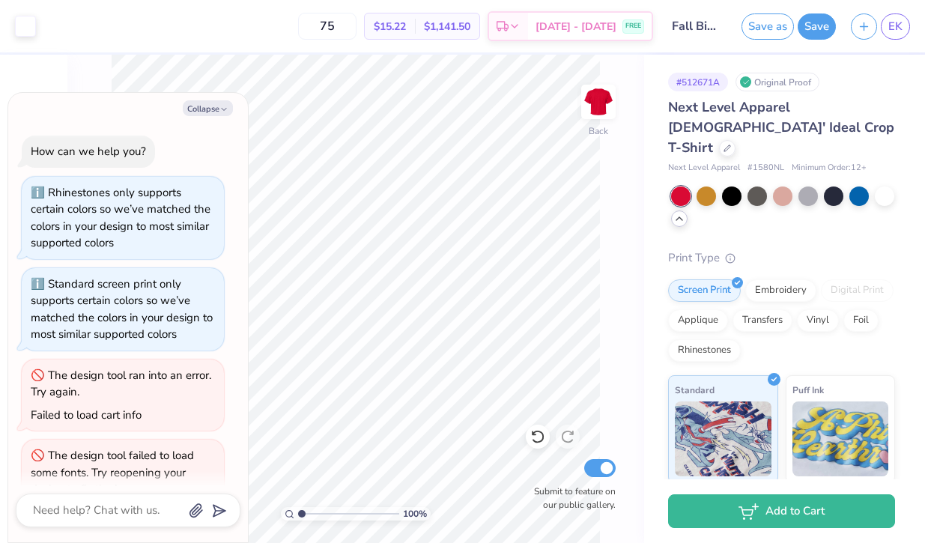
scroll to position [1657, 0]
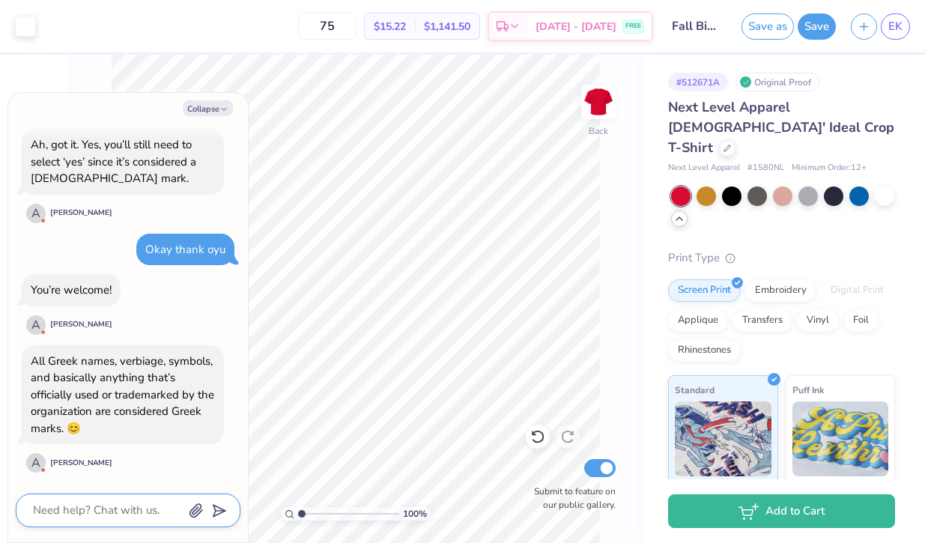
click at [101, 515] on textarea at bounding box center [107, 510] width 152 height 20
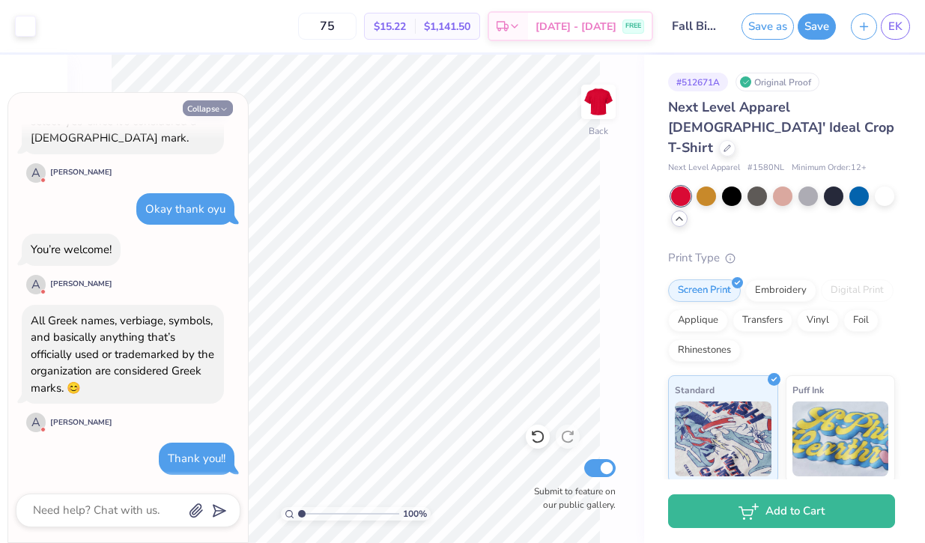
click at [208, 110] on button "Collapse" at bounding box center [208, 108] width 50 height 16
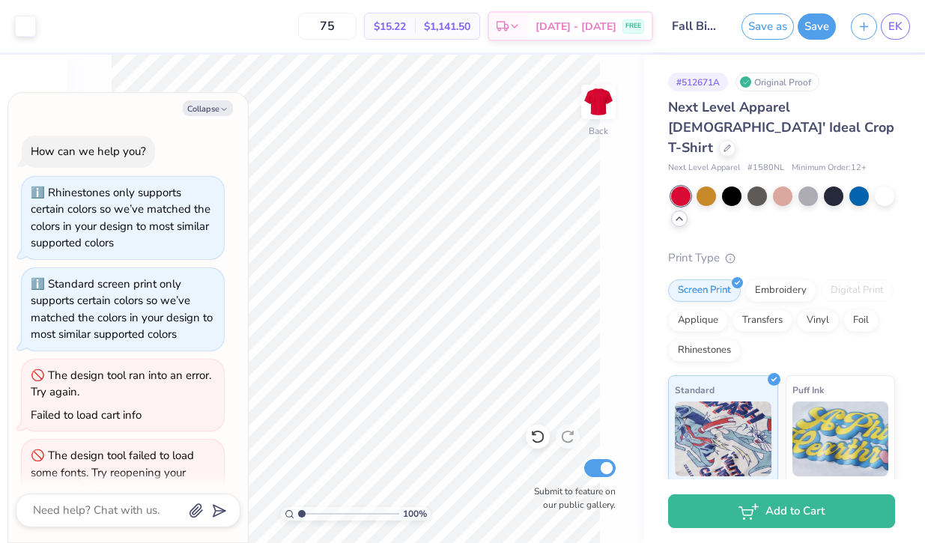
scroll to position [1785, 0]
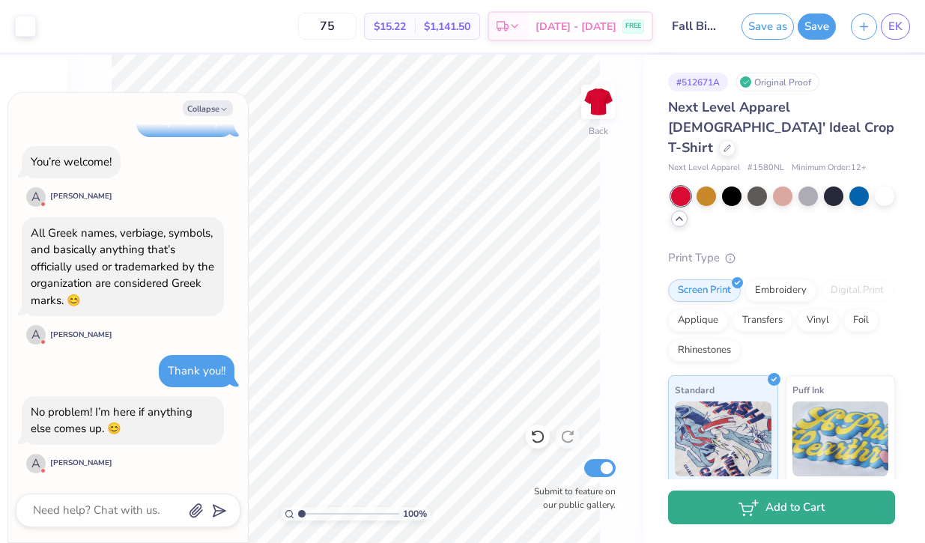
click at [721, 500] on button "Add to Cart" at bounding box center [781, 508] width 227 height 34
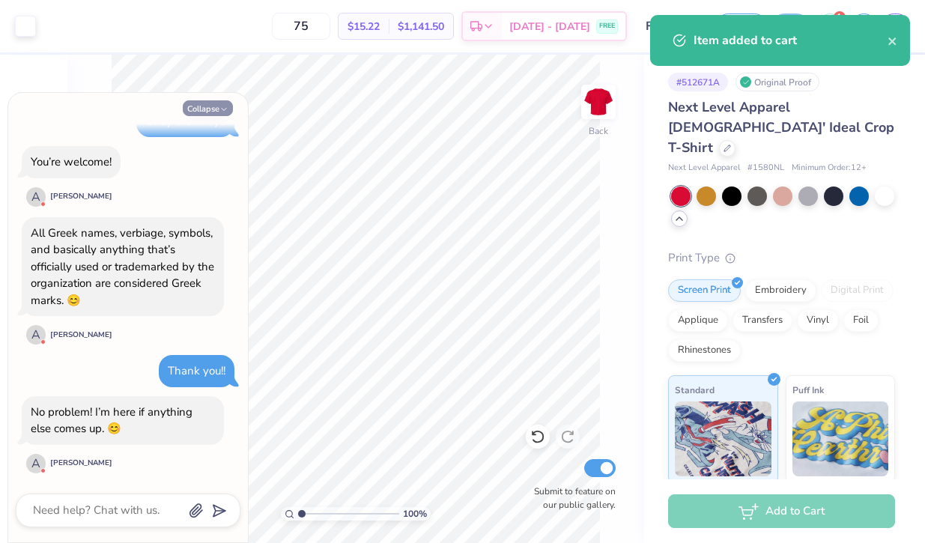
click at [222, 103] on button "Collapse" at bounding box center [208, 108] width 50 height 16
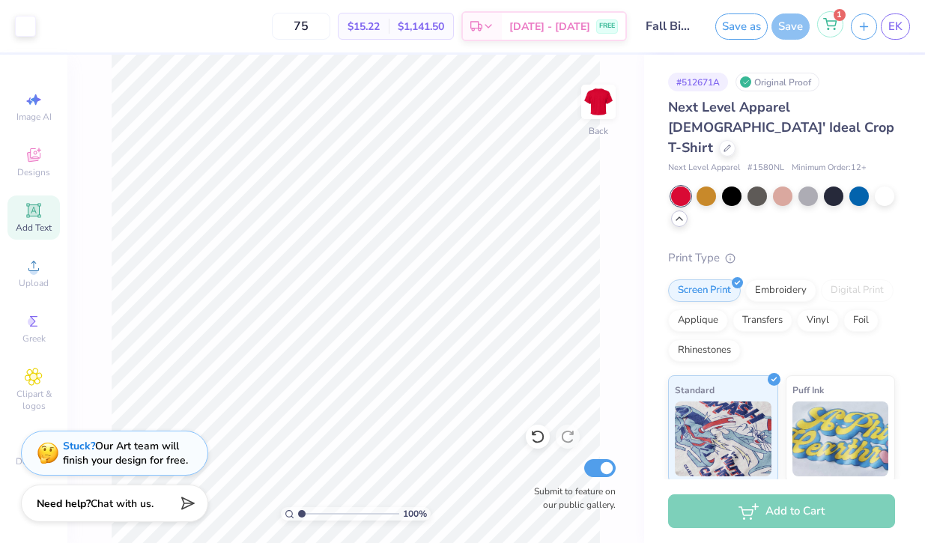
click at [831, 22] on icon at bounding box center [829, 24] width 13 height 12
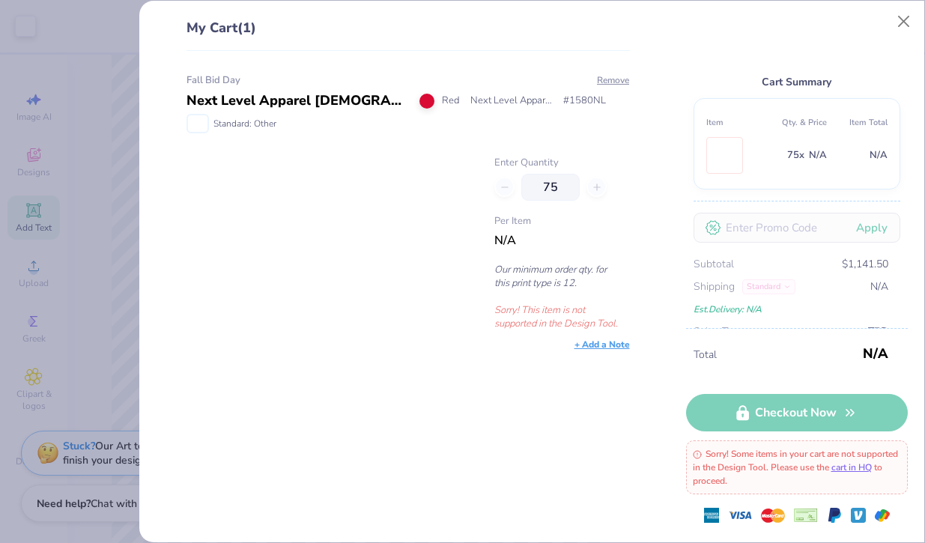
click at [422, 264] on div at bounding box center [331, 243] width 288 height 175
click at [421, 264] on div at bounding box center [331, 243] width 288 height 175
click at [545, 321] on p "Sorry! This item is not supported in the Design Tool." at bounding box center [561, 316] width 135 height 27
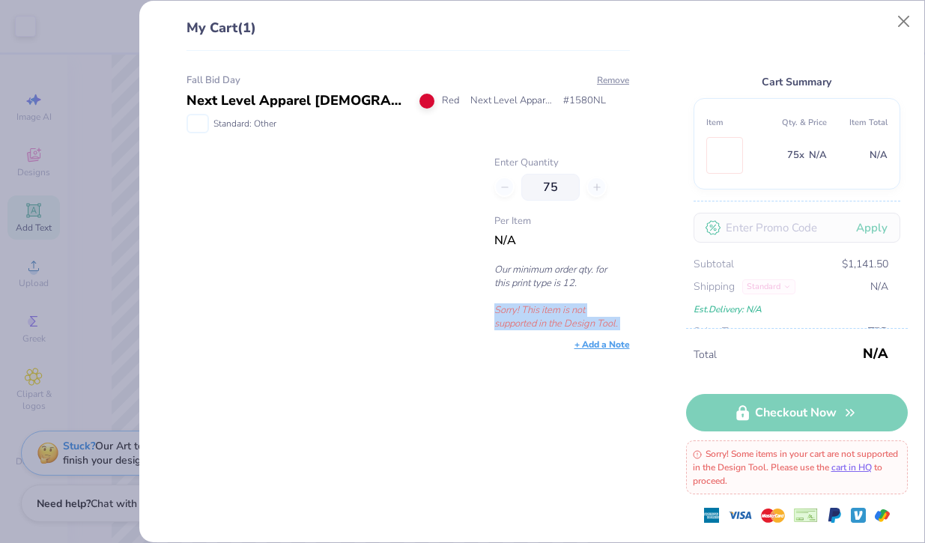
click at [545, 321] on p "Sorry! This item is not supported in the Design Tool." at bounding box center [561, 316] width 135 height 27
click at [544, 348] on div "+ Add a Note" at bounding box center [408, 344] width 443 height 13
click at [546, 321] on p "Sorry! This item is not supported in the Design Tool." at bounding box center [561, 316] width 135 height 27
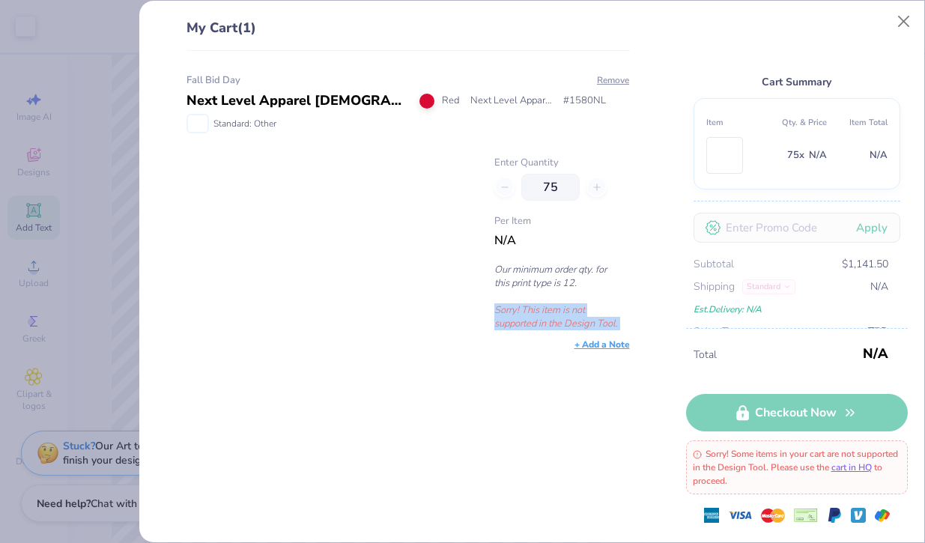
click at [546, 321] on p "Sorry! This item is not supported in the Design Tool." at bounding box center [561, 316] width 135 height 27
click at [539, 342] on div "+ Add a Note" at bounding box center [408, 344] width 443 height 13
click at [724, 147] on img at bounding box center [724, 155] width 0 height 35
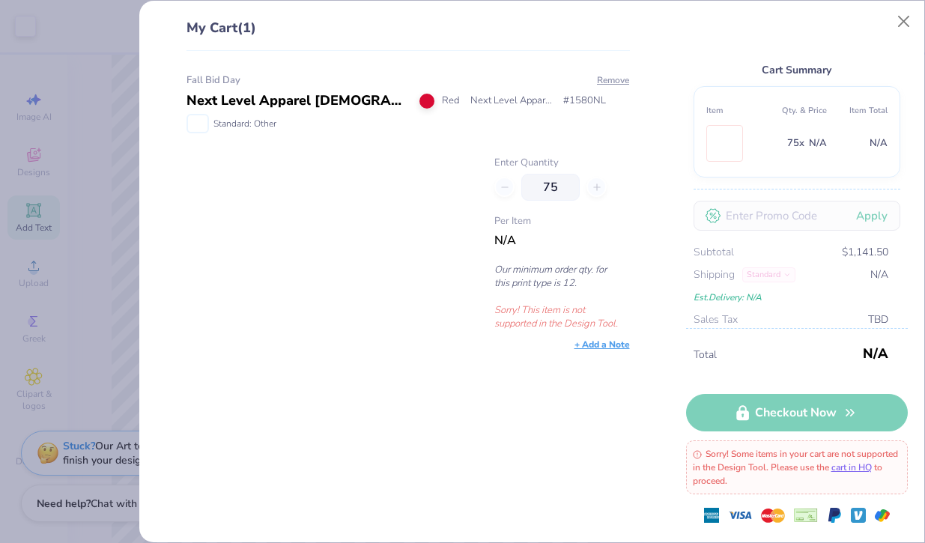
scroll to position [0, 0]
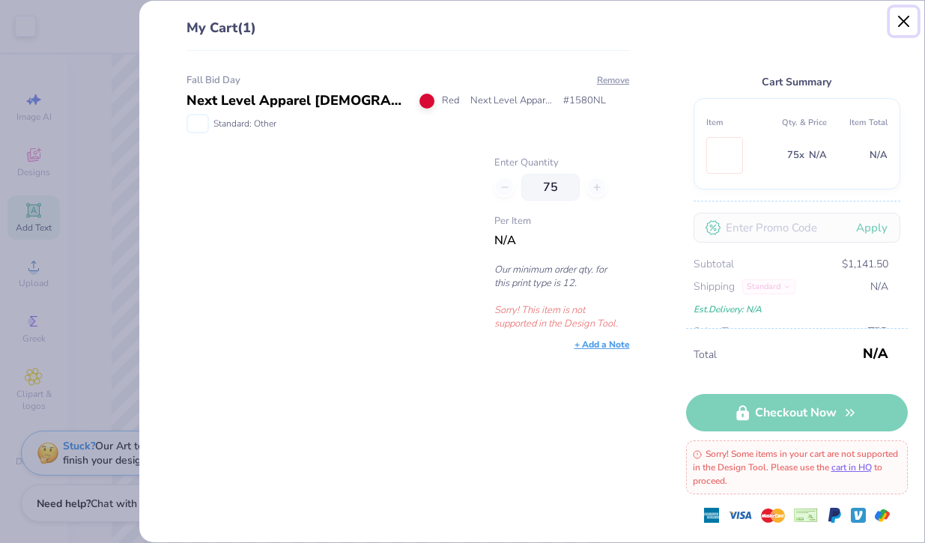
click at [898, 18] on button "Close" at bounding box center [904, 21] width 28 height 28
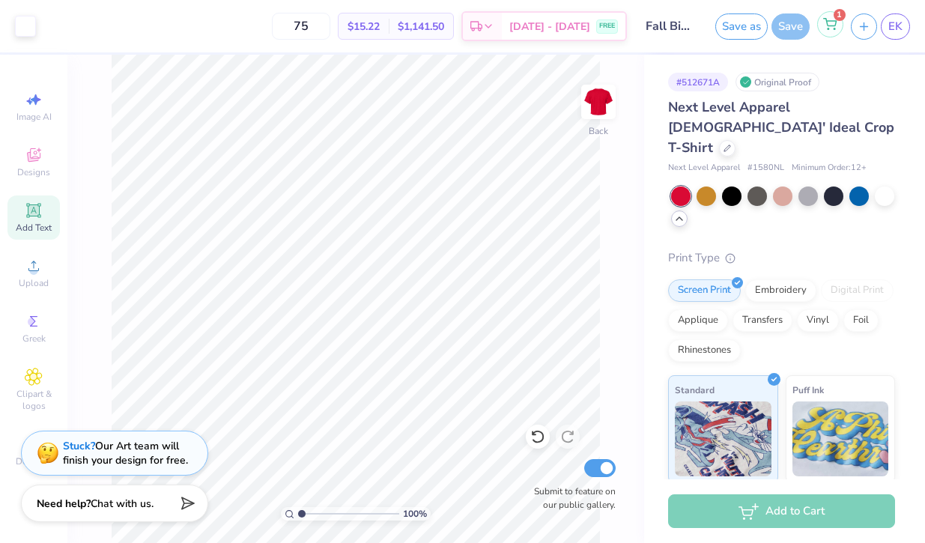
click at [830, 34] on div "1" at bounding box center [830, 24] width 26 height 26
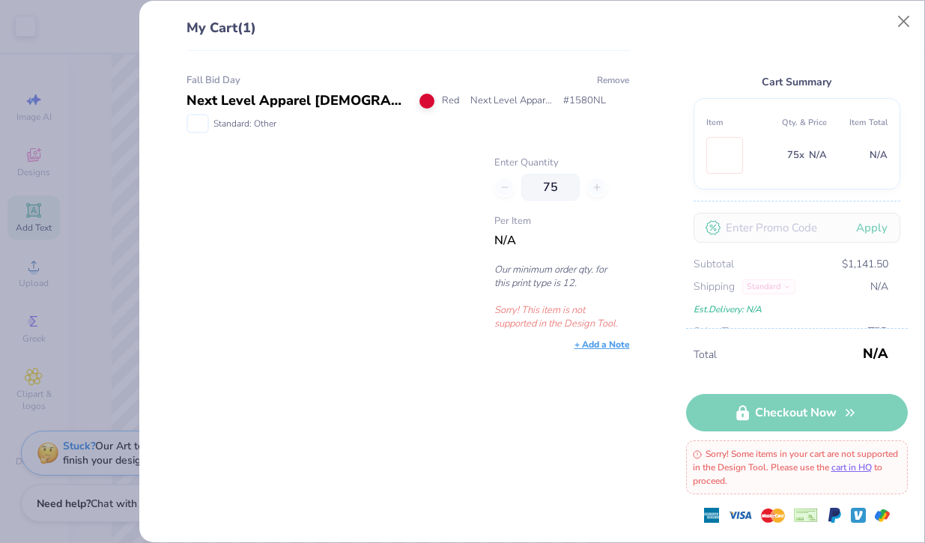
click at [608, 77] on button "Remove" at bounding box center [613, 79] width 34 height 13
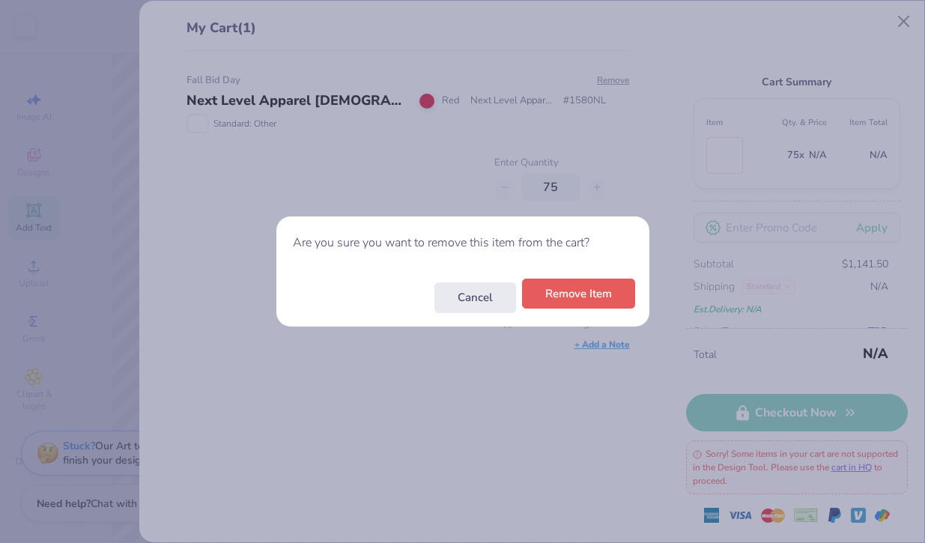
click at [587, 300] on button "Remove Item" at bounding box center [578, 294] width 113 height 31
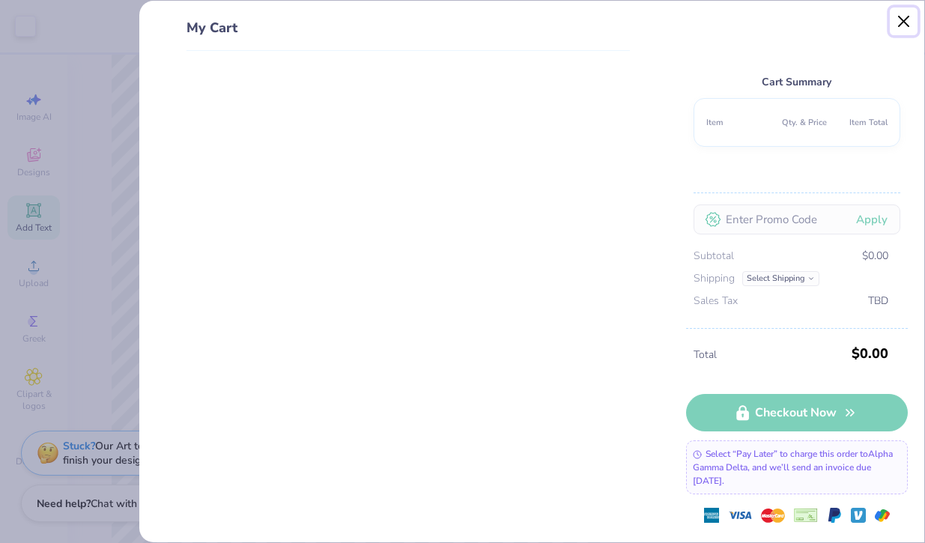
click at [899, 19] on button "Close" at bounding box center [904, 21] width 28 height 28
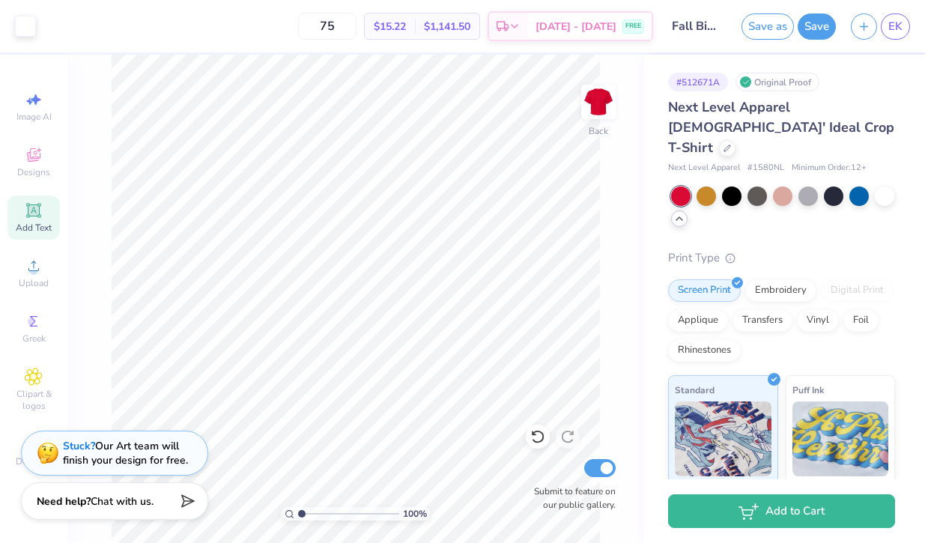
click at [121, 497] on span "Chat with us." at bounding box center [122, 501] width 63 height 14
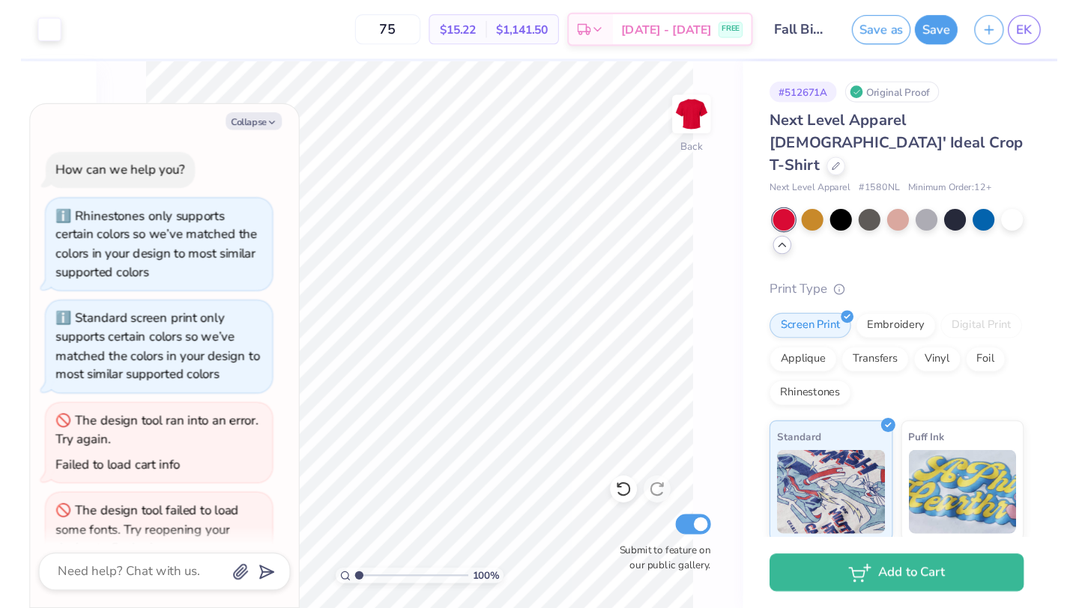
scroll to position [1785, 0]
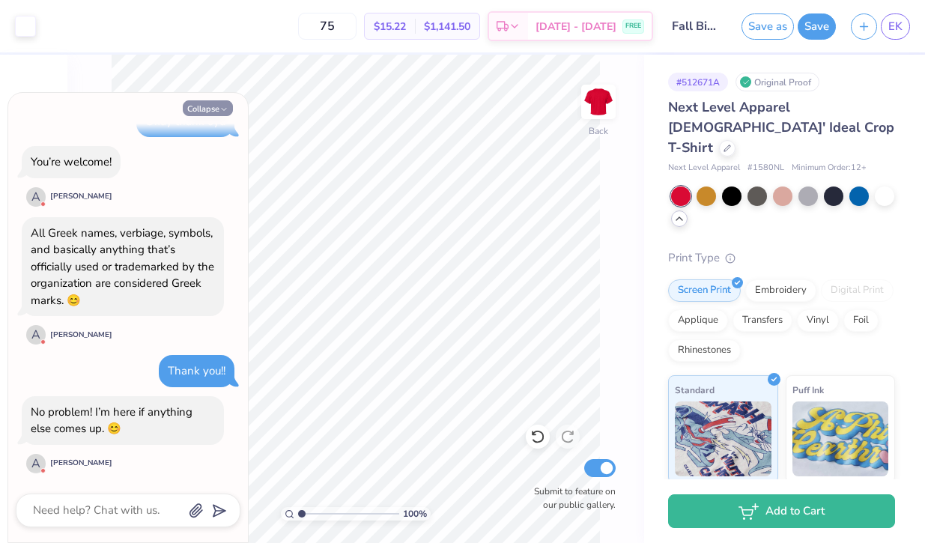
click at [207, 111] on button "Collapse" at bounding box center [208, 108] width 50 height 16
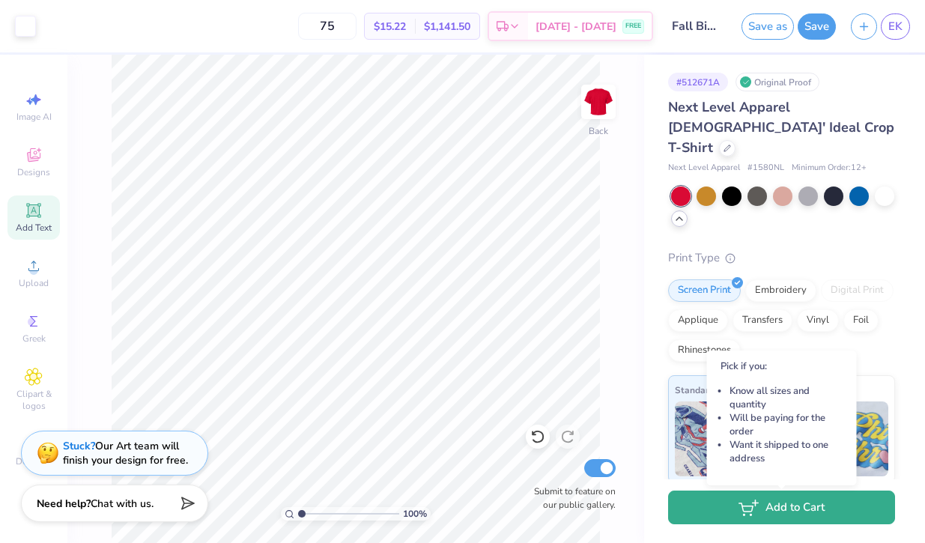
click at [784, 520] on button "Add to Cart" at bounding box center [781, 508] width 227 height 34
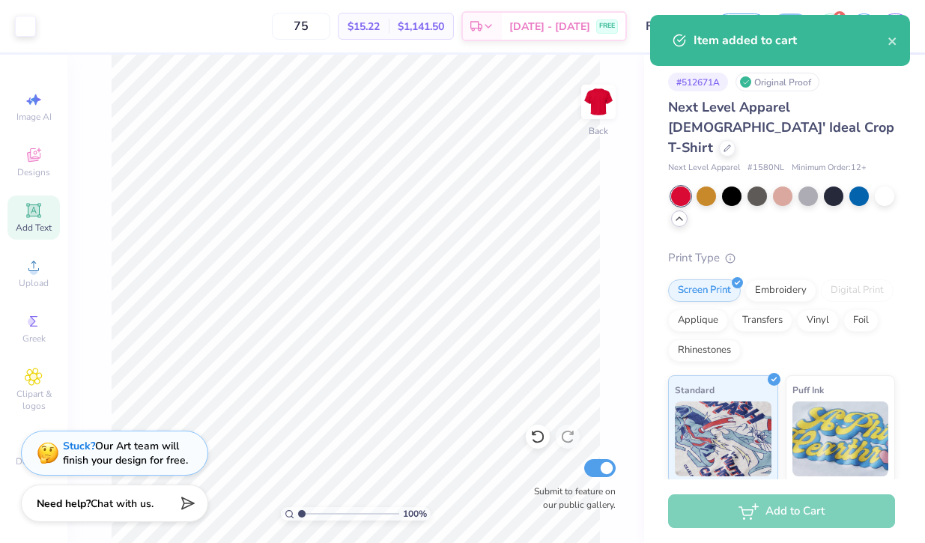
click at [854, 342] on div "Print Type Screen Print Embroidery Digital Print Applique Transfers Vinyl Foil …" at bounding box center [781, 481] width 227 height 465
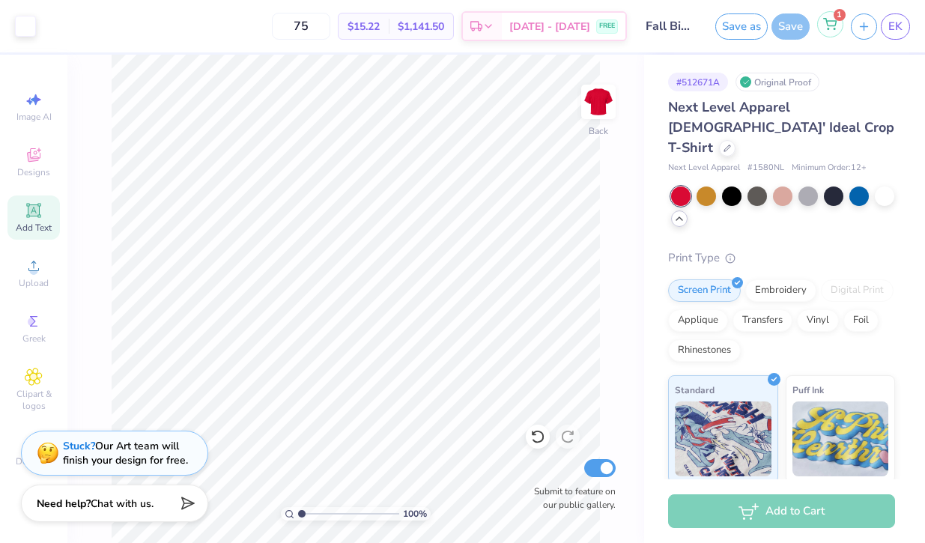
click at [832, 22] on icon at bounding box center [829, 24] width 13 height 12
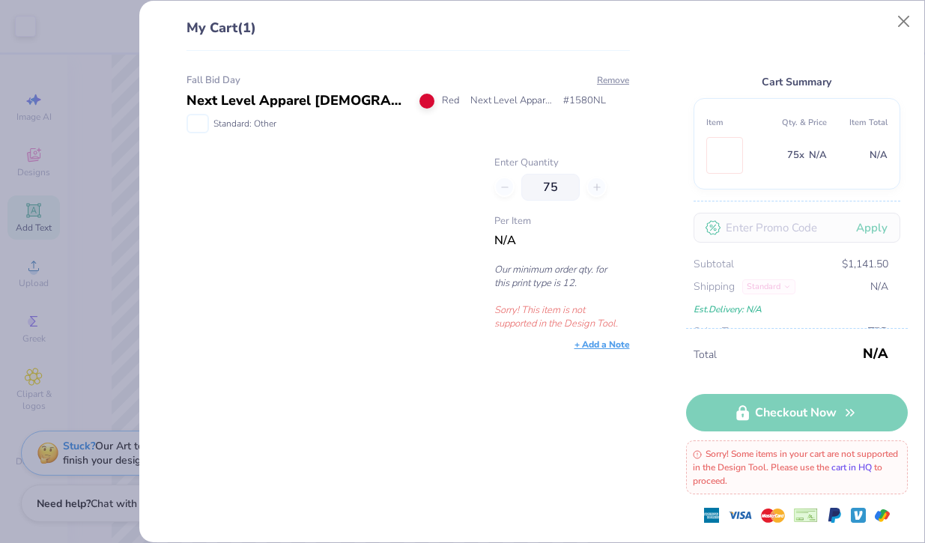
click at [872, 470] on link "cart in HQ" at bounding box center [851, 467] width 40 height 12
